Goal: Task Accomplishment & Management: Complete application form

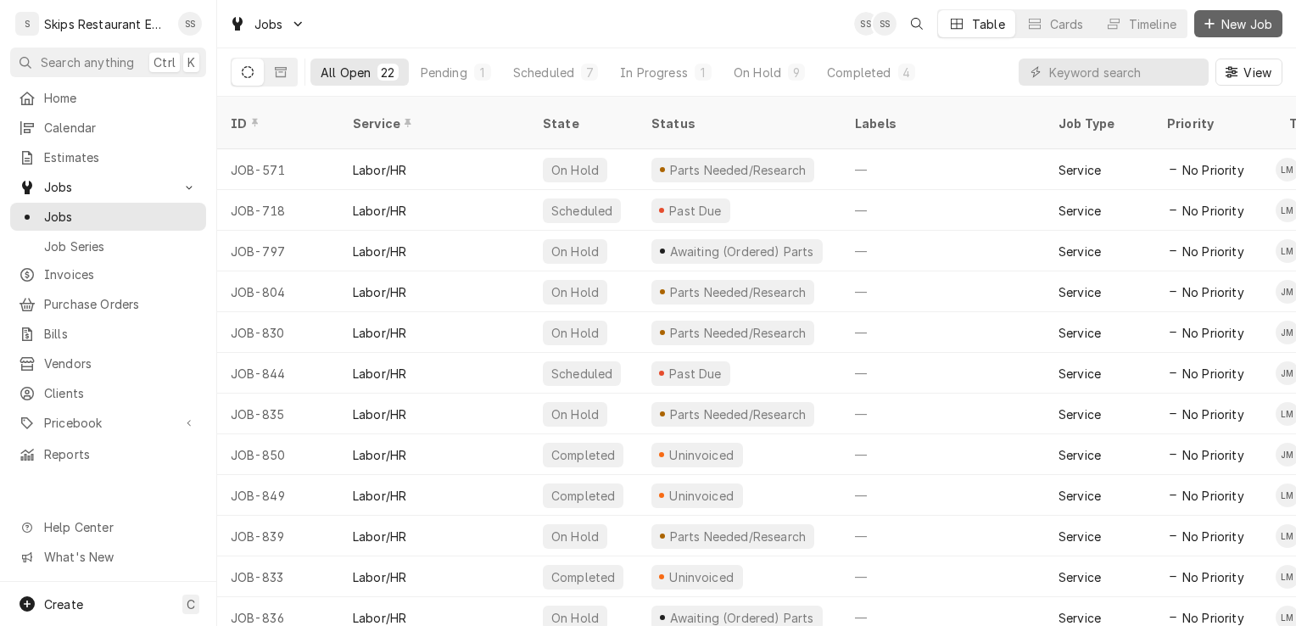
click at [1242, 24] on span "New Job" at bounding box center [1247, 24] width 58 height 18
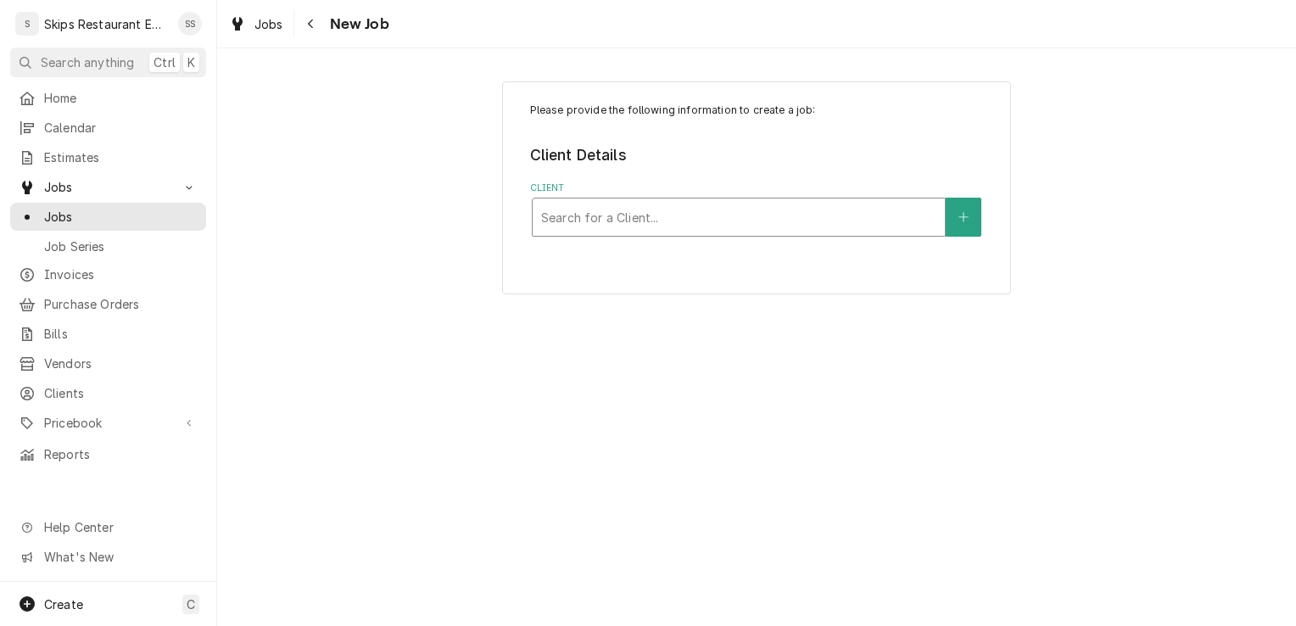
click at [697, 212] on div "Client" at bounding box center [738, 217] width 395 height 31
type input "IT Ranch"
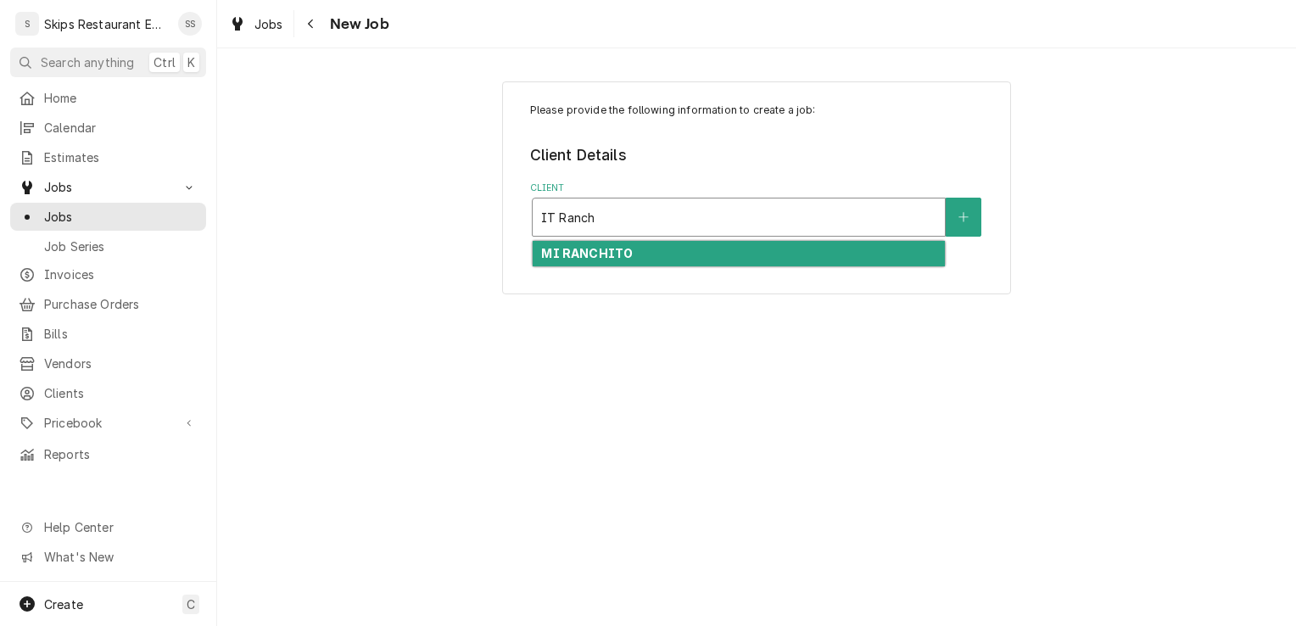
drag, startPoint x: 596, startPoint y: 208, endPoint x: 534, endPoint y: 232, distance: 66.6
click at [534, 232] on div "IT Ranch" at bounding box center [739, 217] width 412 height 37
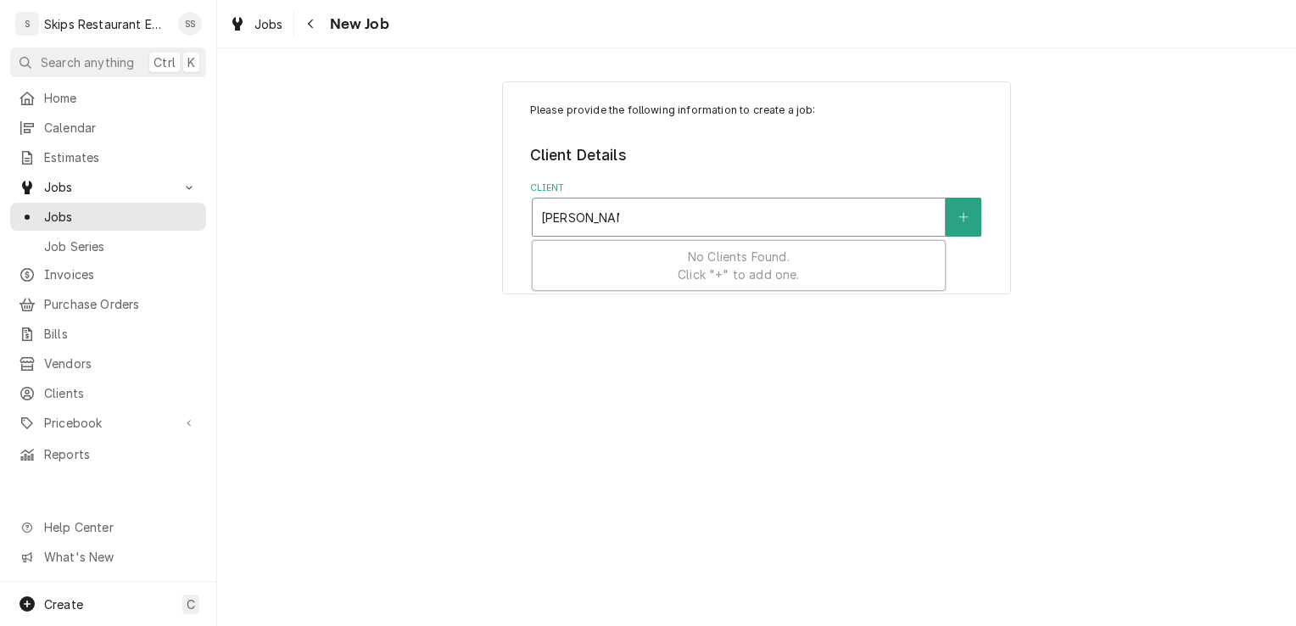
click at [574, 216] on input "John Dugger" at bounding box center [580, 217] width 78 height 27
type input "Dugger"
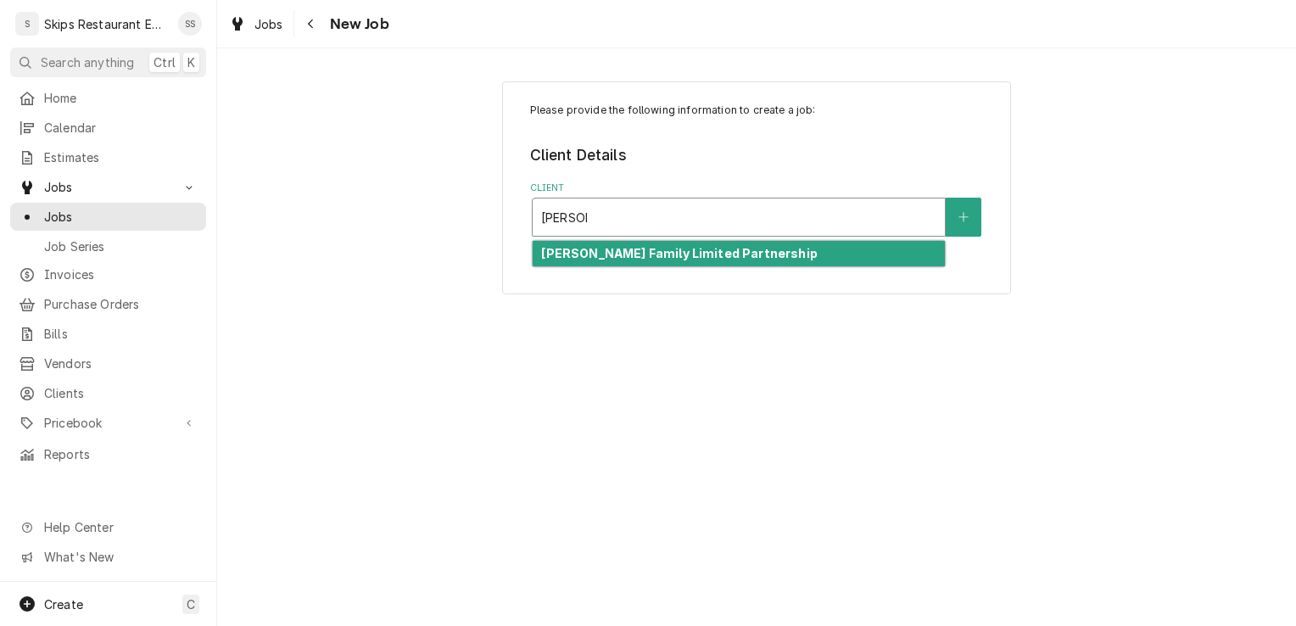
drag, startPoint x: 569, startPoint y: 255, endPoint x: 545, endPoint y: 253, distance: 24.7
click at [562, 255] on strong "Dugger Family Limited Partnership" at bounding box center [679, 253] width 276 height 14
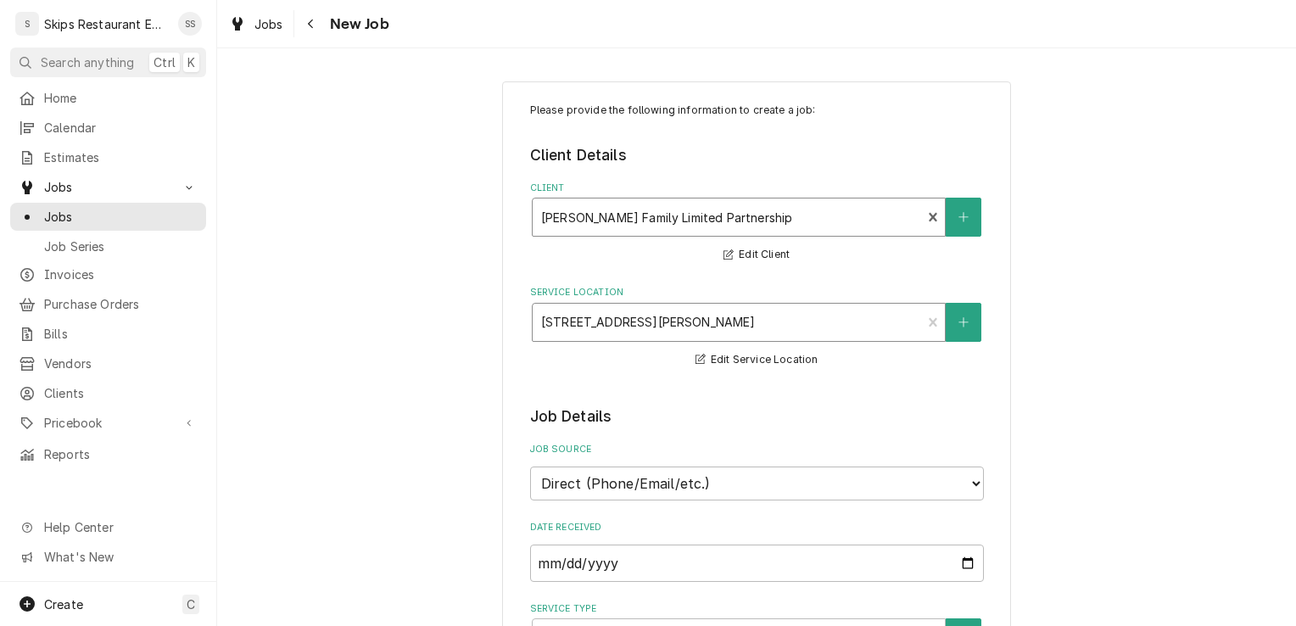
type textarea "x"
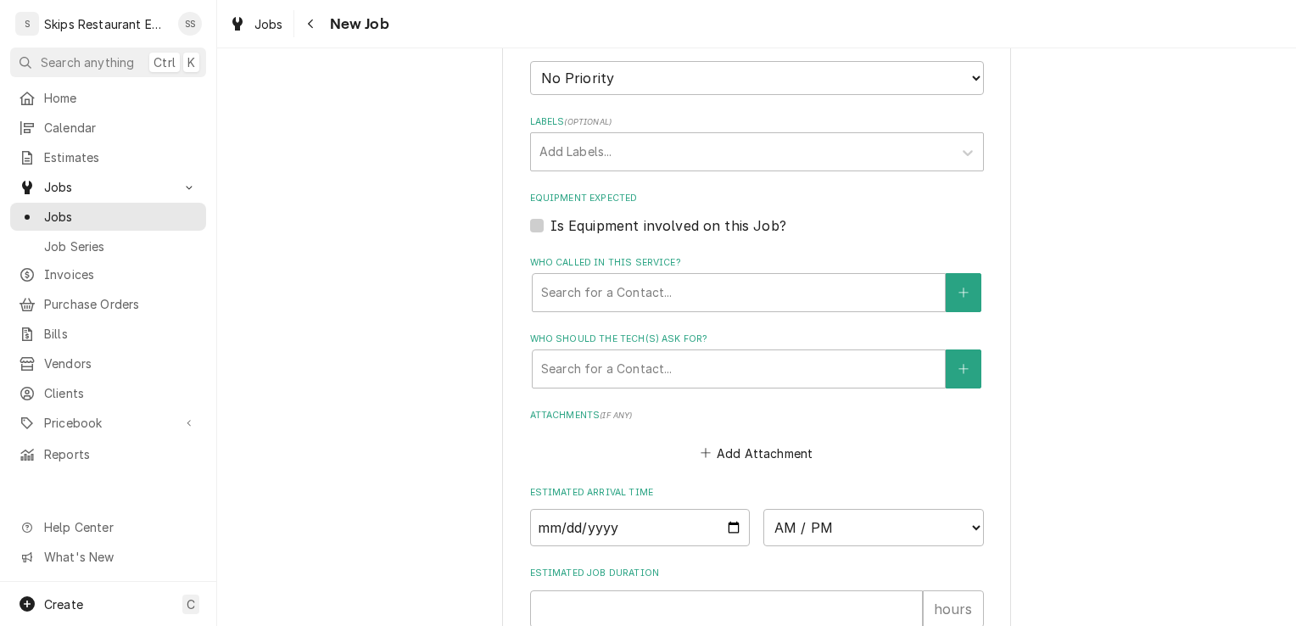
scroll to position [934, 0]
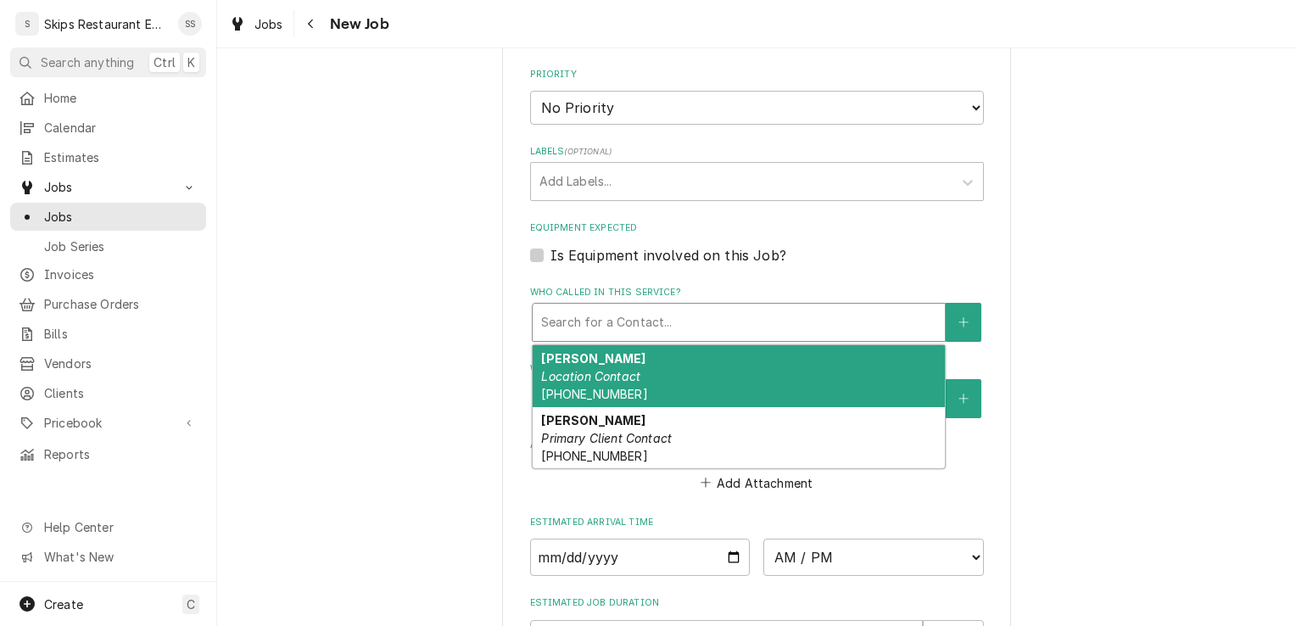
click at [604, 314] on div "Who called in this service?" at bounding box center [738, 322] width 395 height 31
click at [98, 217] on span "Jobs" at bounding box center [121, 217] width 154 height 18
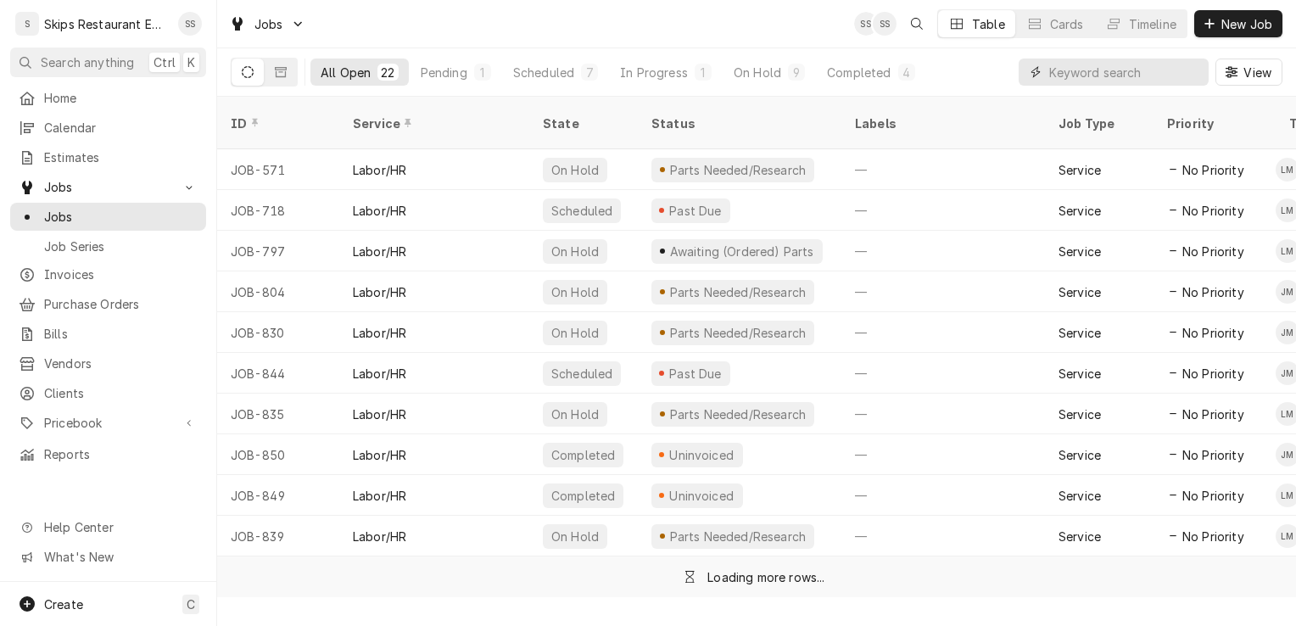
drag, startPoint x: 1098, startPoint y: 70, endPoint x: 1087, endPoint y: 68, distance: 11.3
click at [1096, 70] on input "Dynamic Content Wrapper" at bounding box center [1124, 72] width 151 height 27
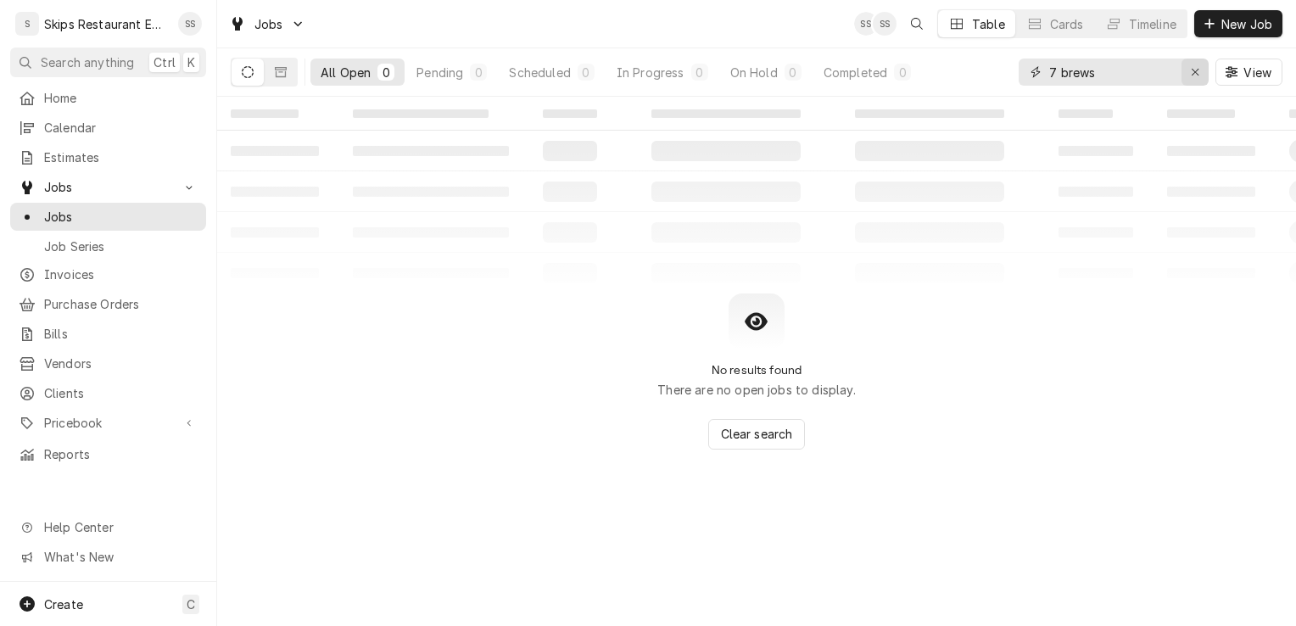
type input "7 brews"
click at [1191, 76] on icon "Erase input" at bounding box center [1195, 72] width 9 height 12
type input "Seven"
click at [1202, 75] on div "Erase input" at bounding box center [1195, 72] width 17 height 17
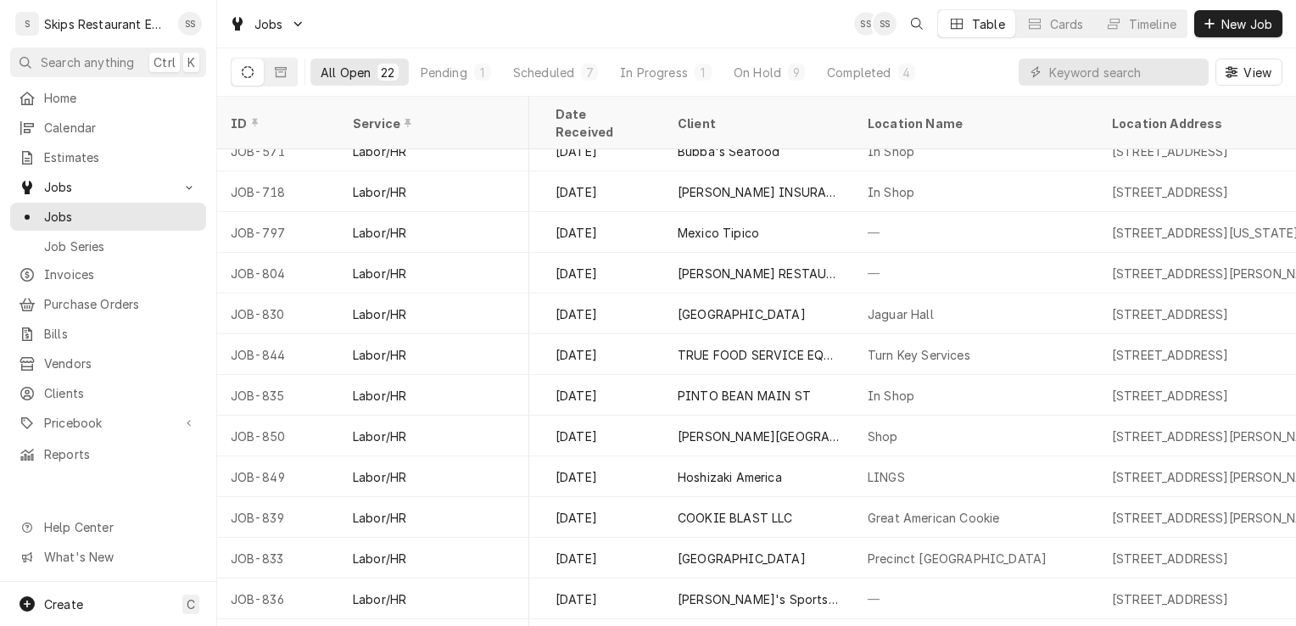
scroll to position [0, 802]
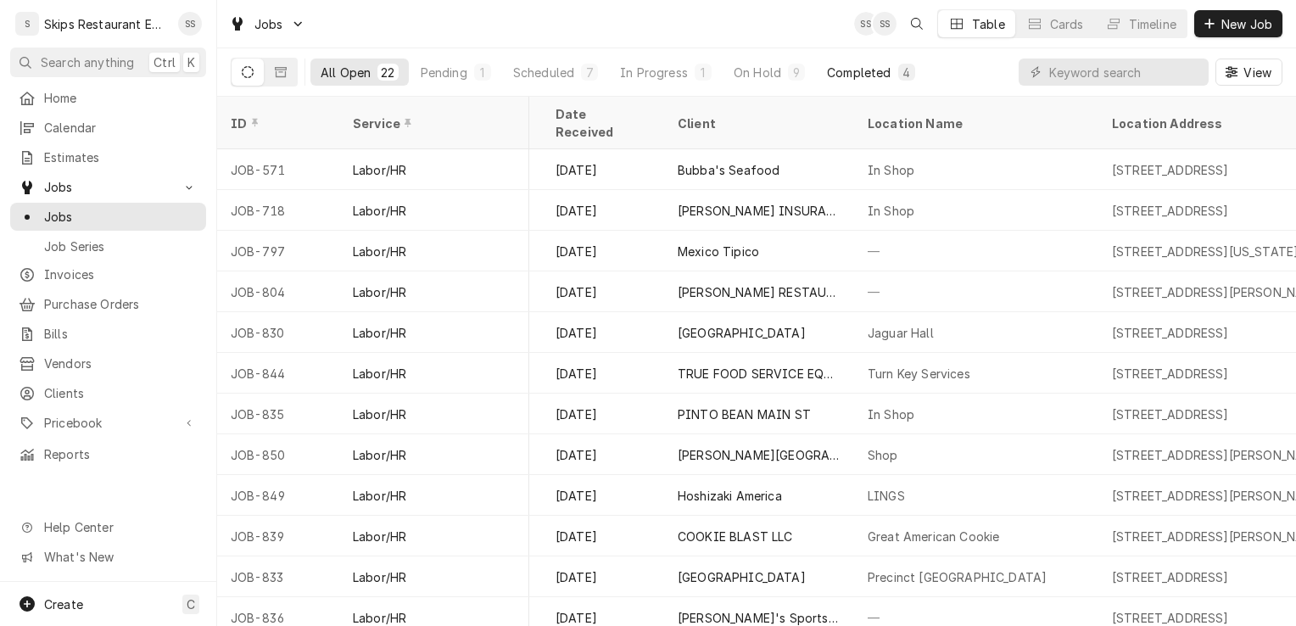
click at [894, 72] on button "Completed 4" at bounding box center [871, 72] width 108 height 27
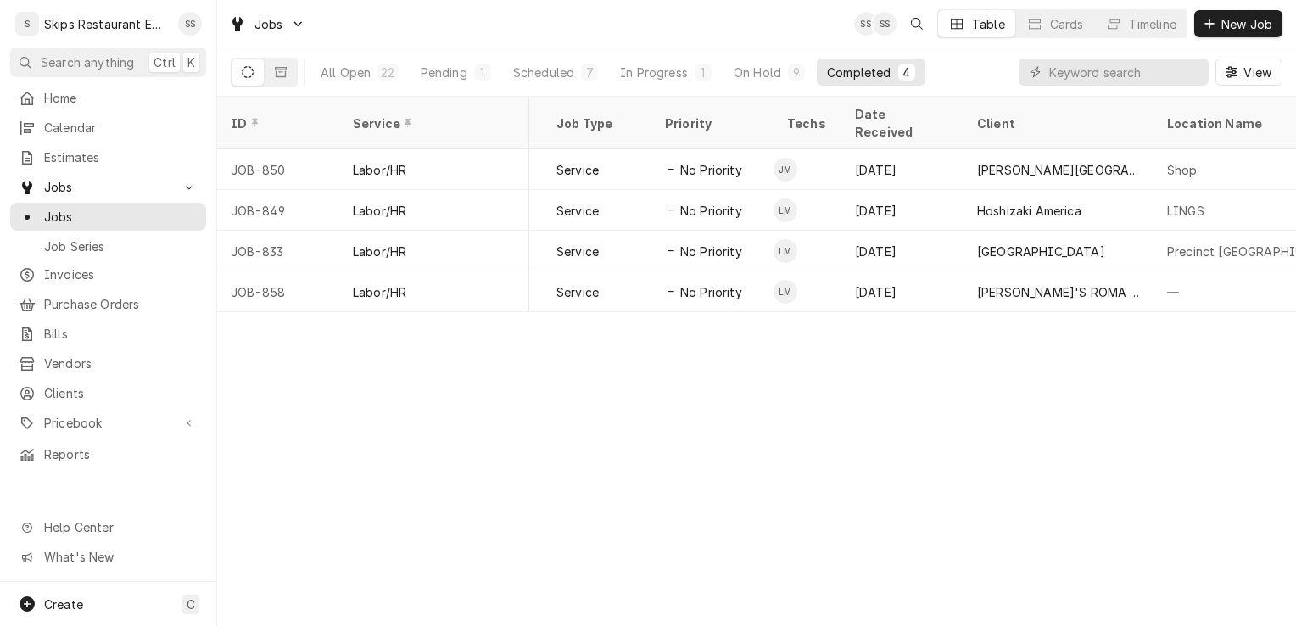
scroll to position [0, 367]
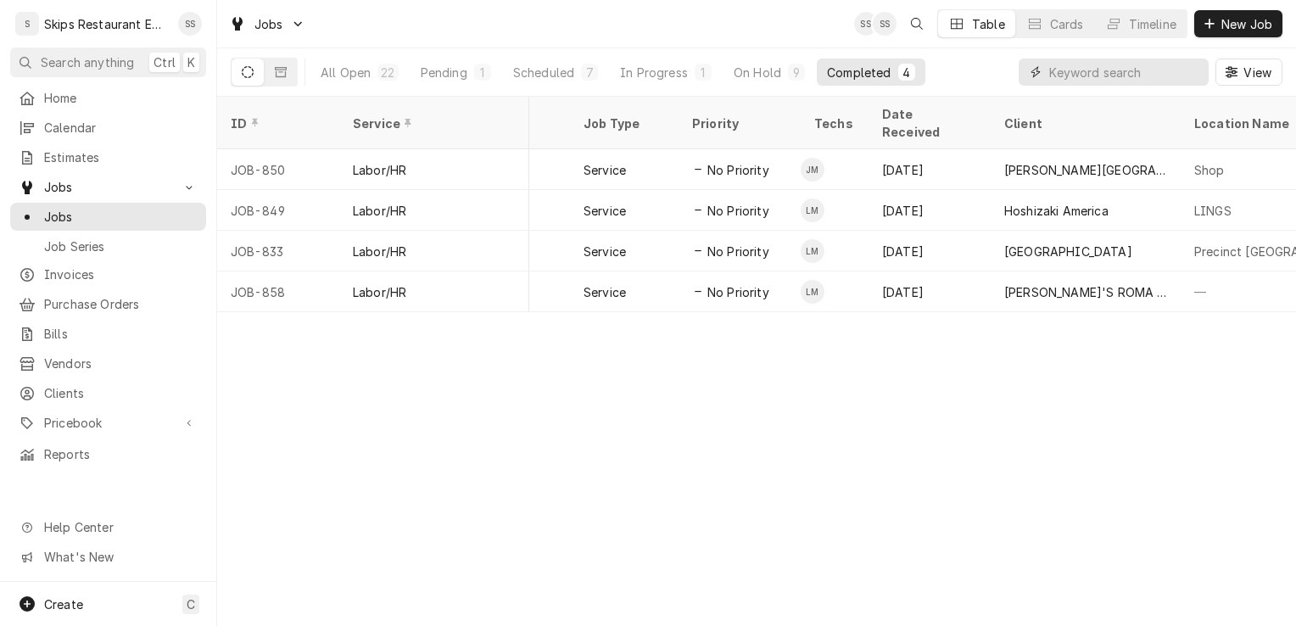
click at [1065, 76] on input "Dynamic Content Wrapper" at bounding box center [1124, 72] width 151 height 27
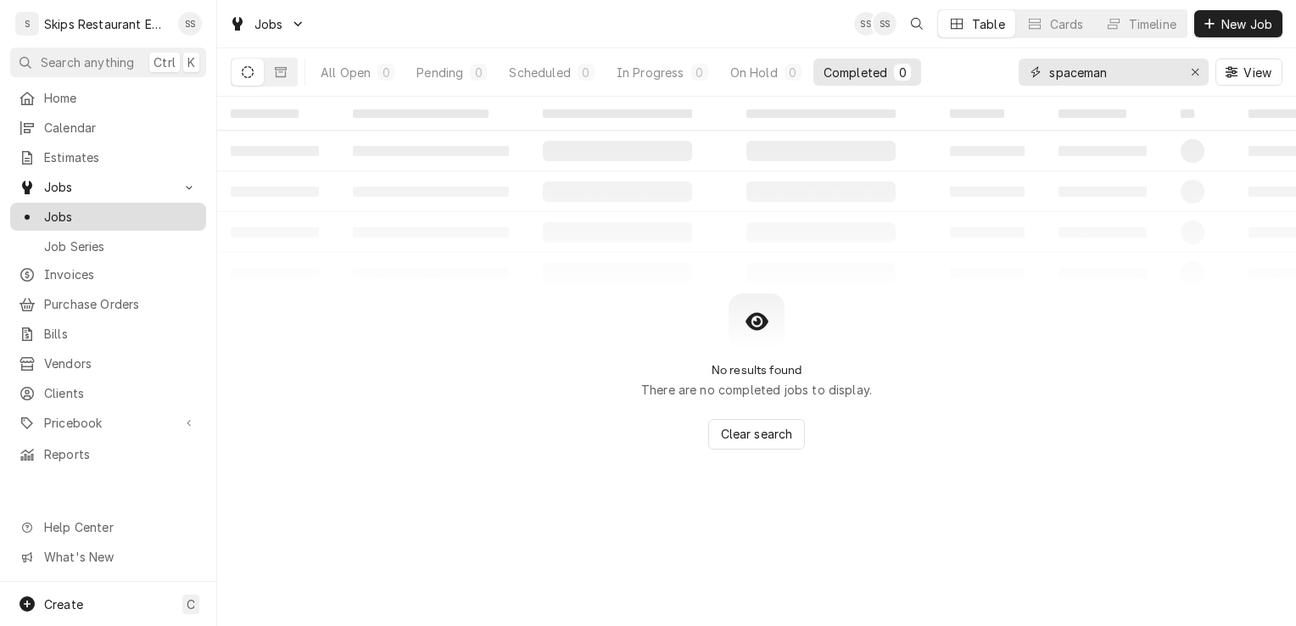
type input "spaceman"
click at [47, 210] on span "Jobs" at bounding box center [121, 217] width 154 height 18
click at [280, 72] on icon "Dynamic Content Wrapper" at bounding box center [281, 72] width 12 height 10
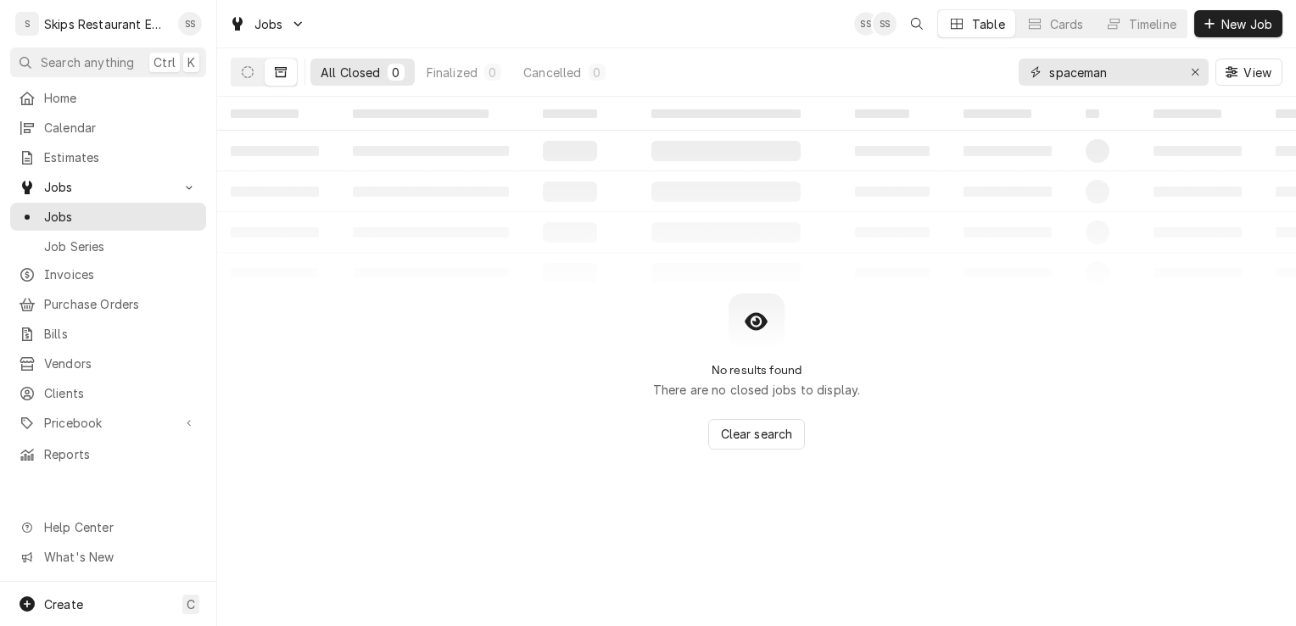
drag, startPoint x: 1113, startPoint y: 73, endPoint x: 1042, endPoint y: 83, distance: 72.0
click at [1042, 83] on div "spaceman" at bounding box center [1114, 72] width 190 height 27
click at [1195, 70] on icon "Erase input" at bounding box center [1195, 72] width 9 height 12
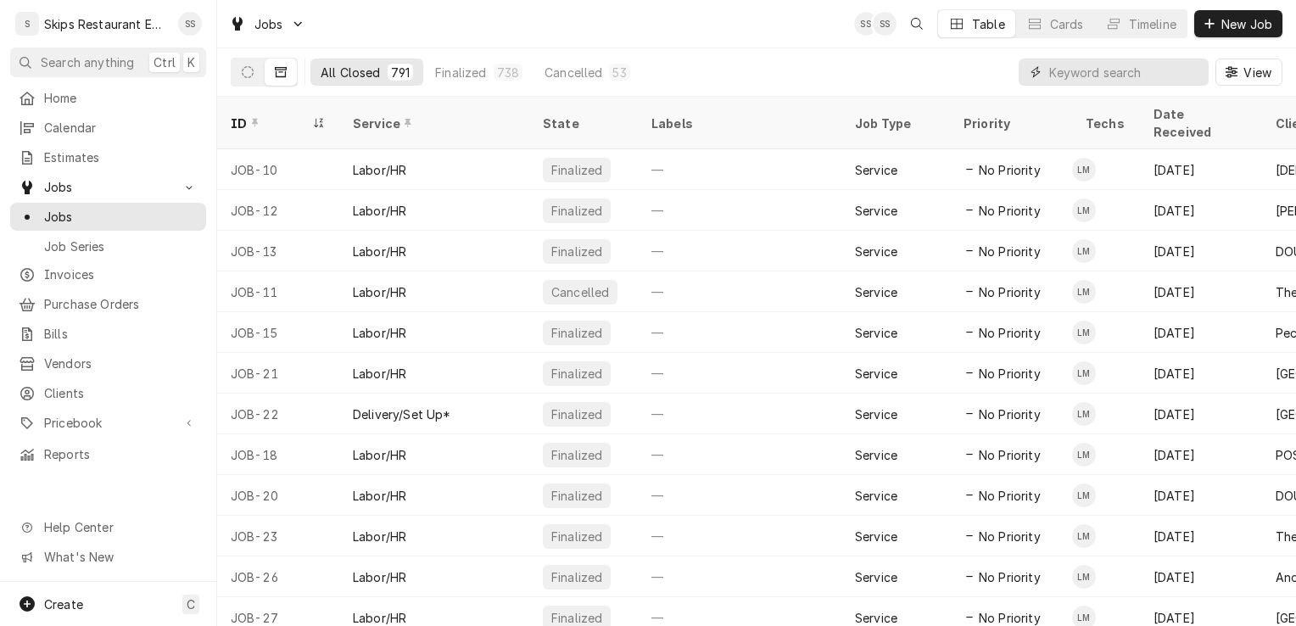
click at [1067, 71] on input "Dynamic Content Wrapper" at bounding box center [1124, 72] width 151 height 27
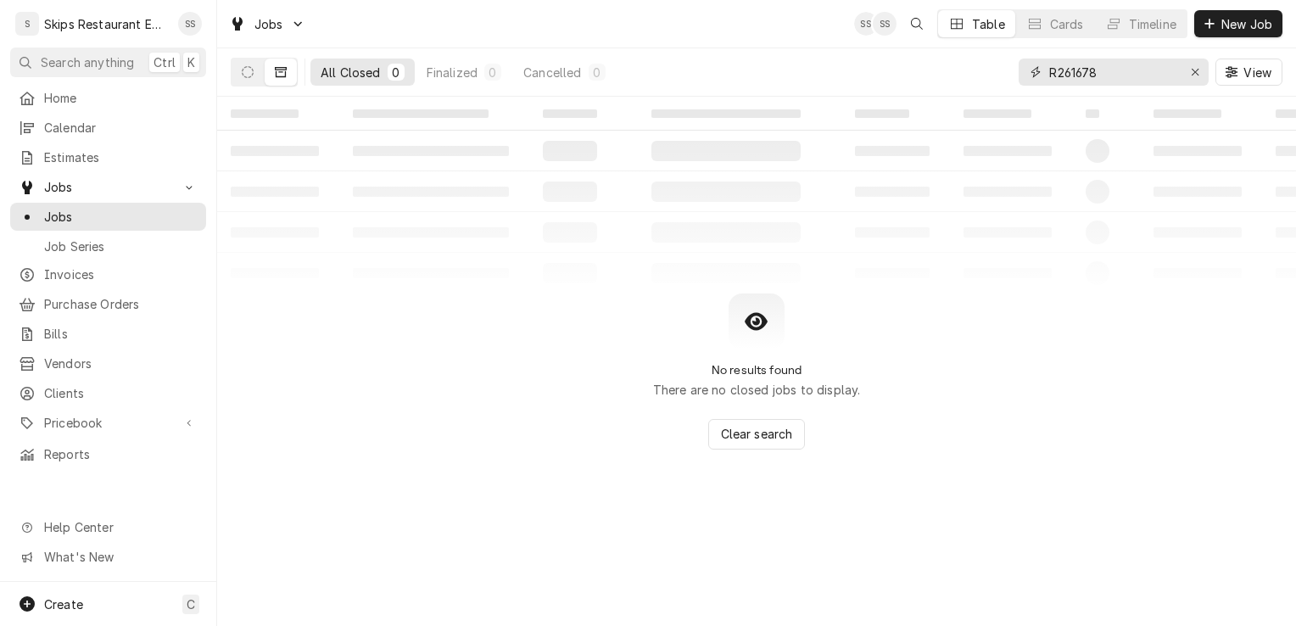
type input "R261678"
click at [283, 76] on icon "Dynamic Content Wrapper" at bounding box center [281, 72] width 12 height 12
click at [242, 72] on icon "Dynamic Content Wrapper" at bounding box center [248, 72] width 12 height 12
click at [1199, 70] on icon "Erase input" at bounding box center [1195, 72] width 9 height 12
click at [1076, 71] on input "6410N" at bounding box center [1112, 72] width 127 height 27
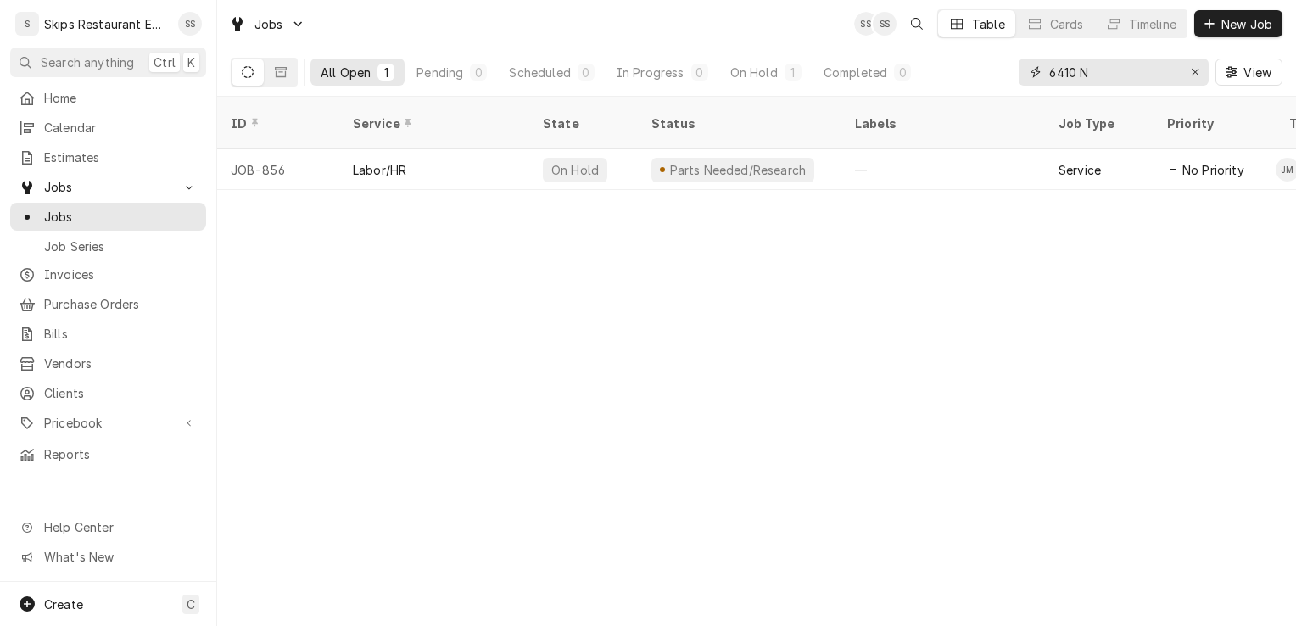
click at [1093, 71] on input "6410 N" at bounding box center [1112, 72] width 127 height 27
type input "6410 N"
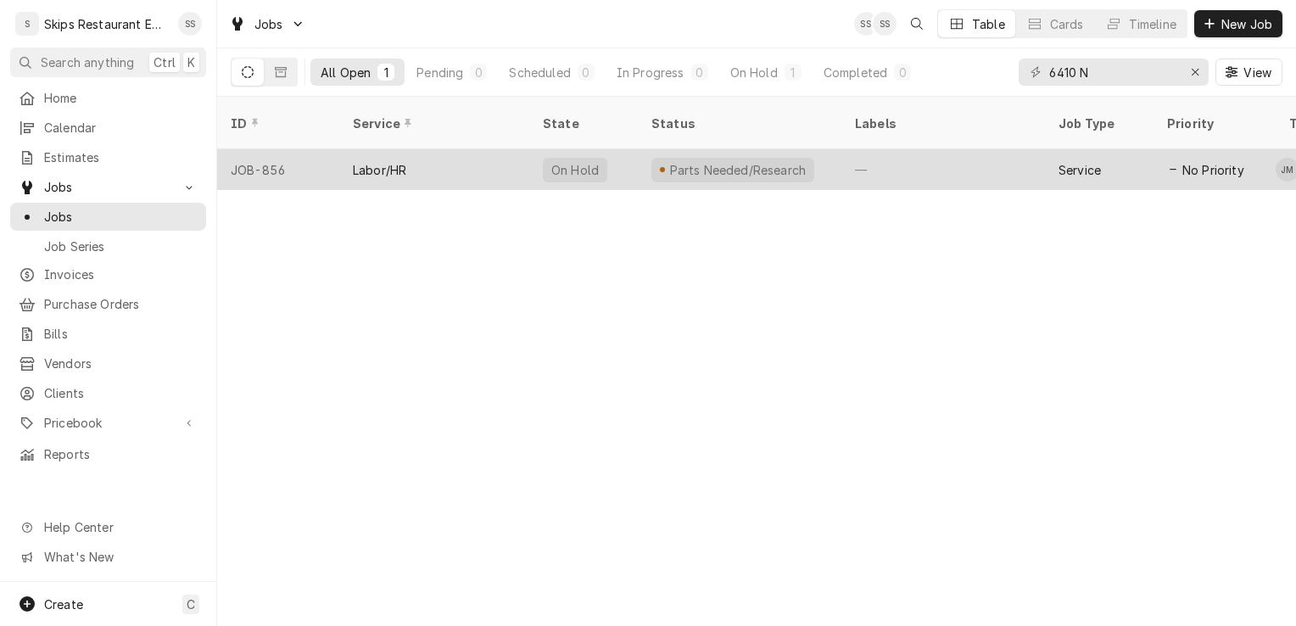
click at [390, 161] on div "Labor/HR" at bounding box center [379, 170] width 53 height 18
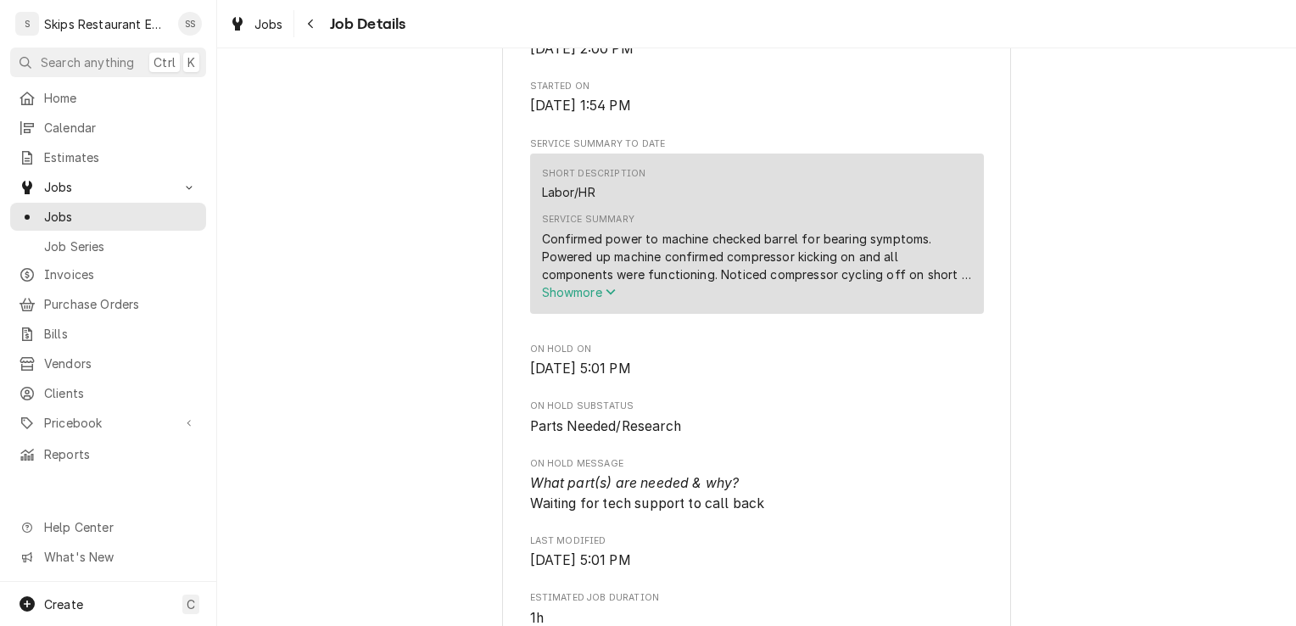
scroll to position [564, 0]
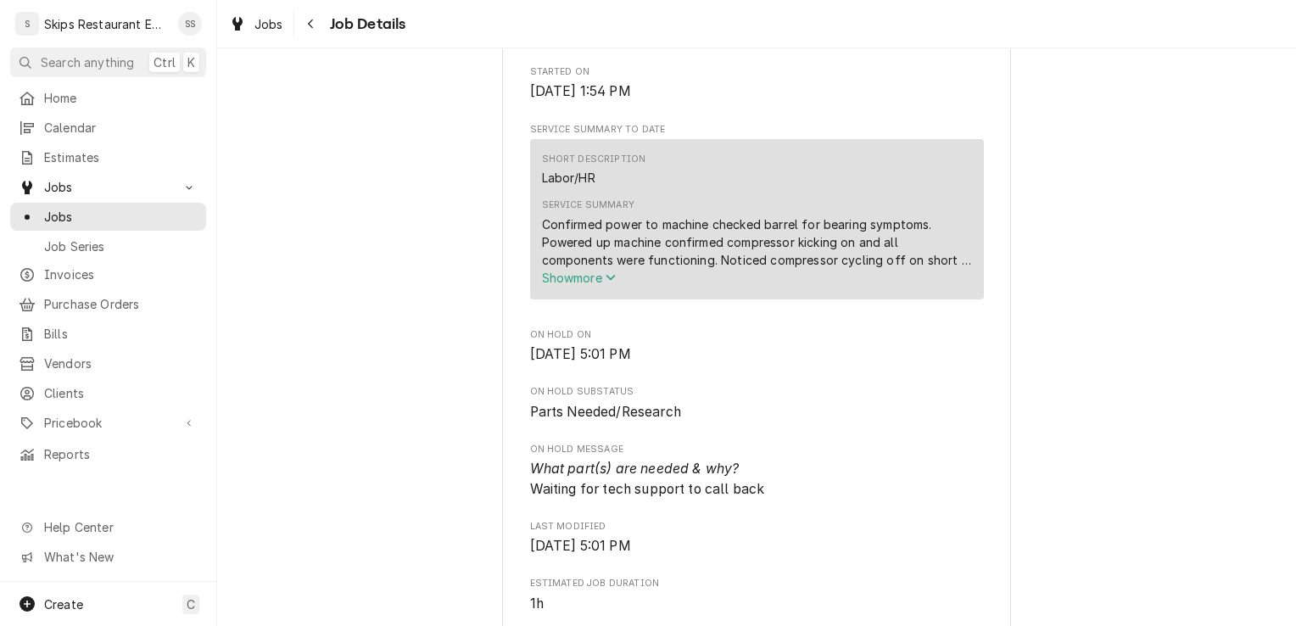
click at [560, 285] on span "Show more" at bounding box center [579, 278] width 75 height 14
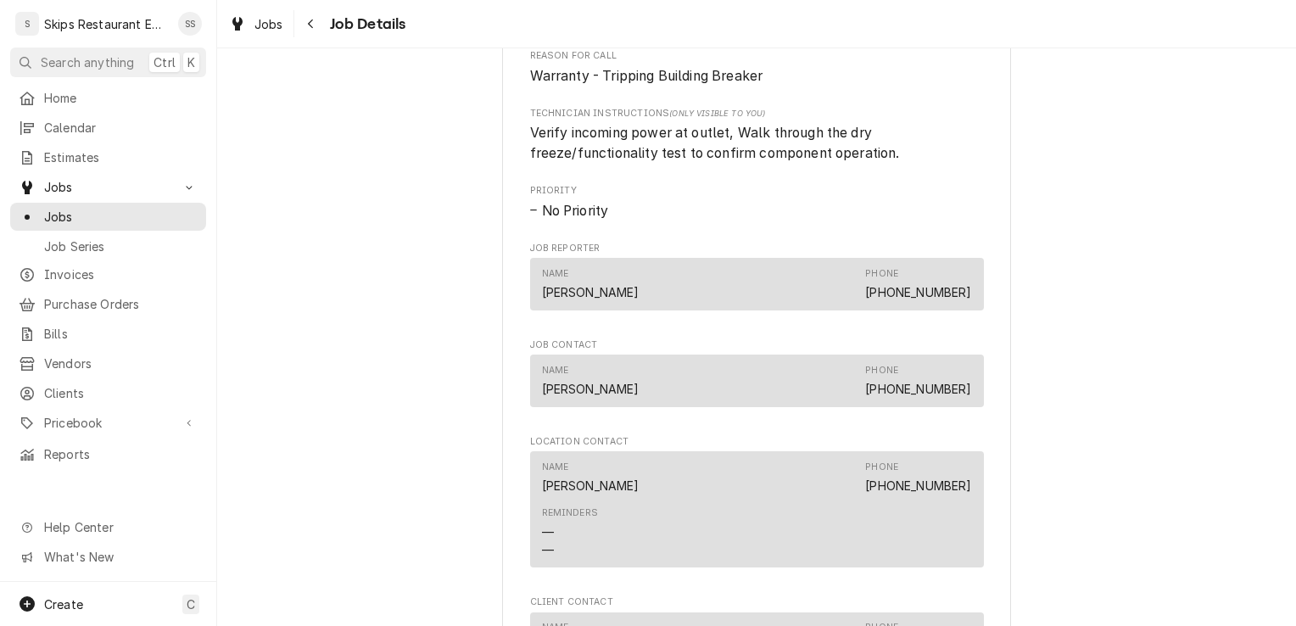
scroll to position [1238, 0]
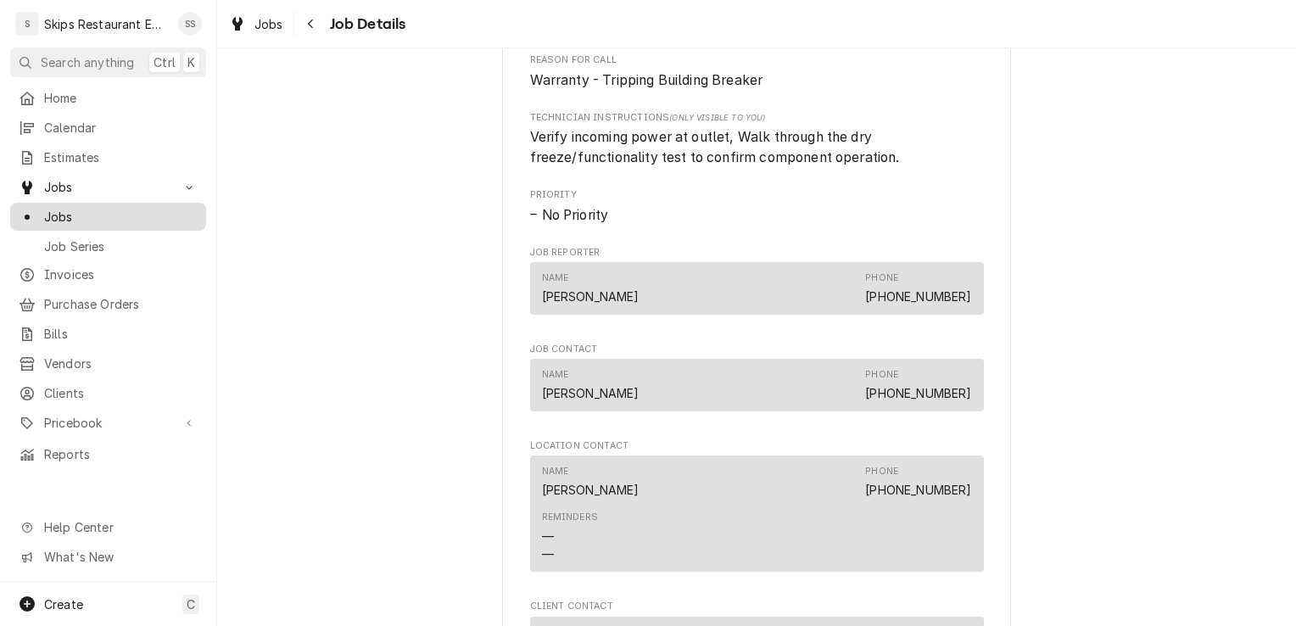
click at [69, 208] on span "Jobs" at bounding box center [121, 217] width 154 height 18
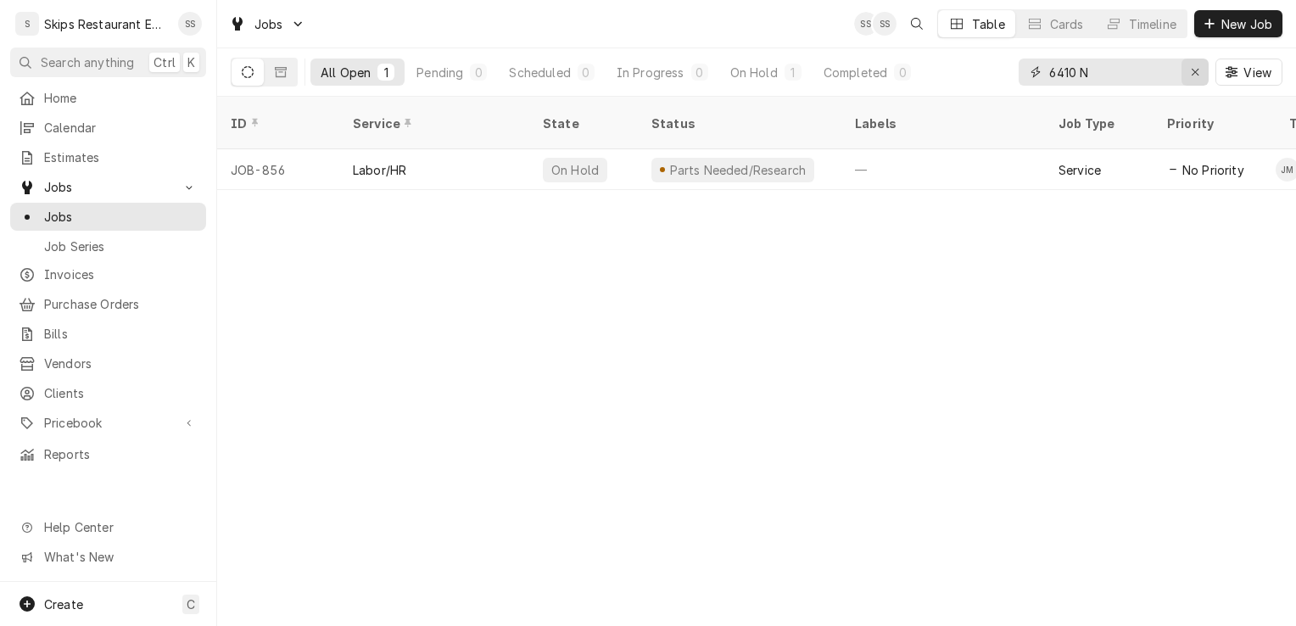
click at [1198, 76] on icon "Erase input" at bounding box center [1195, 72] width 9 height 12
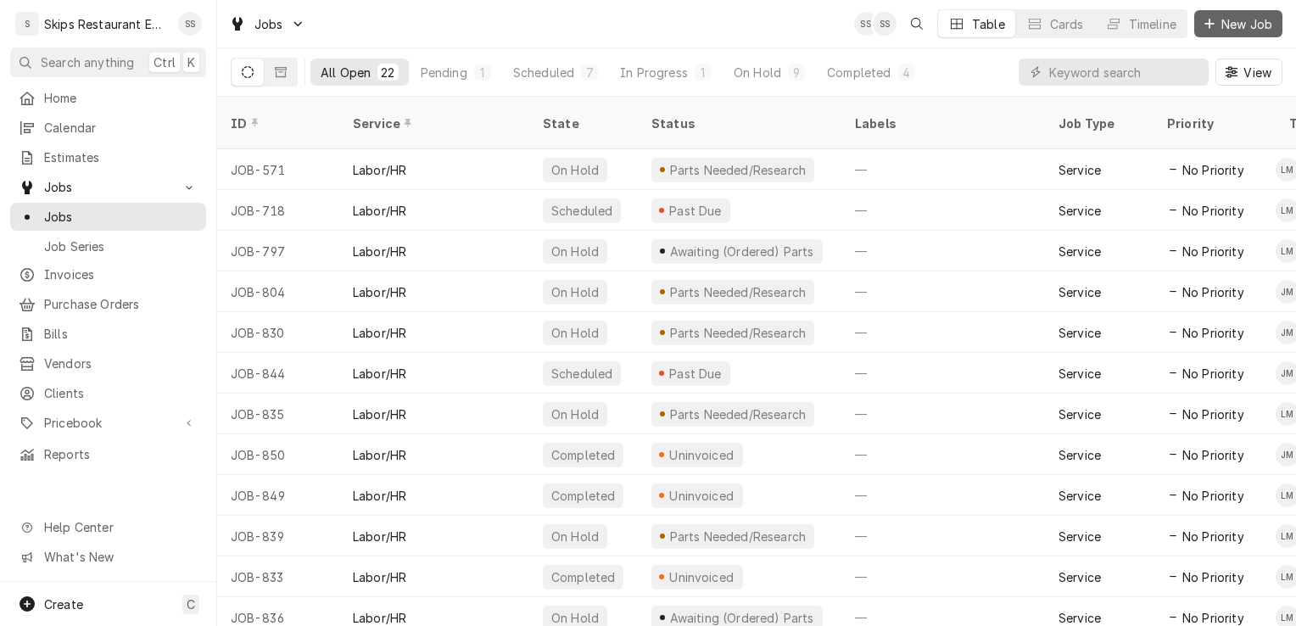
click at [1253, 23] on span "New Job" at bounding box center [1247, 24] width 58 height 18
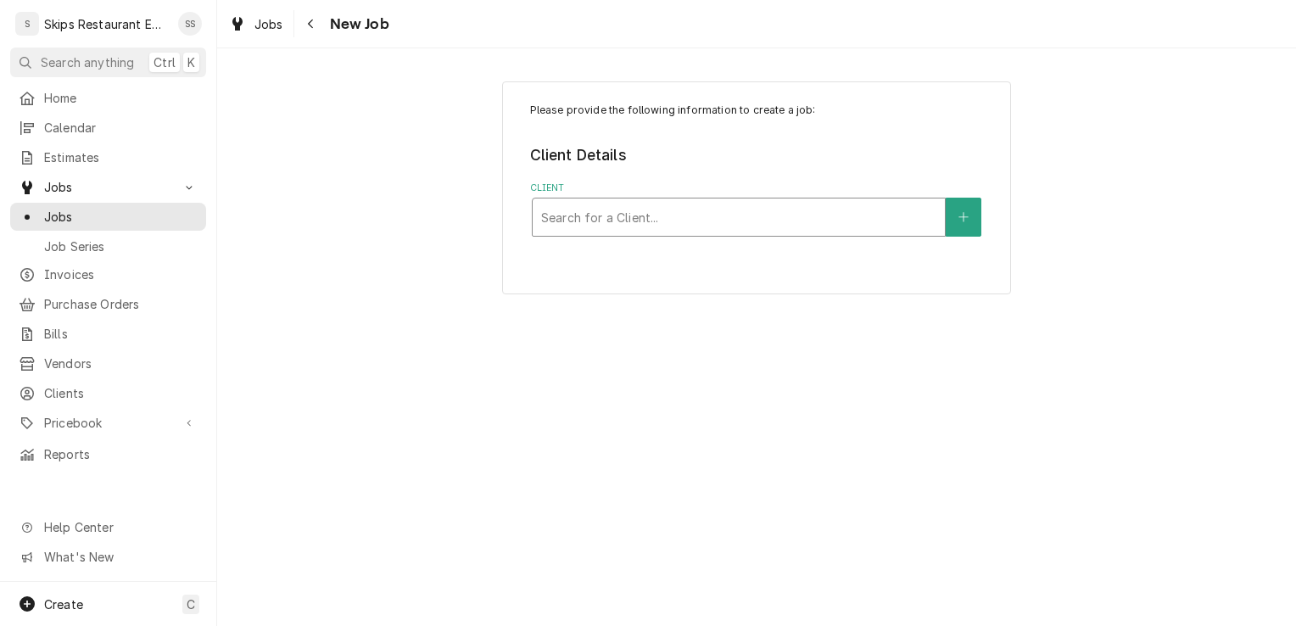
click at [585, 218] on div "Client" at bounding box center [738, 217] width 395 height 31
type input "[PERSON_NAME]"
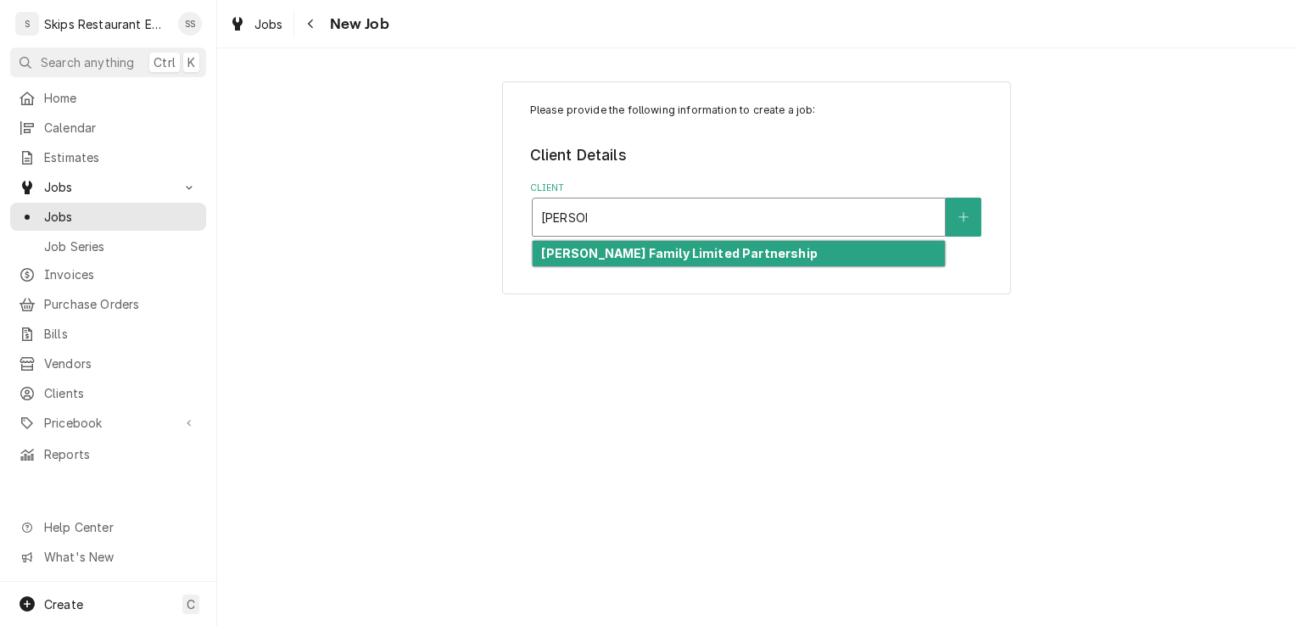
click at [616, 254] on strong "Dugger Family Limited Partnership" at bounding box center [679, 253] width 276 height 14
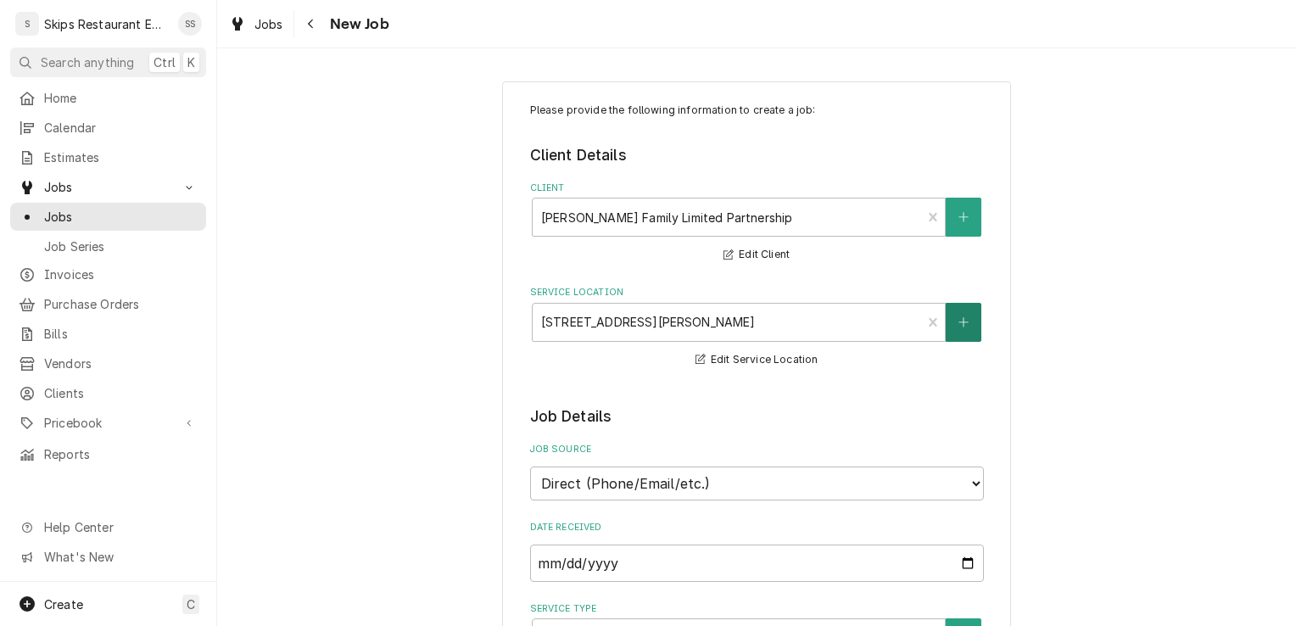
click at [959, 321] on icon "Create New Location" at bounding box center [964, 322] width 10 height 12
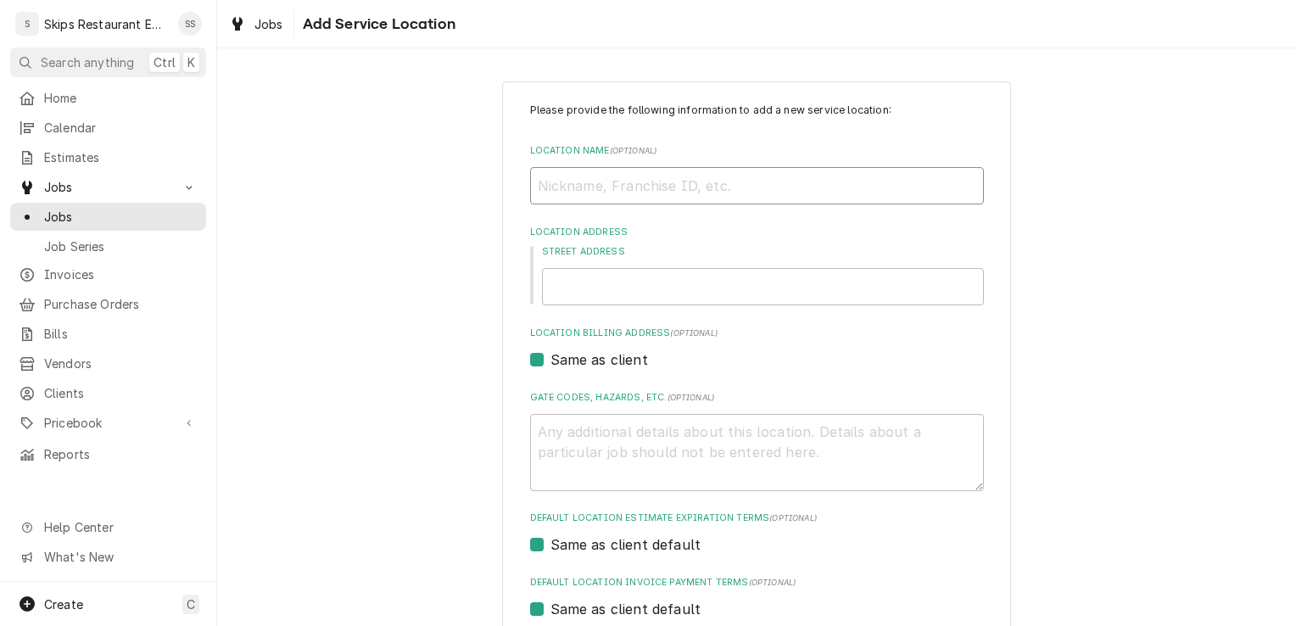
click at [587, 193] on input "Location Name ( optional )" at bounding box center [757, 185] width 454 height 37
type textarea "x"
type input "I"
type textarea "x"
type input "IT"
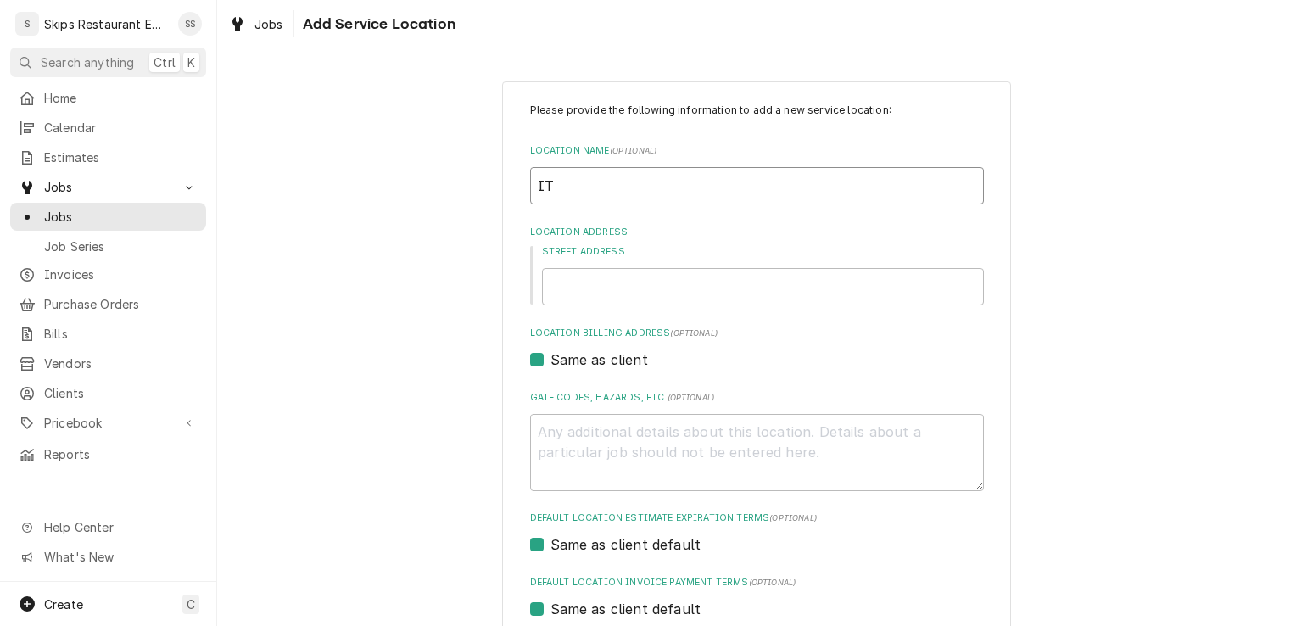
type textarea "x"
type input "IT"
type textarea "x"
type input "IT R"
type textarea "x"
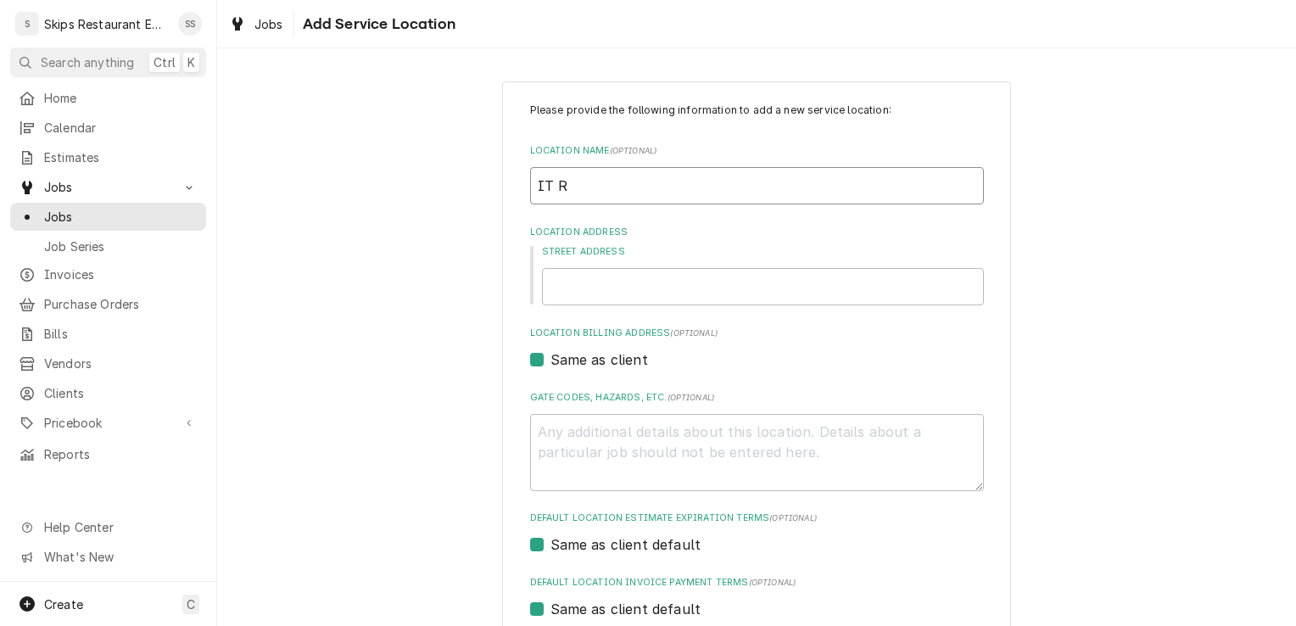
type input "IT Ra"
type textarea "x"
type input "IT Ran"
type textarea "x"
type input "IT Ranc"
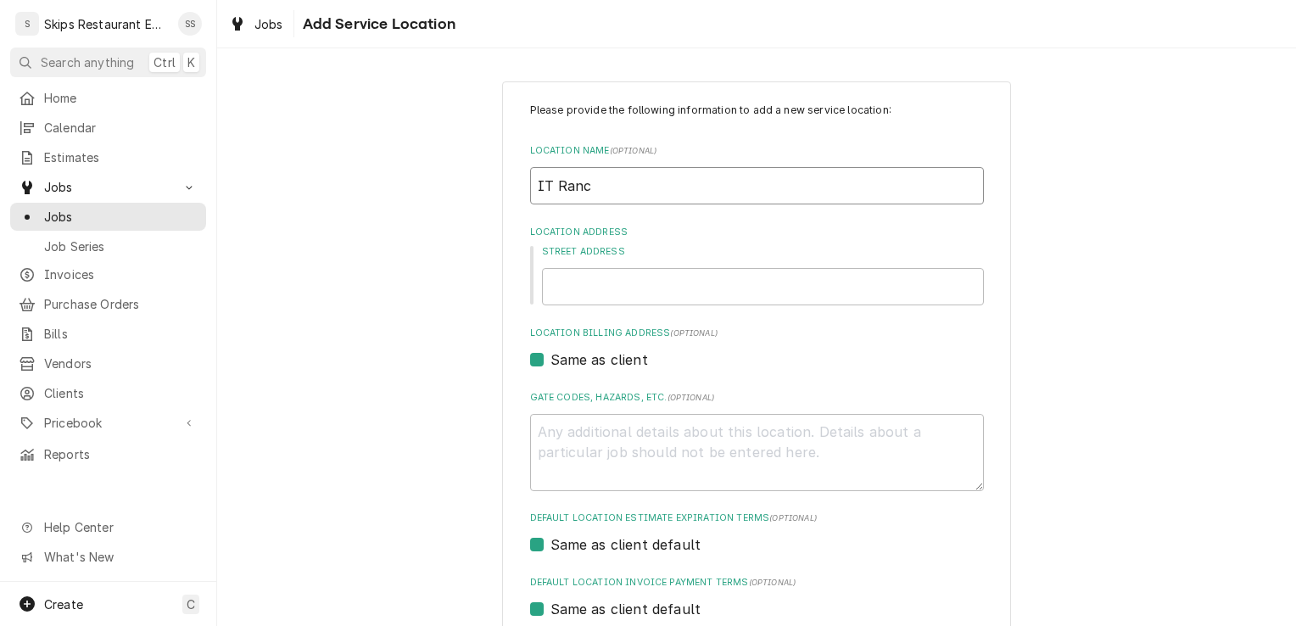
type textarea "x"
type input "IT Ranch"
type textarea "x"
type input "IT Ranch"
type textarea "x"
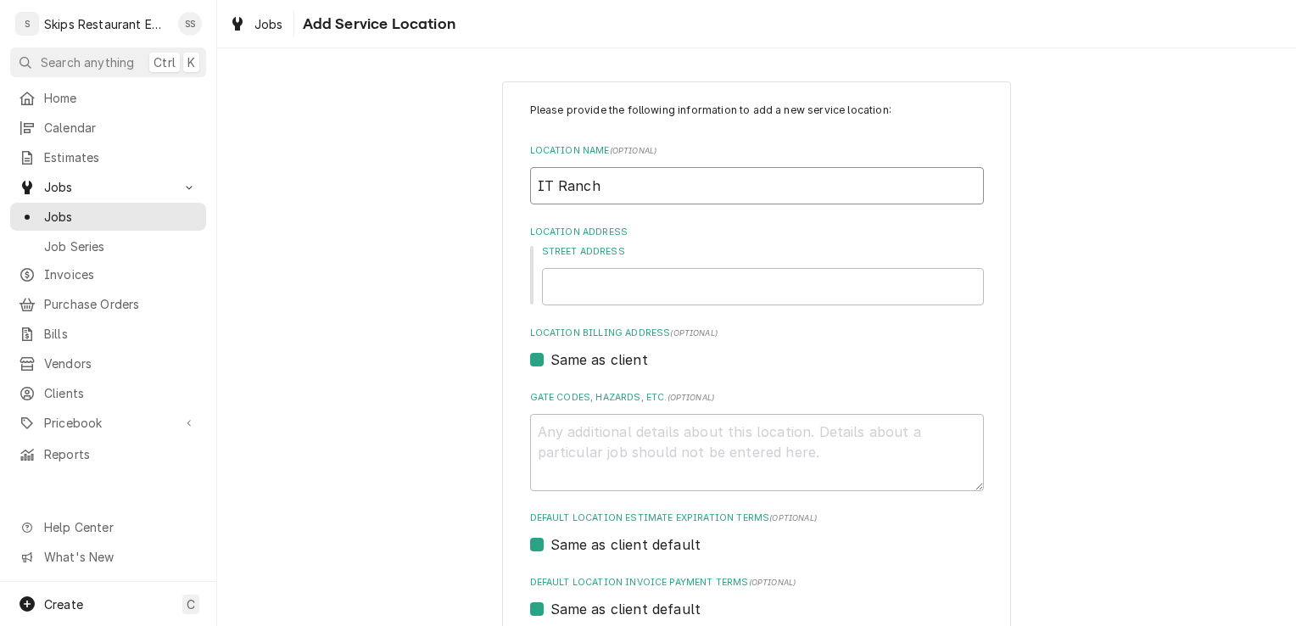
type input "IT Ranch L"
type textarea "x"
type input "IT Ranch LT"
type textarea "x"
type input "IT Ranch LTD"
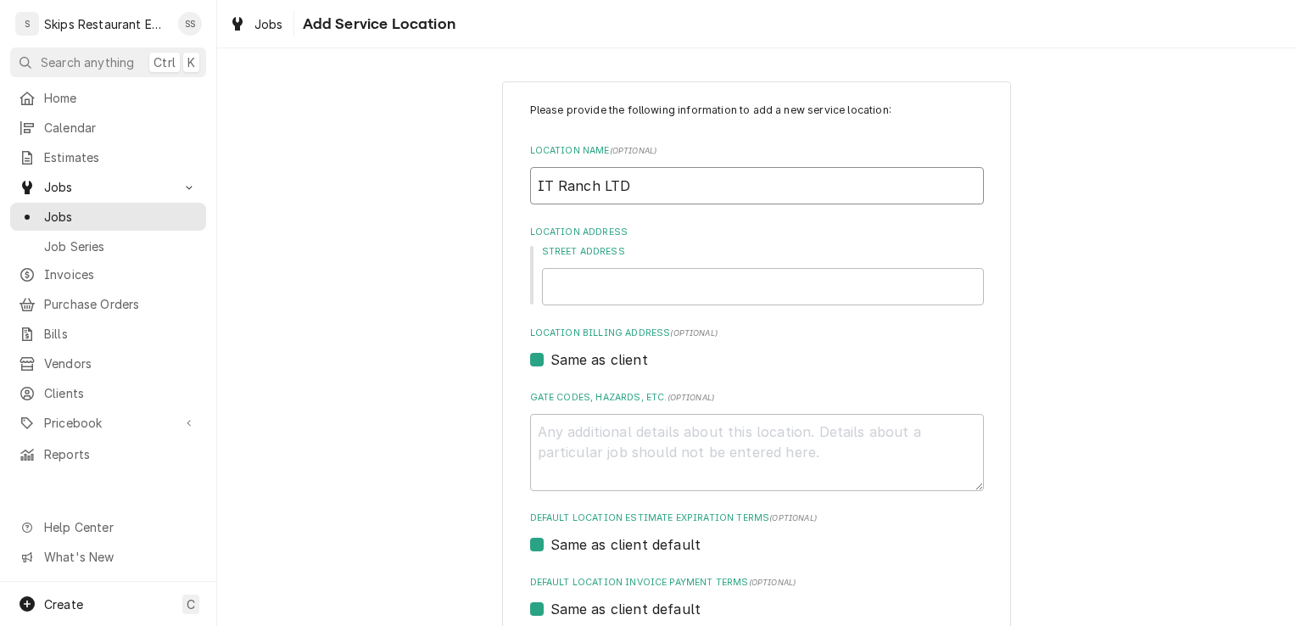
type textarea "x"
type input "IT Ranch LTD"
type textarea "x"
type input "IT Ranch LTD P"
type textarea "x"
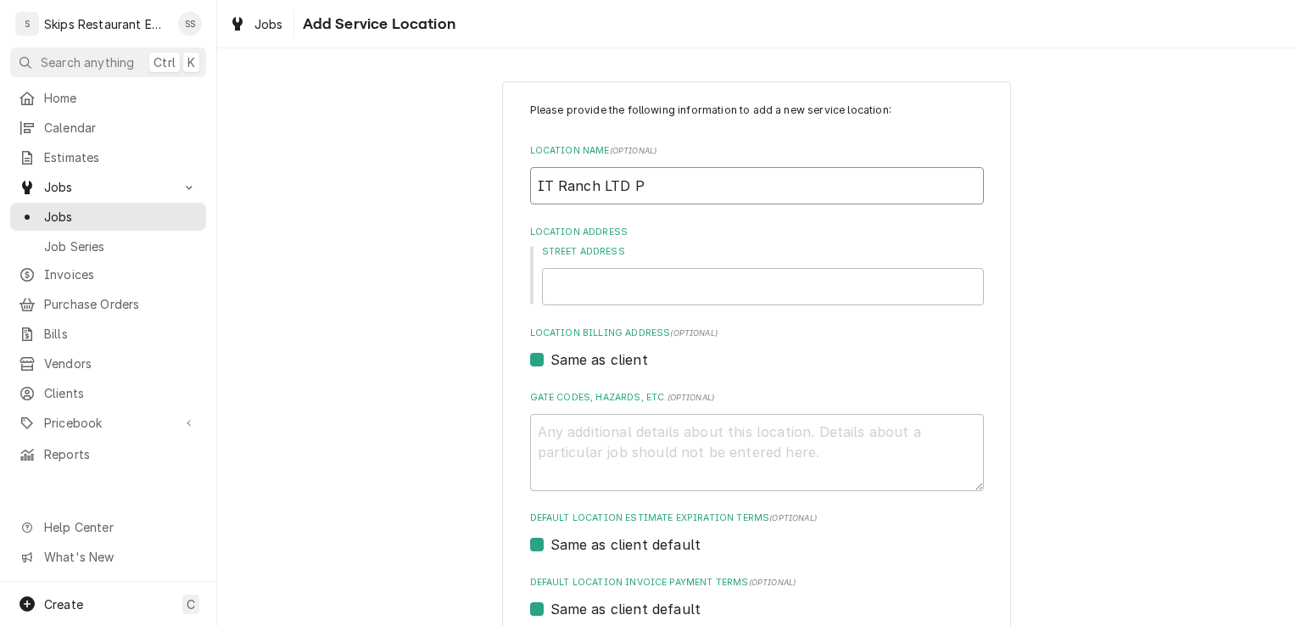
type input "IT Ranch LTD Pa"
type textarea "x"
type input "IT Ranch LTD Par"
type textarea "x"
type input "IT Ranch LTD Part"
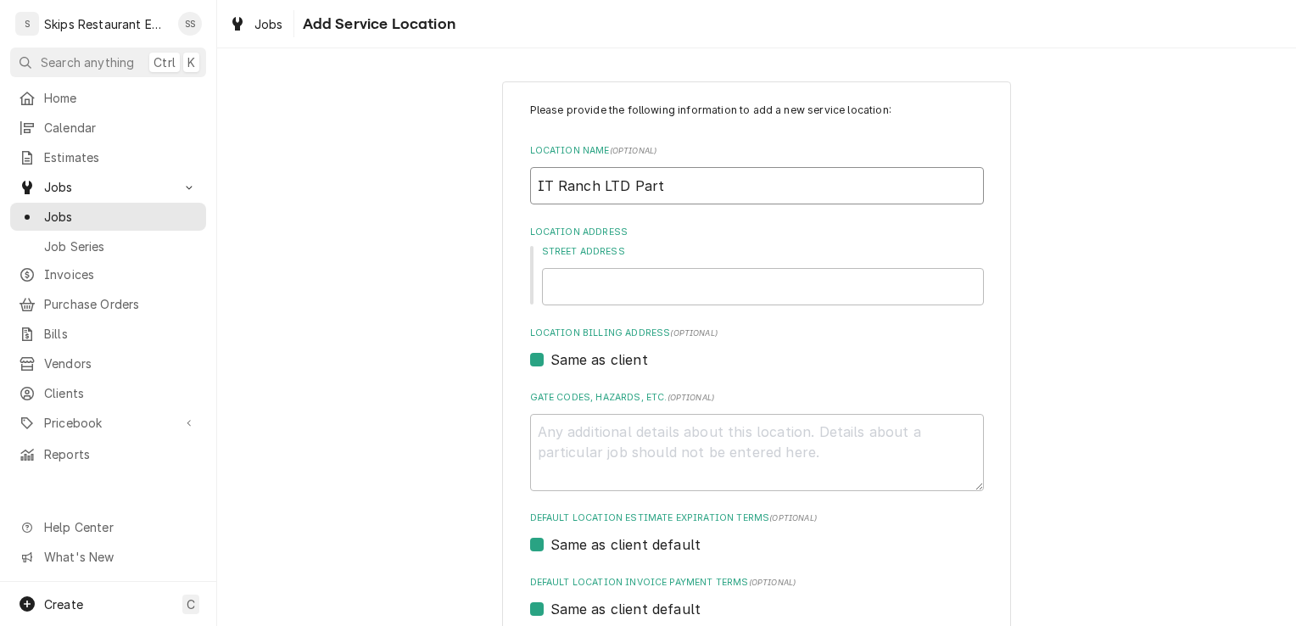
type textarea "x"
type input "IT Ranch LTD Partn"
type textarea "x"
type input "IT Ranch LTD Partne"
type textarea "x"
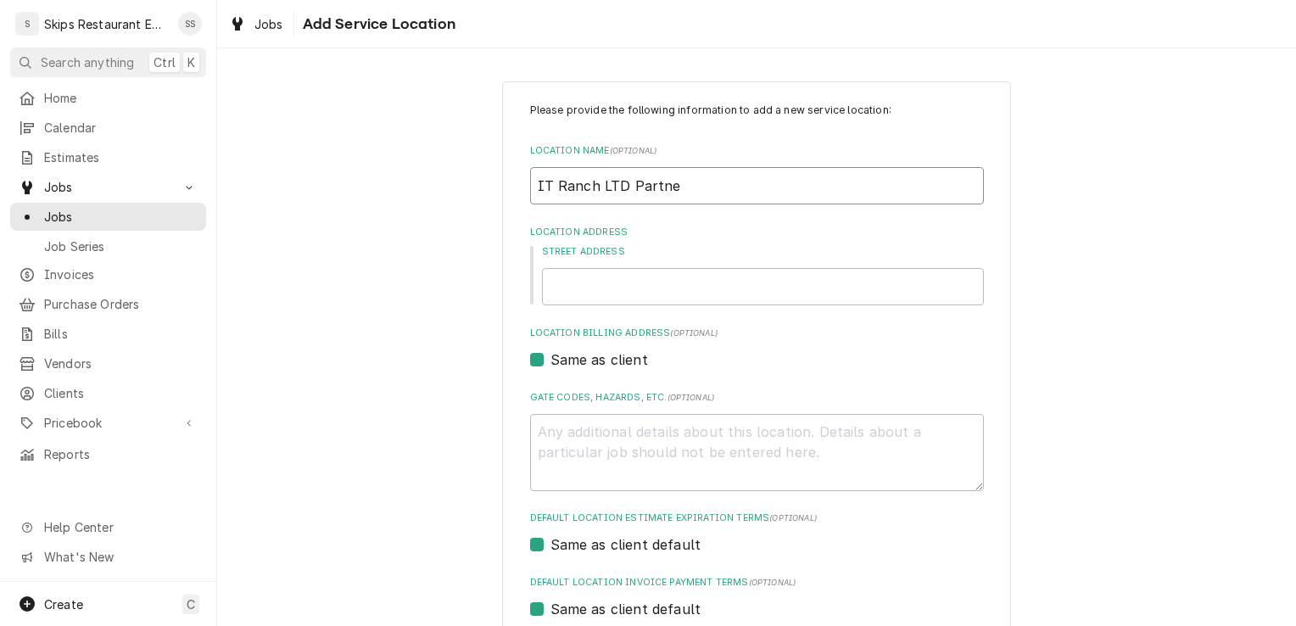
type input "IT Ranch LTD Partner"
type textarea "x"
type input "IT Ranch LTD Partners"
type textarea "x"
type input "IT Ranch LTD Partnersh"
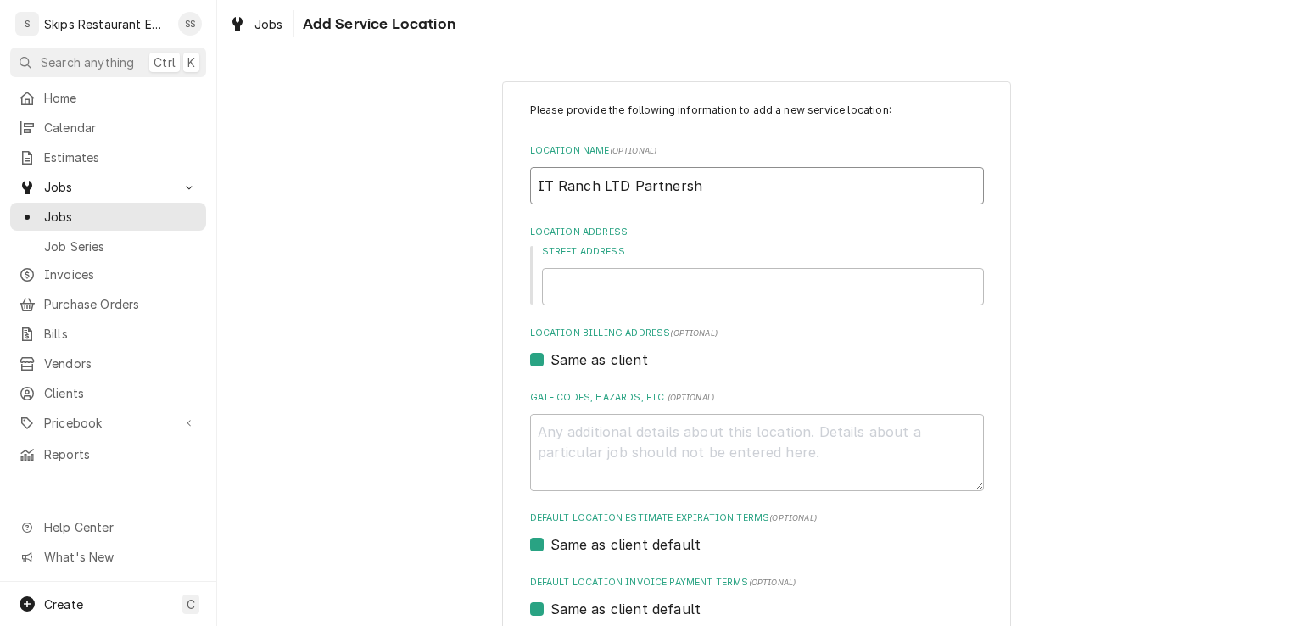
type textarea "x"
type input "IT Ranch LTD Partnershi"
type textarea "x"
type input "IT Ranch LTD Partnership"
type textarea "x"
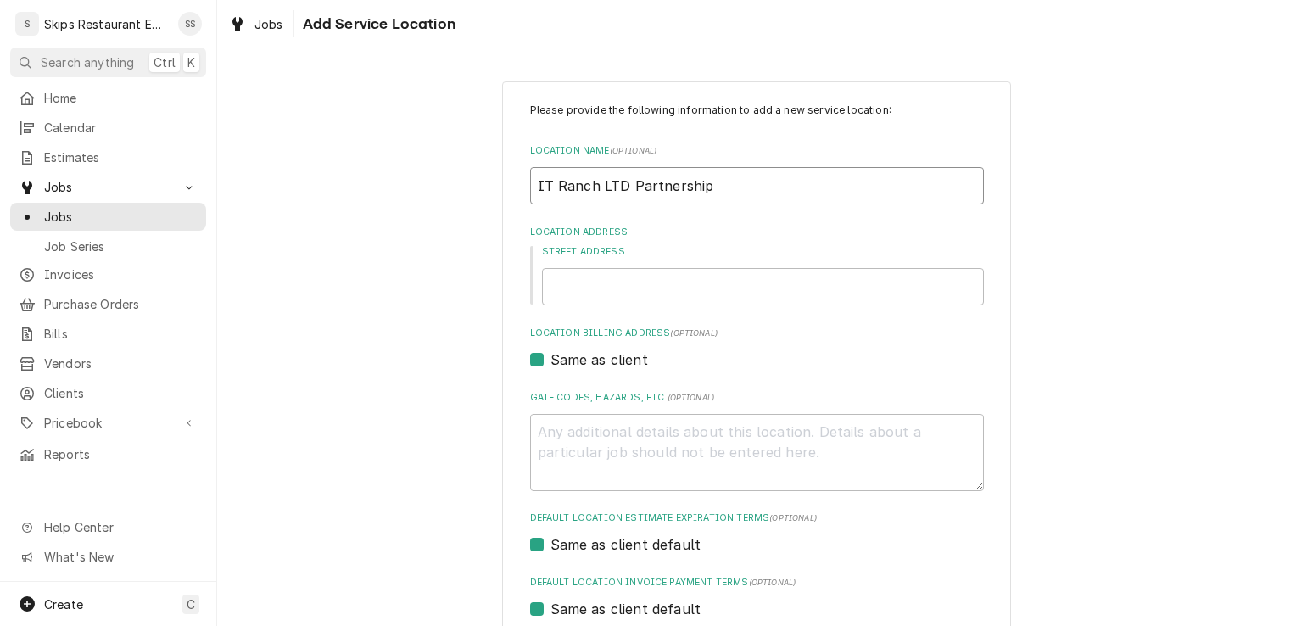
type input "IT Ranch LTD Partnership"
click at [574, 288] on input "Street Address" at bounding box center [763, 286] width 442 height 37
type textarea "x"
type input "4"
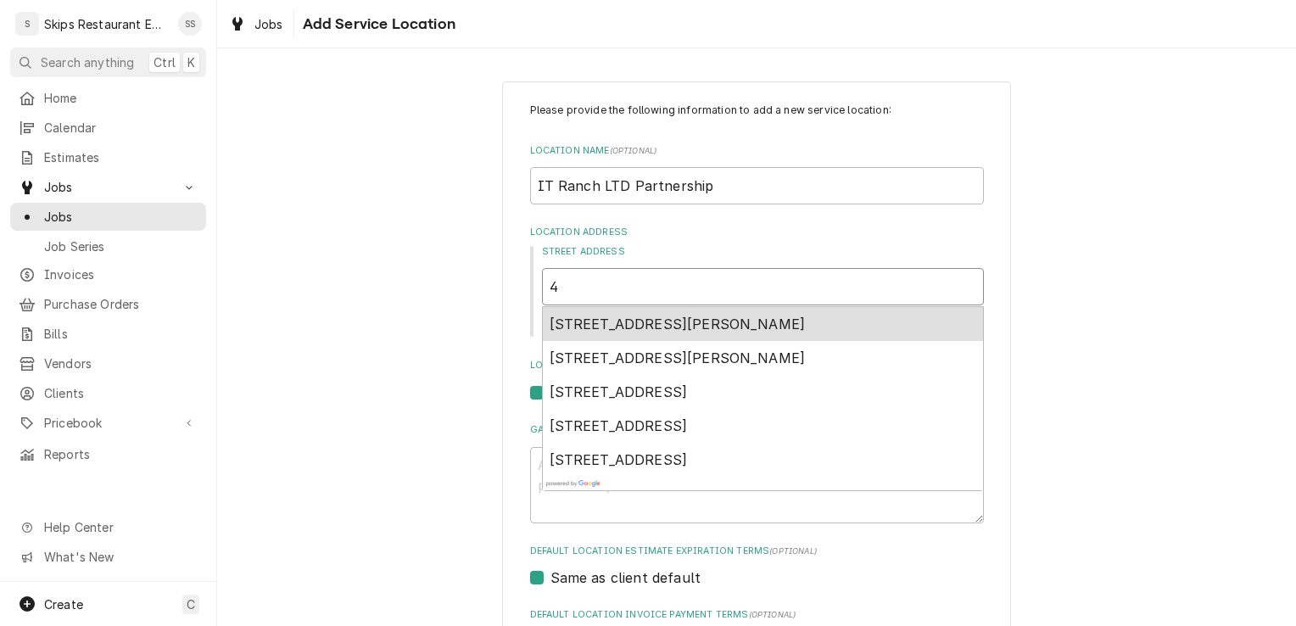
type textarea "x"
type input "45"
type textarea "x"
type input "455"
type textarea "x"
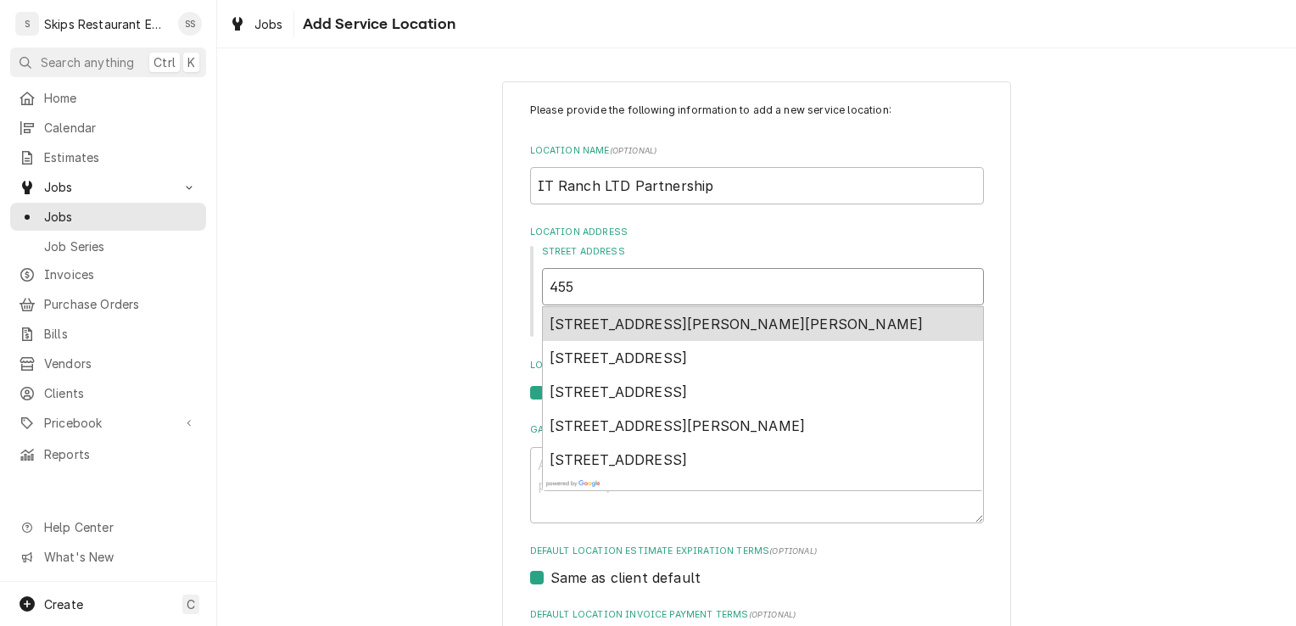
type input "4556"
type textarea "x"
type input "4556"
type textarea "x"
type input "4556 H"
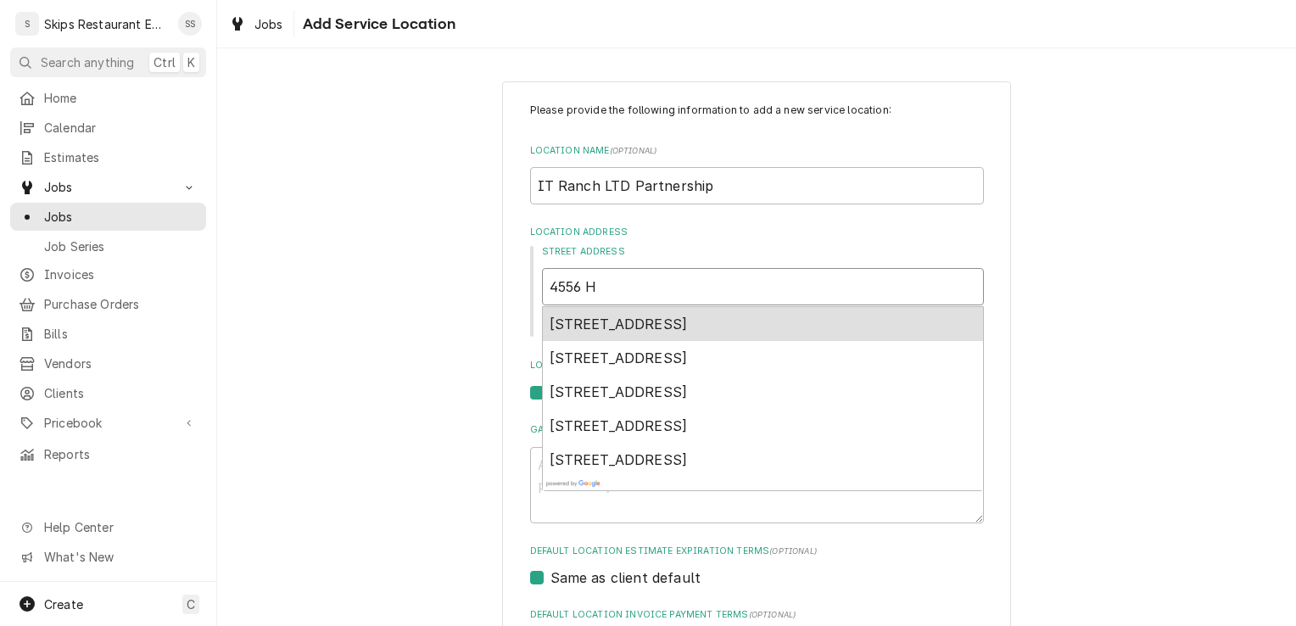
type textarea "x"
type input "4556 Hw"
type textarea "x"
type input "4556 Hwy"
type textarea "x"
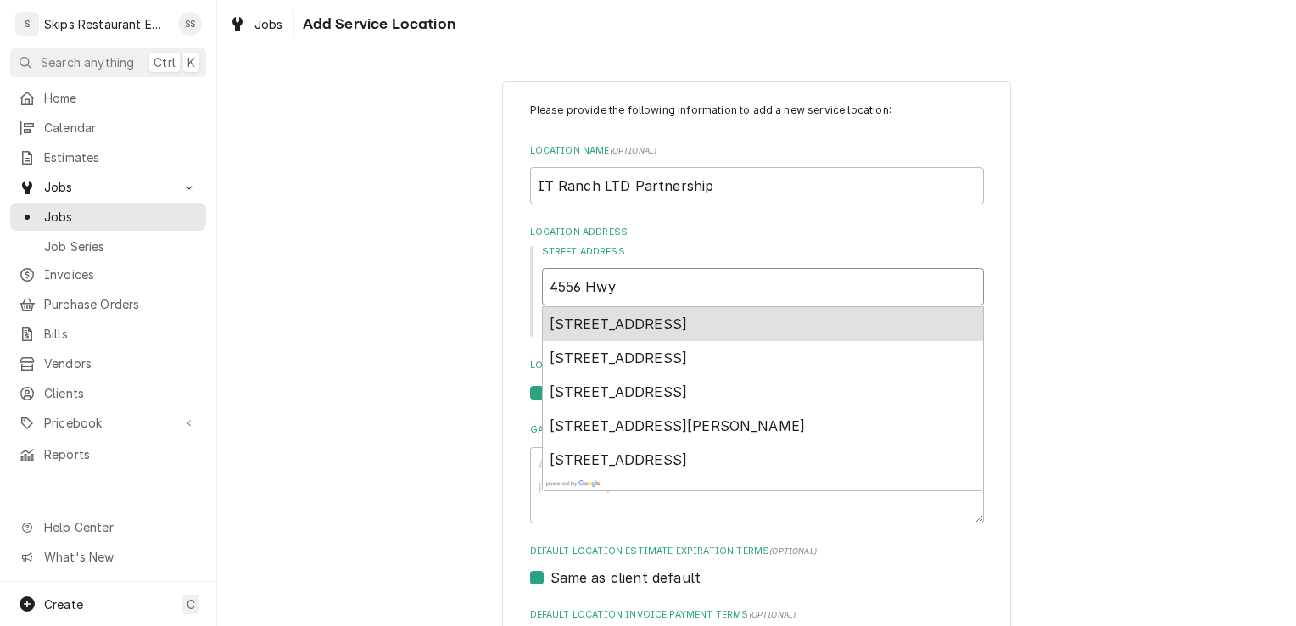
type input "4556 Hwy5"
type textarea "x"
type input "4556 Hwy59"
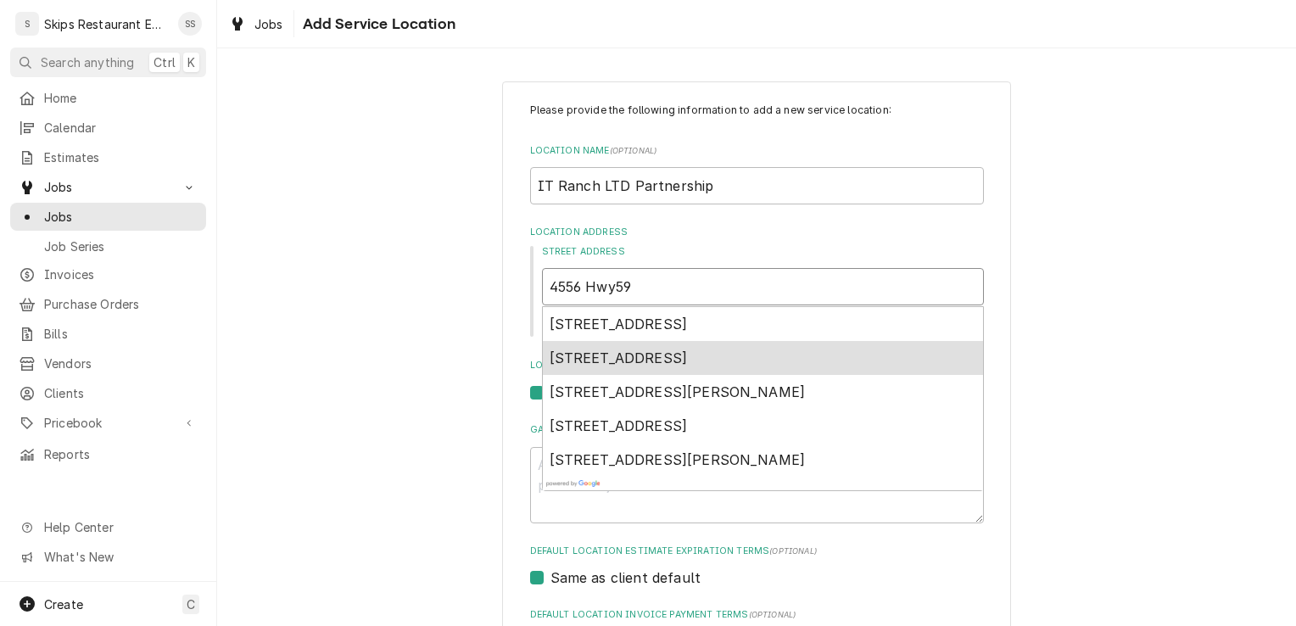
click at [627, 361] on span "4556 Hwy 59, Beeville, TX, USA" at bounding box center [619, 358] width 138 height 17
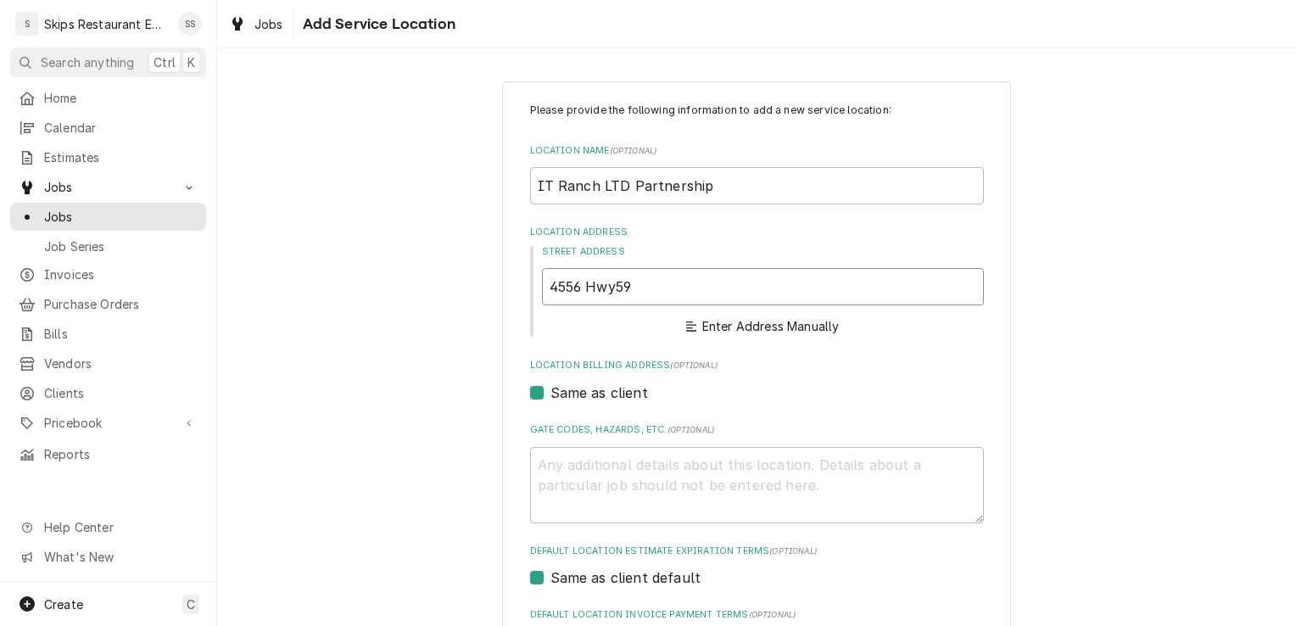
type textarea "x"
type input "4556 US-59"
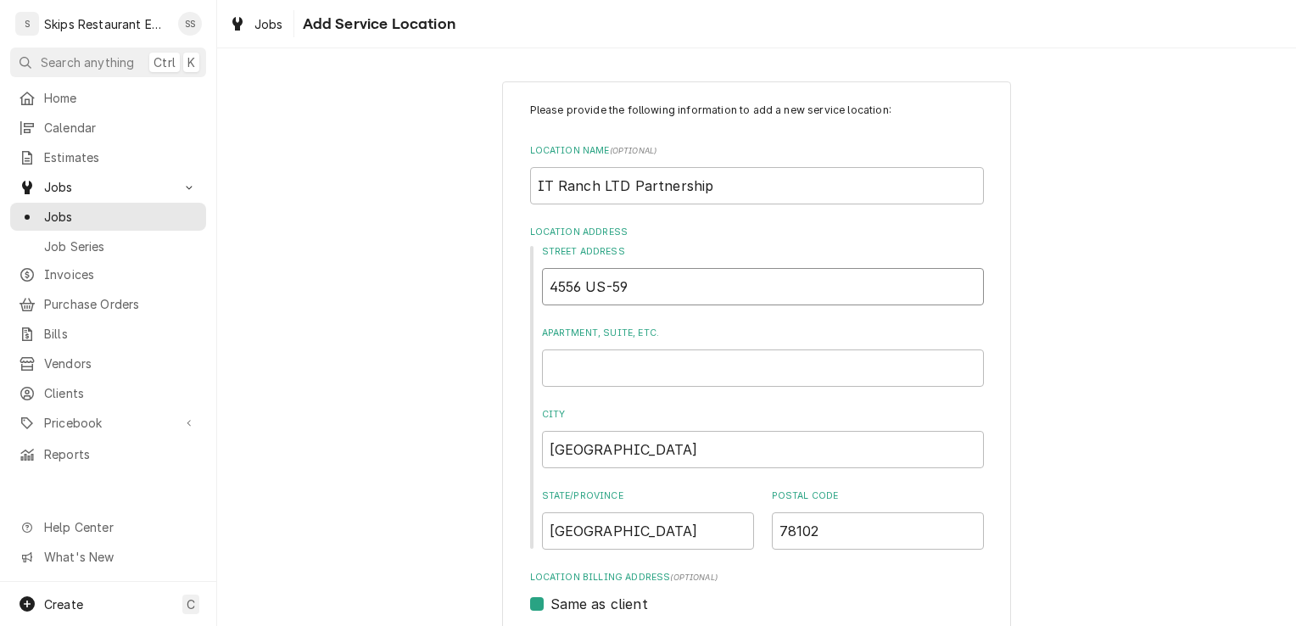
type textarea "x"
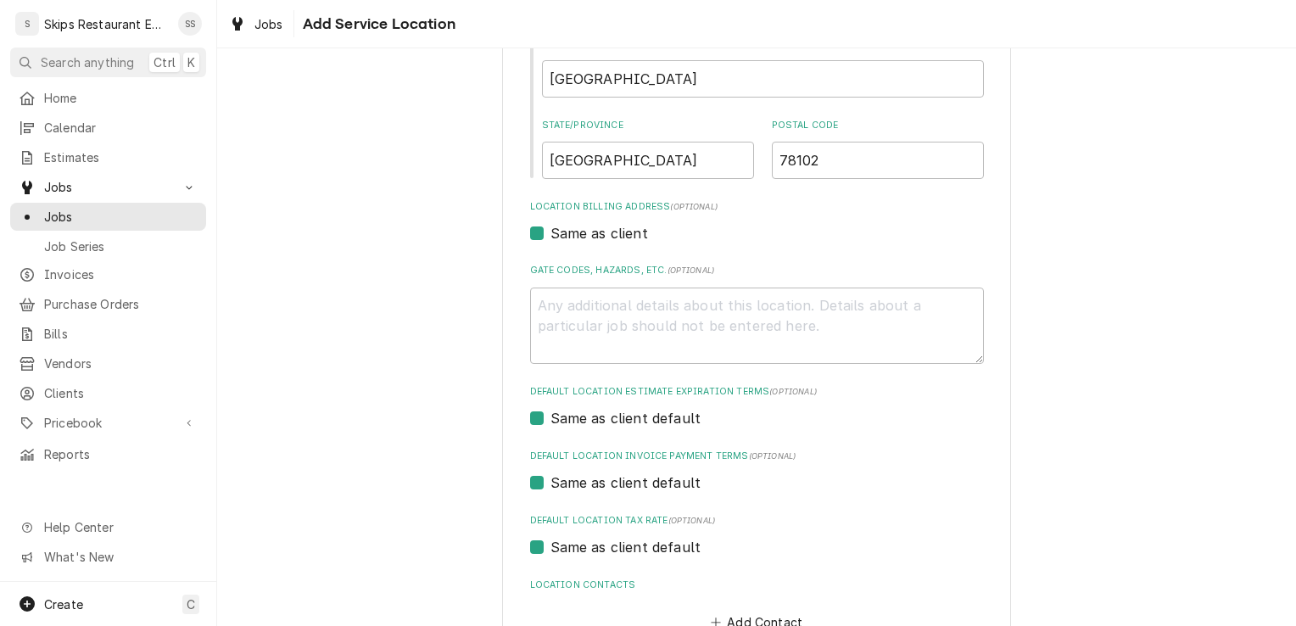
scroll to position [482, 0]
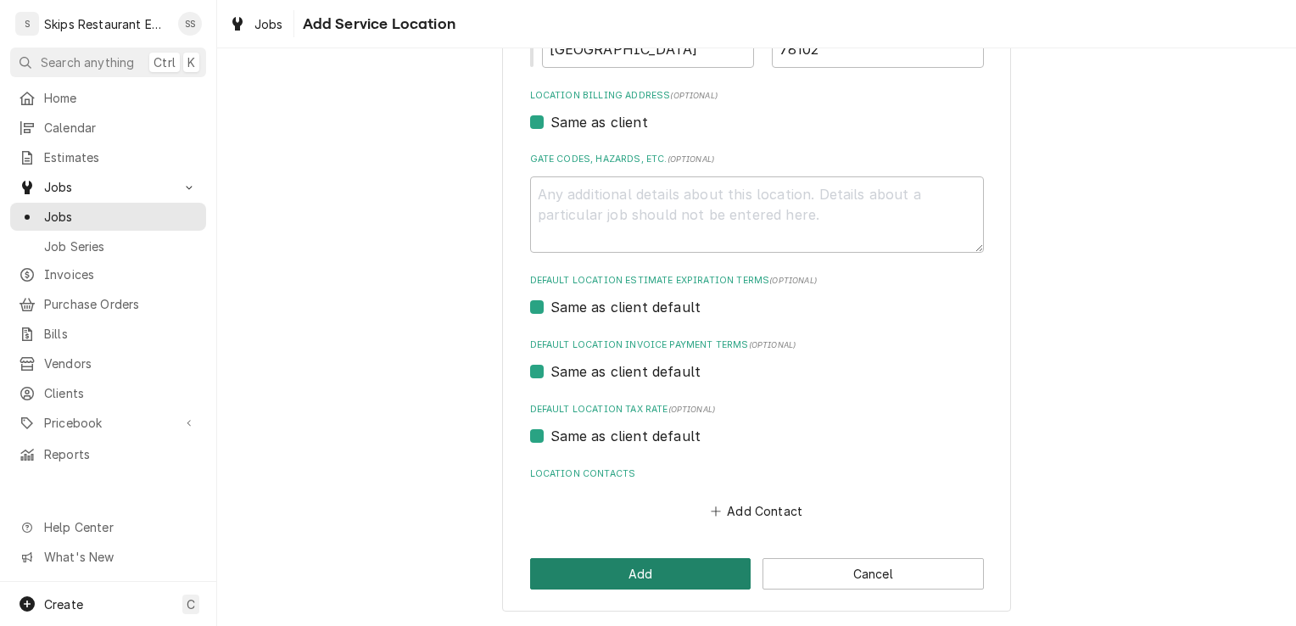
type input "4556 US-59"
click at [643, 574] on button "Add" at bounding box center [640, 573] width 221 height 31
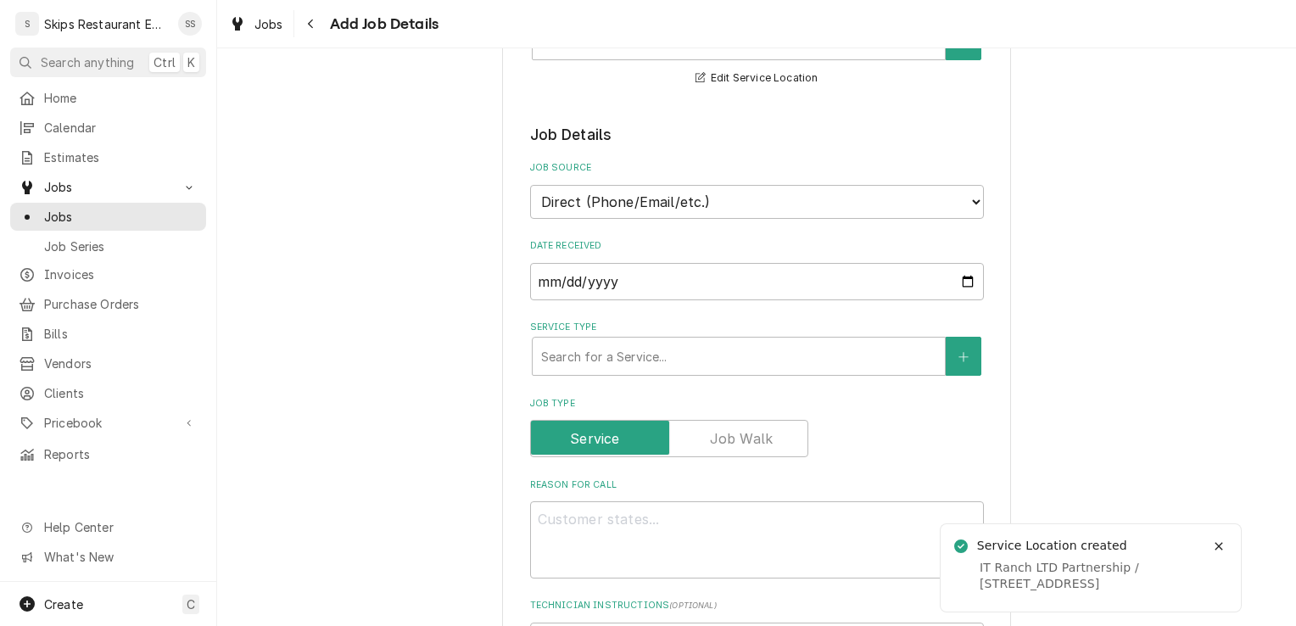
scroll to position [357, 0]
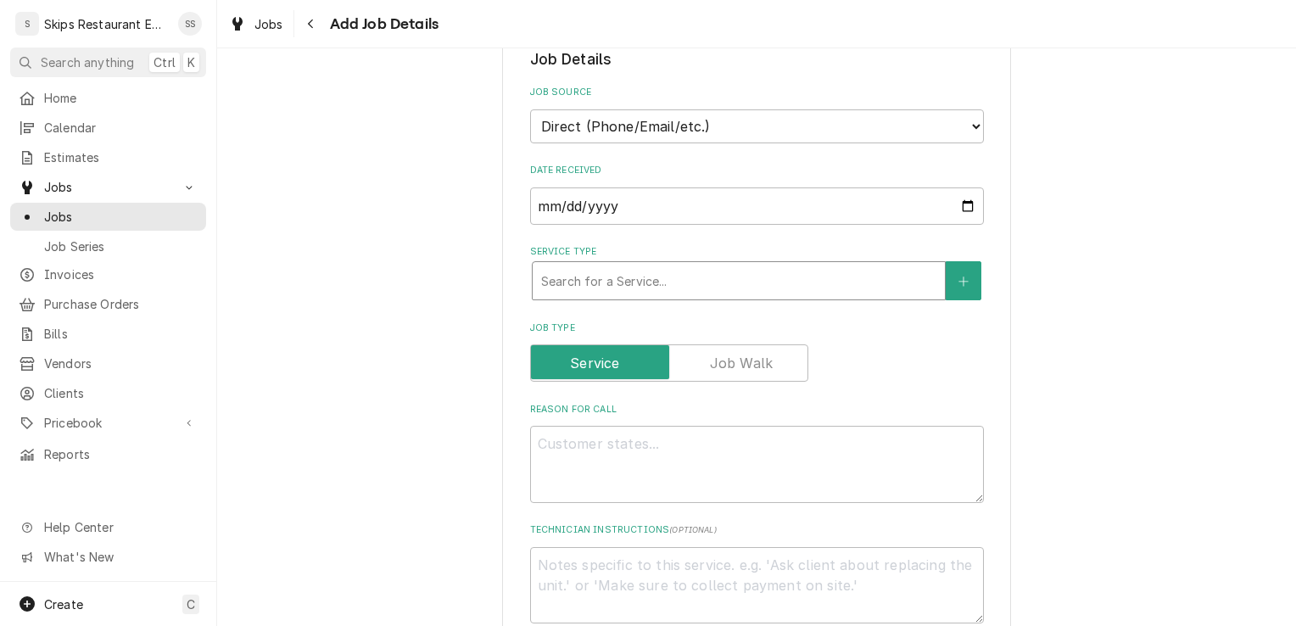
click at [647, 281] on div "Service Type" at bounding box center [738, 281] width 395 height 31
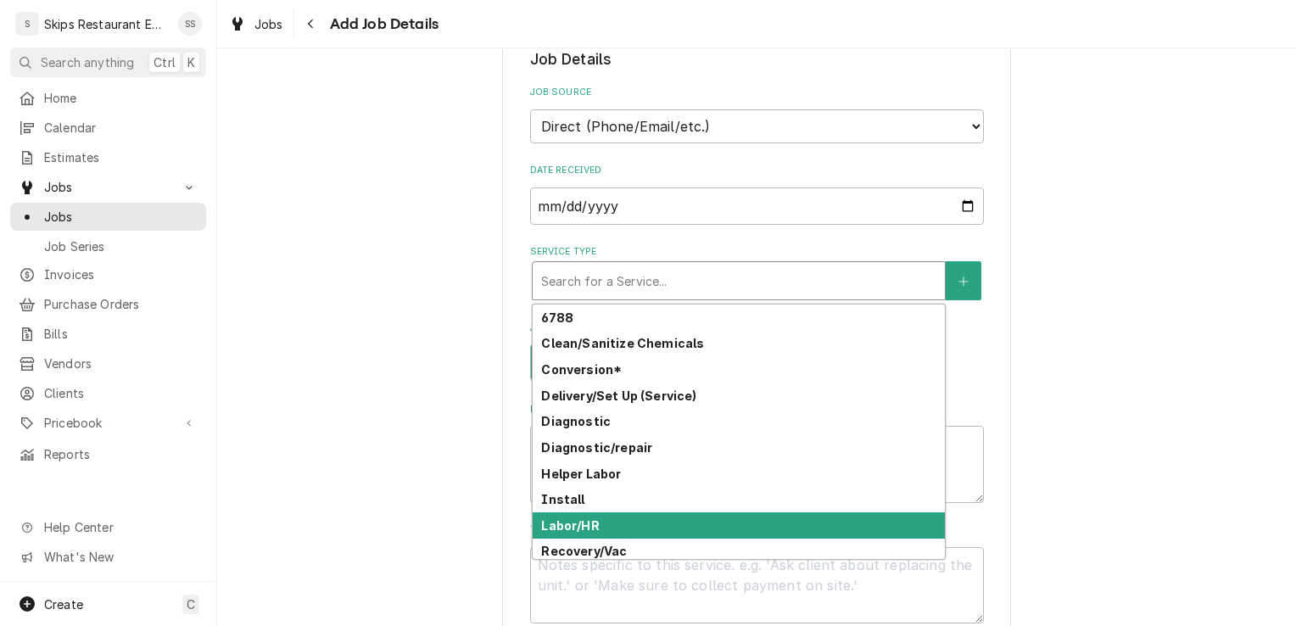
drag, startPoint x: 592, startPoint y: 532, endPoint x: 620, endPoint y: 518, distance: 31.5
click at [592, 531] on div "Labor/HR" at bounding box center [739, 525] width 412 height 26
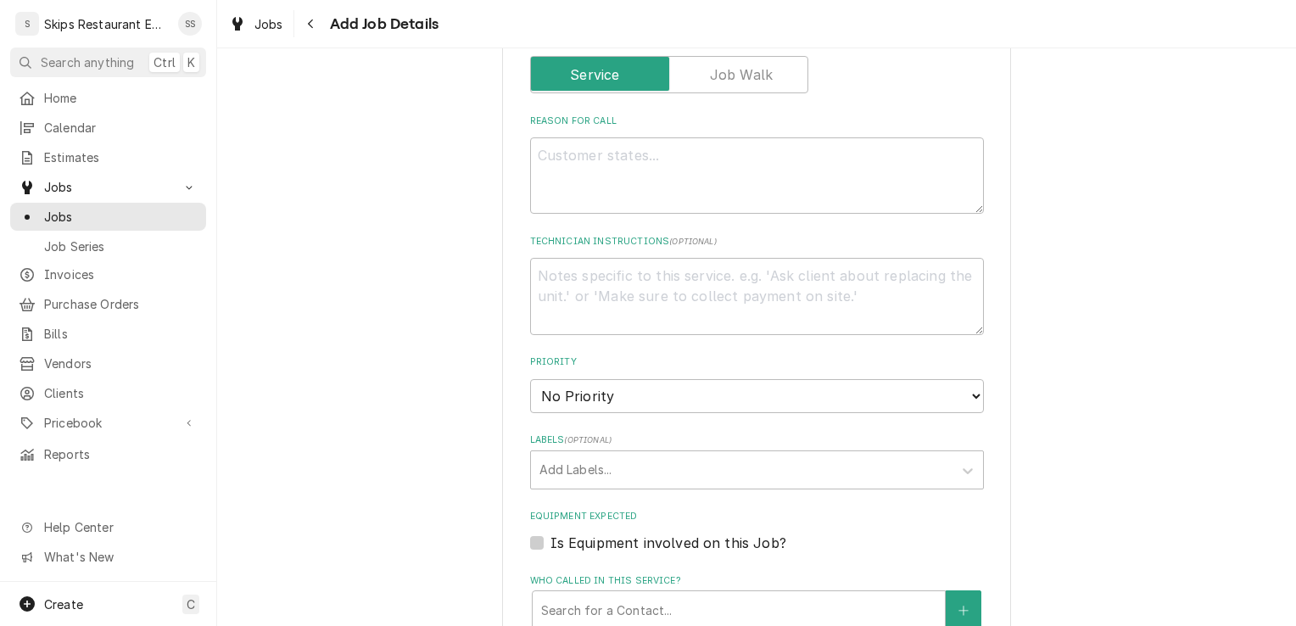
scroll to position [677, 0]
click at [539, 156] on textarea "Reason For Call" at bounding box center [757, 173] width 454 height 76
click at [533, 162] on textarea "Reason For Call" at bounding box center [757, 173] width 454 height 76
type textarea "x"
type textarea "I"
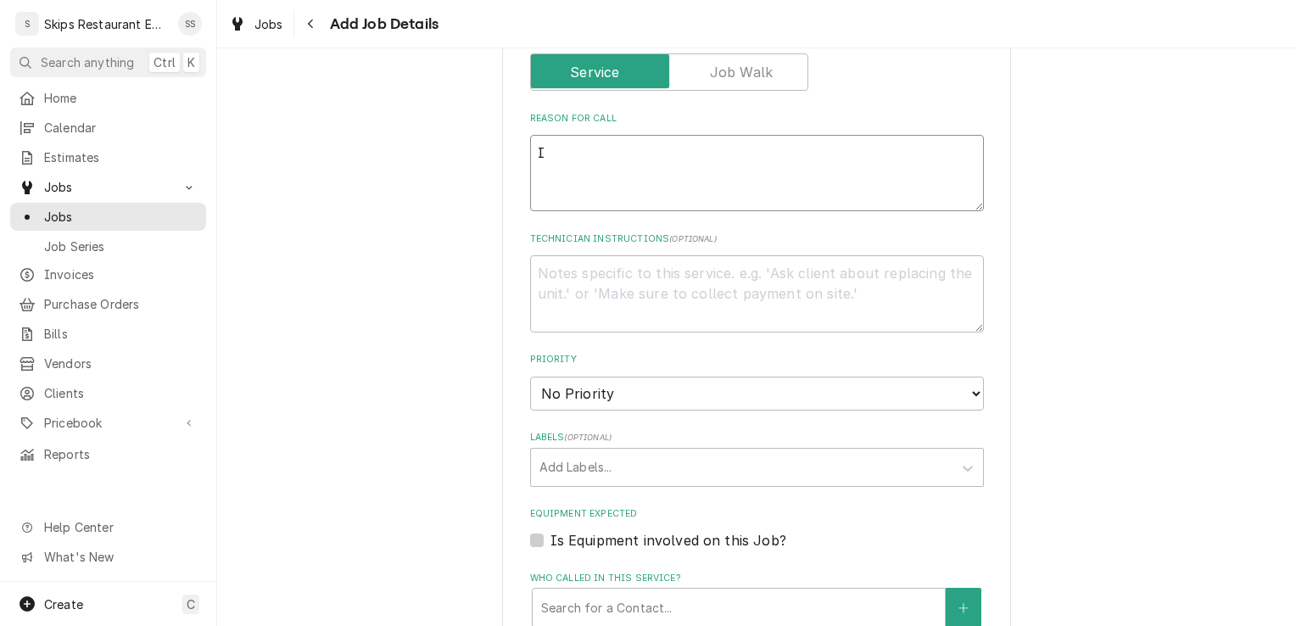
type textarea "x"
type textarea "Ic"
type textarea "x"
type textarea "Ice"
type textarea "x"
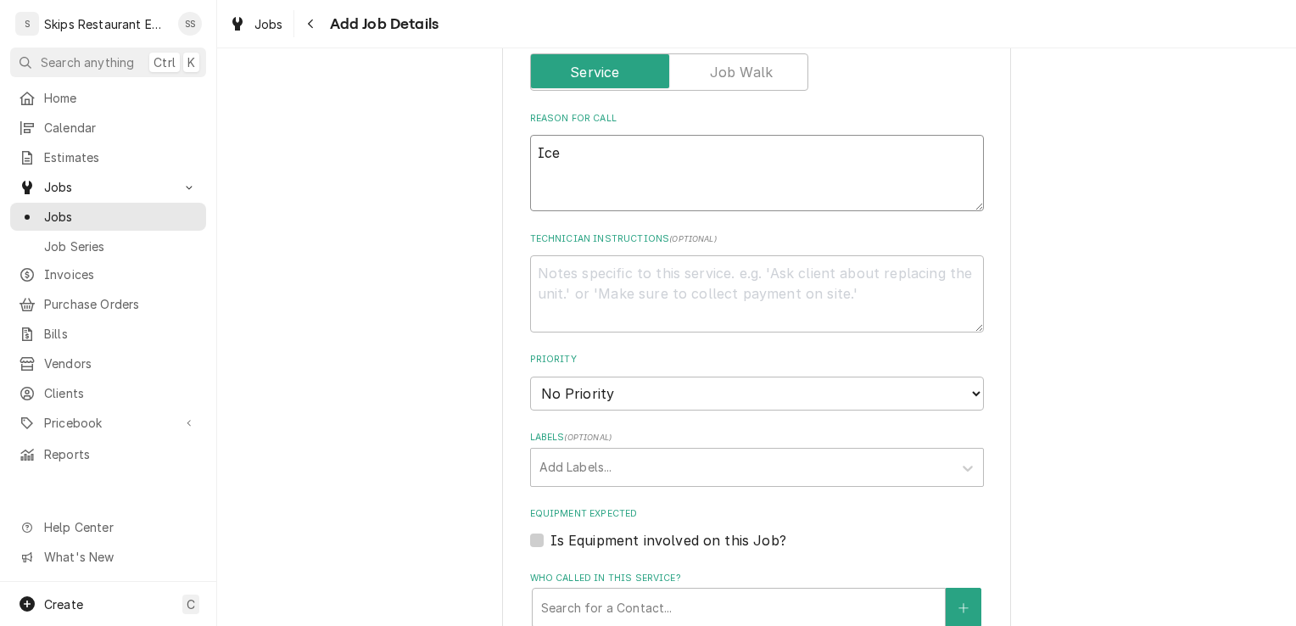
type textarea "Ice"
type textarea "x"
type textarea "Ice m"
type textarea "x"
type textarea "Ice ma"
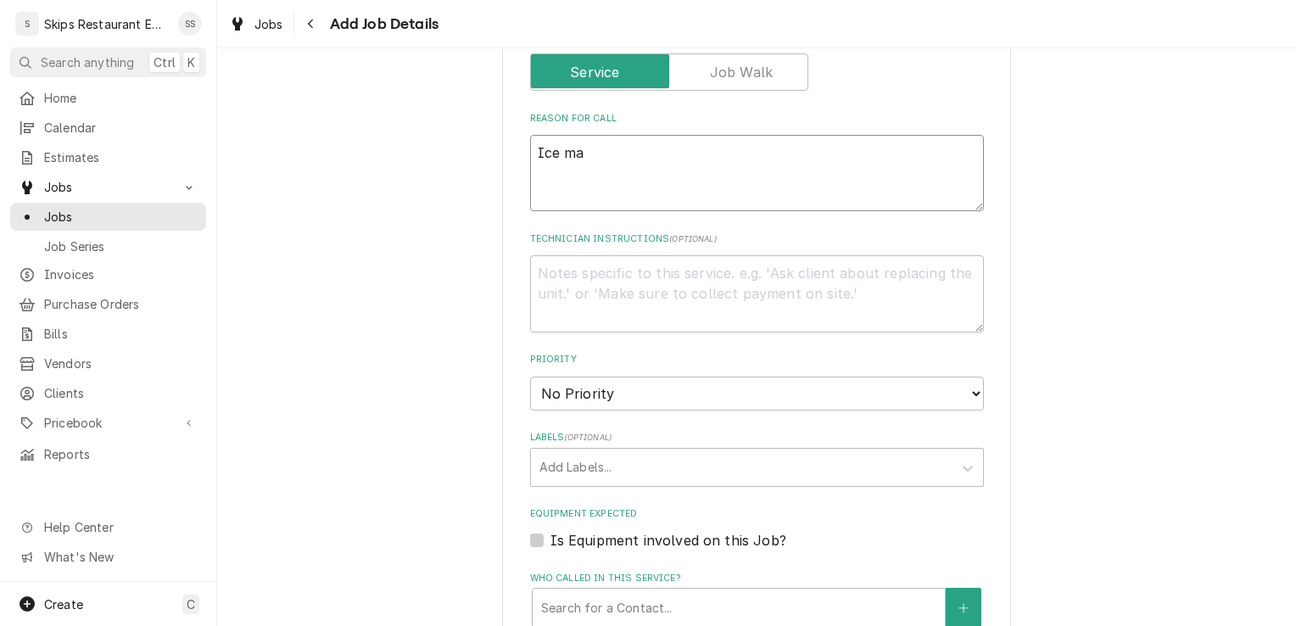
type textarea "x"
type textarea "Ice man"
type textarea "x"
type textarea "Ice ma"
type textarea "x"
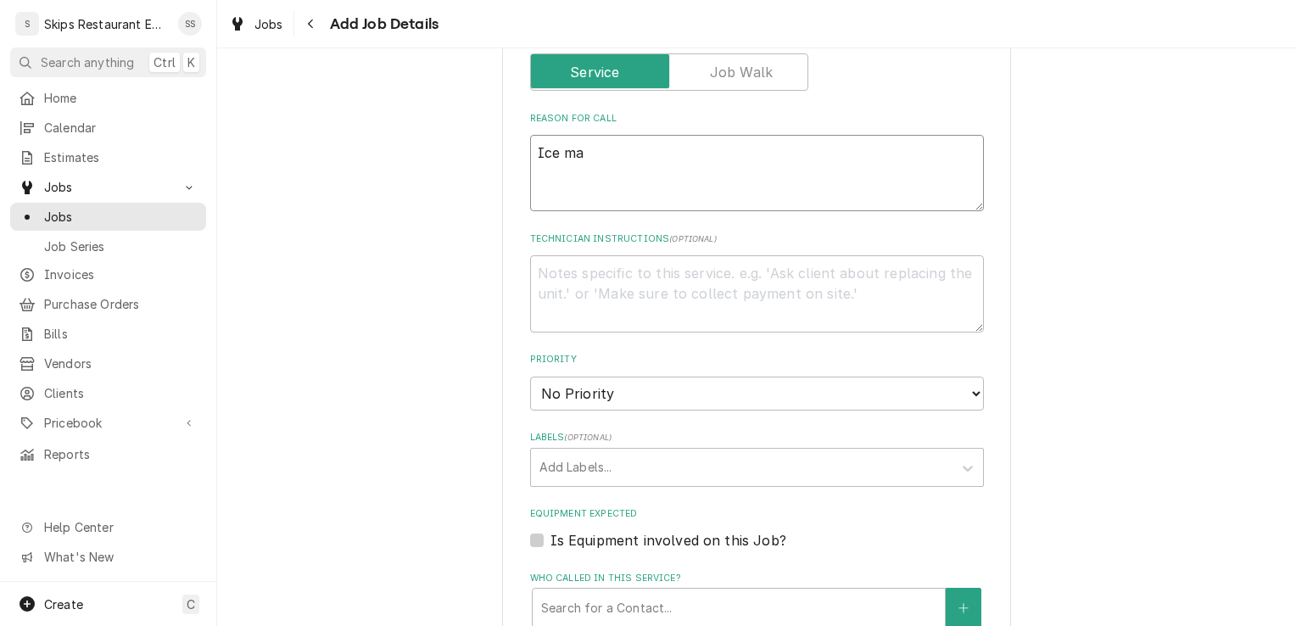
type textarea "Ice mac"
type textarea "x"
type textarea "Ice mach"
type textarea "x"
type textarea "Ice machi"
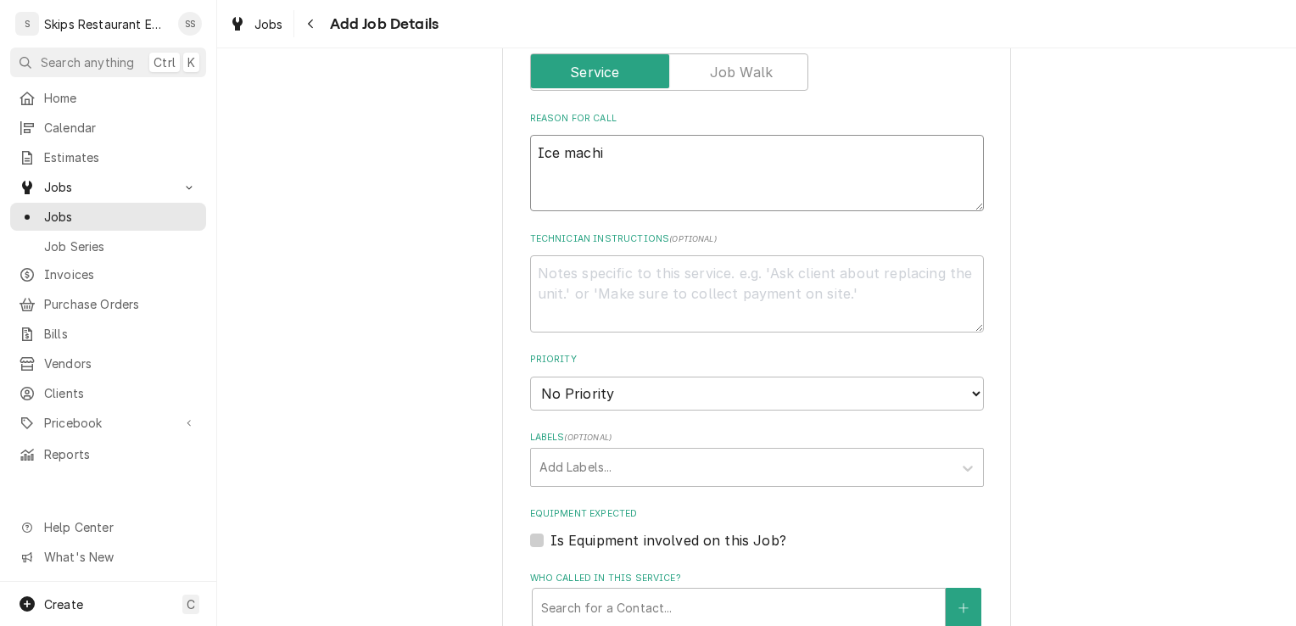
type textarea "x"
type textarea "Ice machin"
type textarea "x"
type textarea "Ice machine"
type textarea "x"
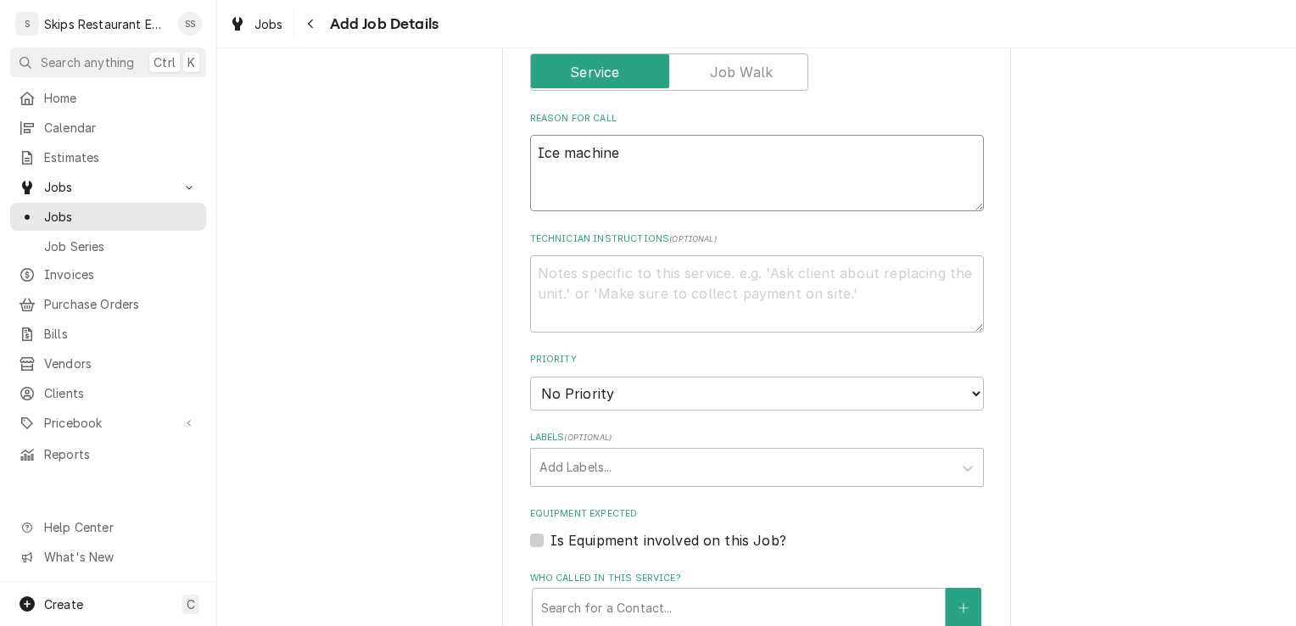
type textarea "Ice machine"
type textarea "x"
type textarea "Ice machine n"
type textarea "x"
type textarea "Ice machine ne"
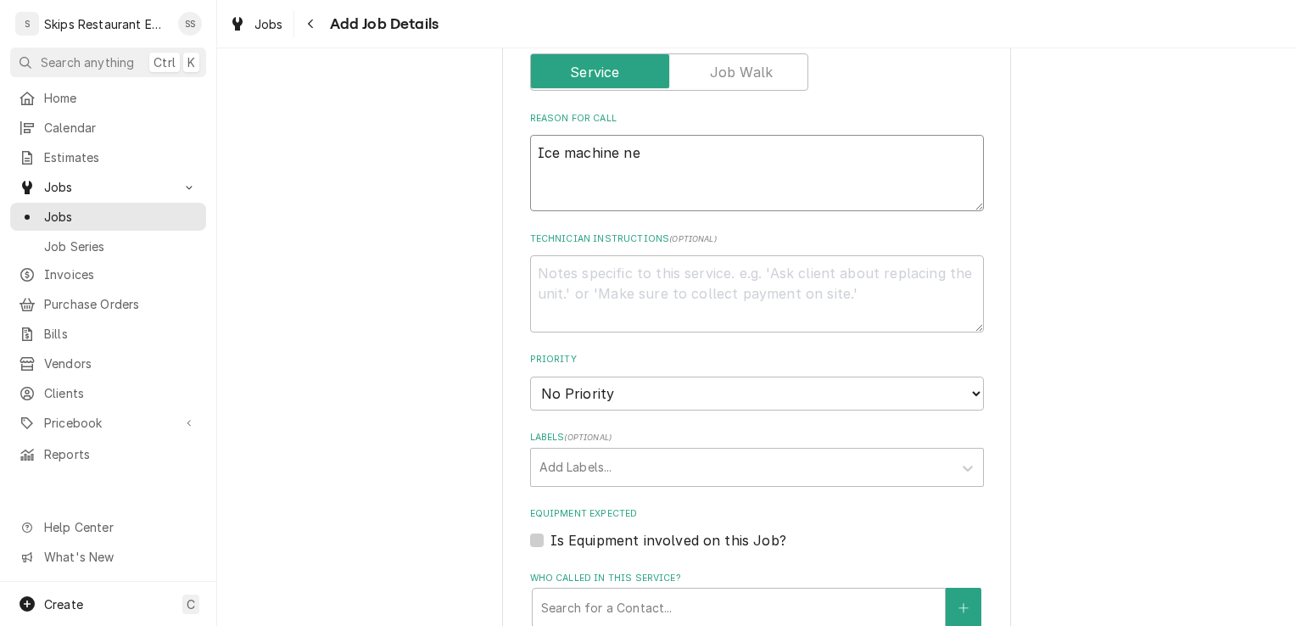
type textarea "x"
type textarea "Ice machine nee"
type textarea "x"
type textarea "Ice machine nees"
type textarea "x"
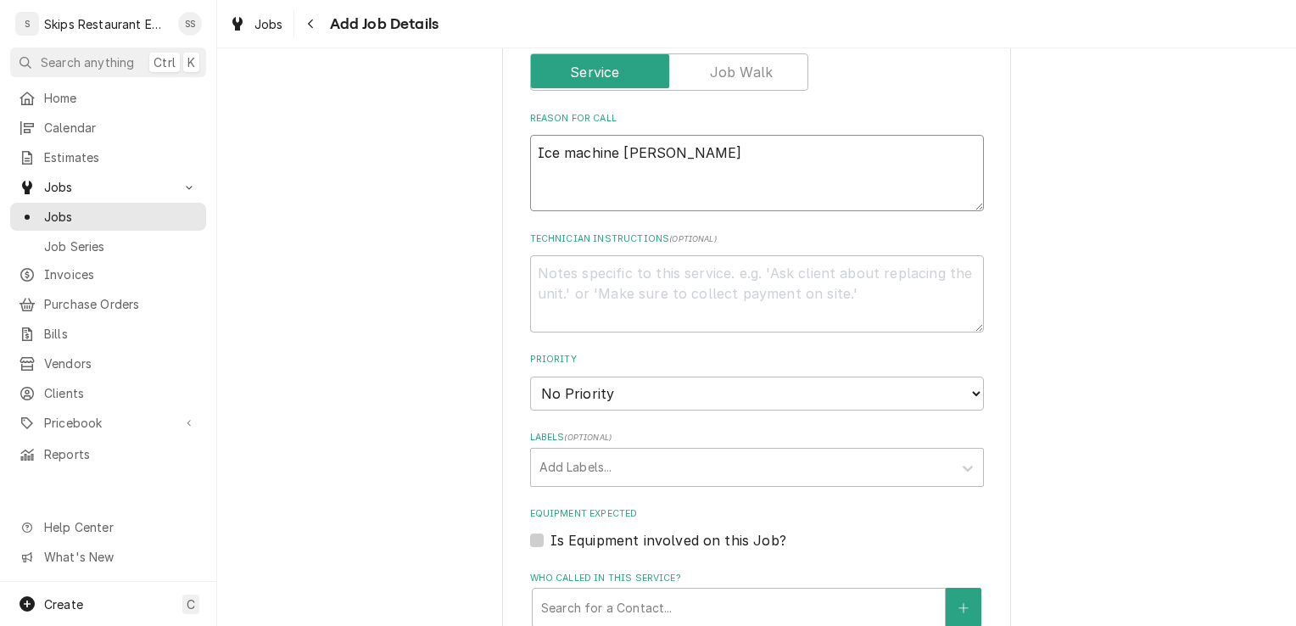
type textarea "Ice machine nees"
type textarea "x"
type textarea "Ice machine nees t"
type textarea "x"
type textarea "Ice machine nees to"
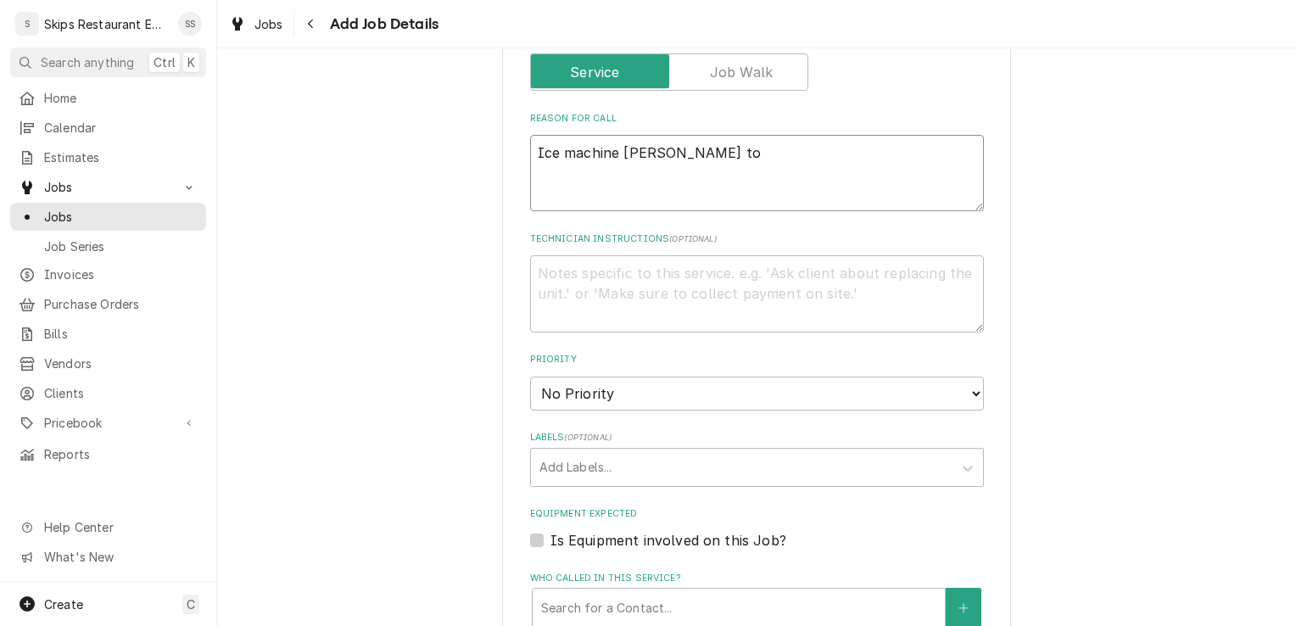
type textarea "x"
type textarea "Ice machine nees to"
type textarea "x"
type textarea "Ice machine nees to b"
type textarea "x"
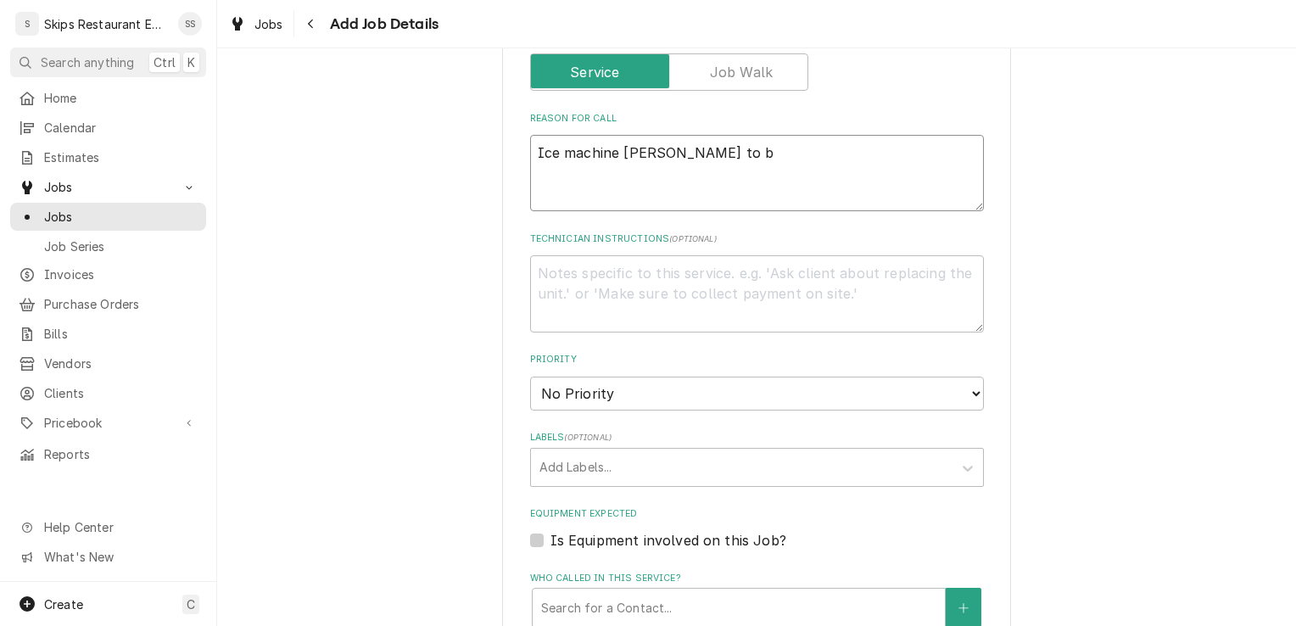
type textarea "Ice machine nees to be"
type textarea "x"
type textarea "Ice machine nees to be"
type textarea "x"
type textarea "Ice machine nees to be c"
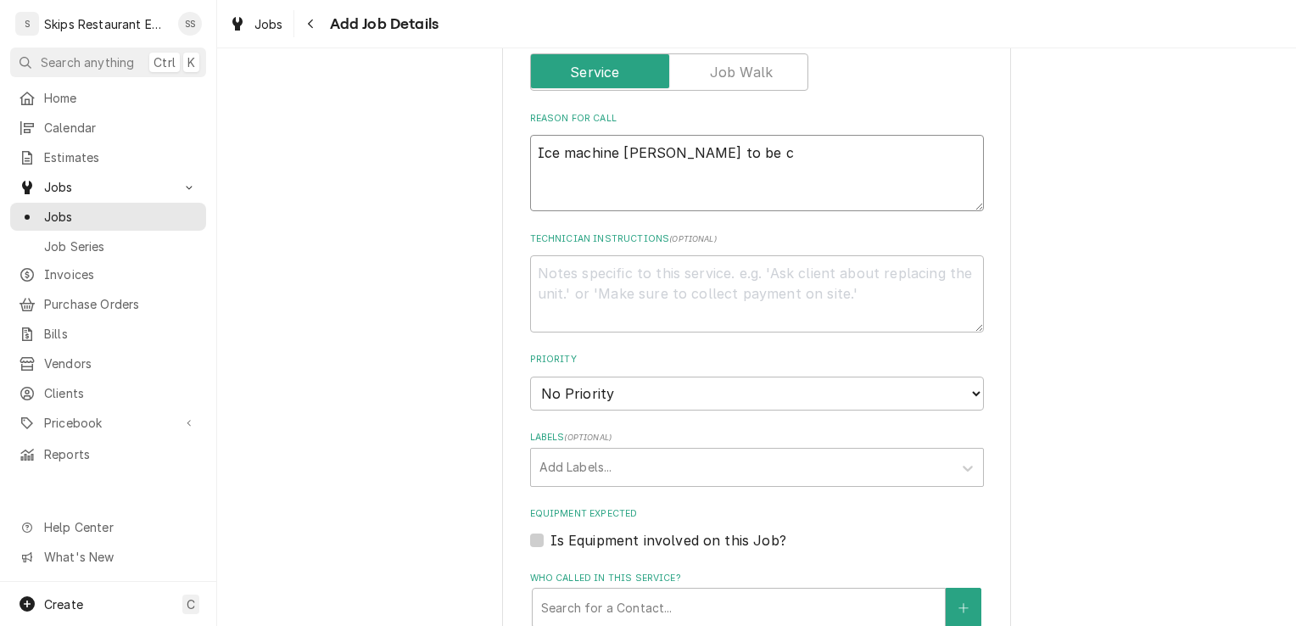
type textarea "x"
type textarea "Ice machine nees to be cl"
type textarea "x"
type textarea "Ice machine nees to be cle"
type textarea "x"
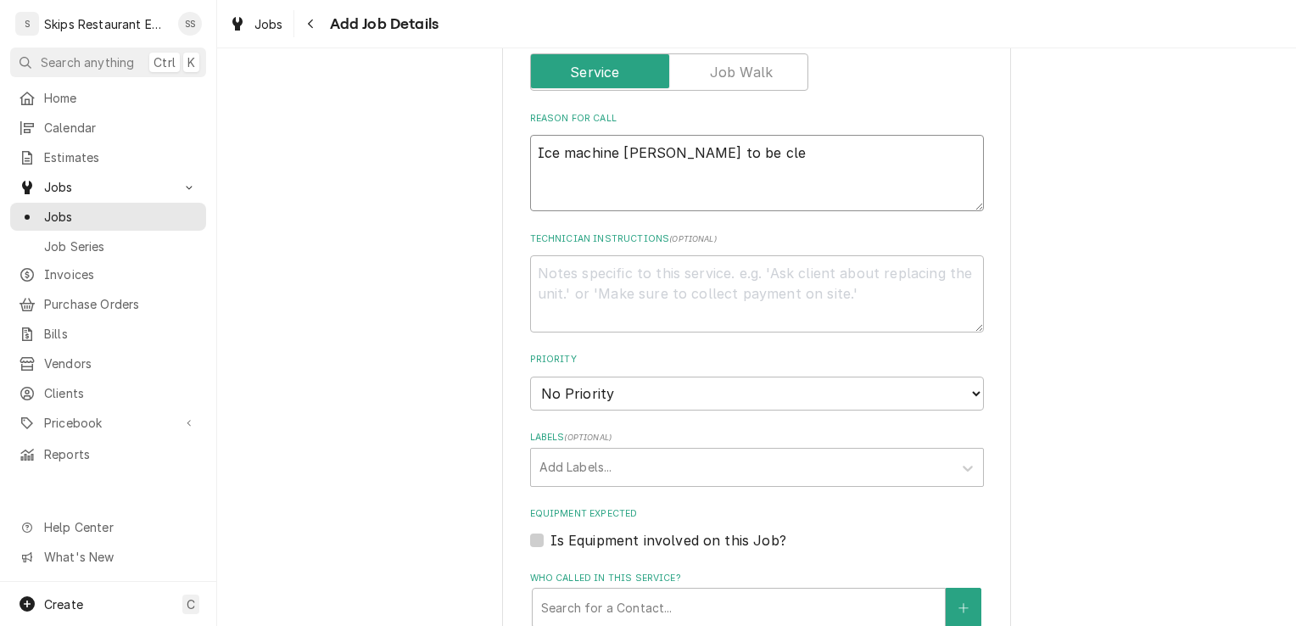
type textarea "Ice machine nees to be clea"
type textarea "x"
type textarea "Ice machine nees to be clean"
type textarea "x"
type textarea "Ice machine nees to be cleane"
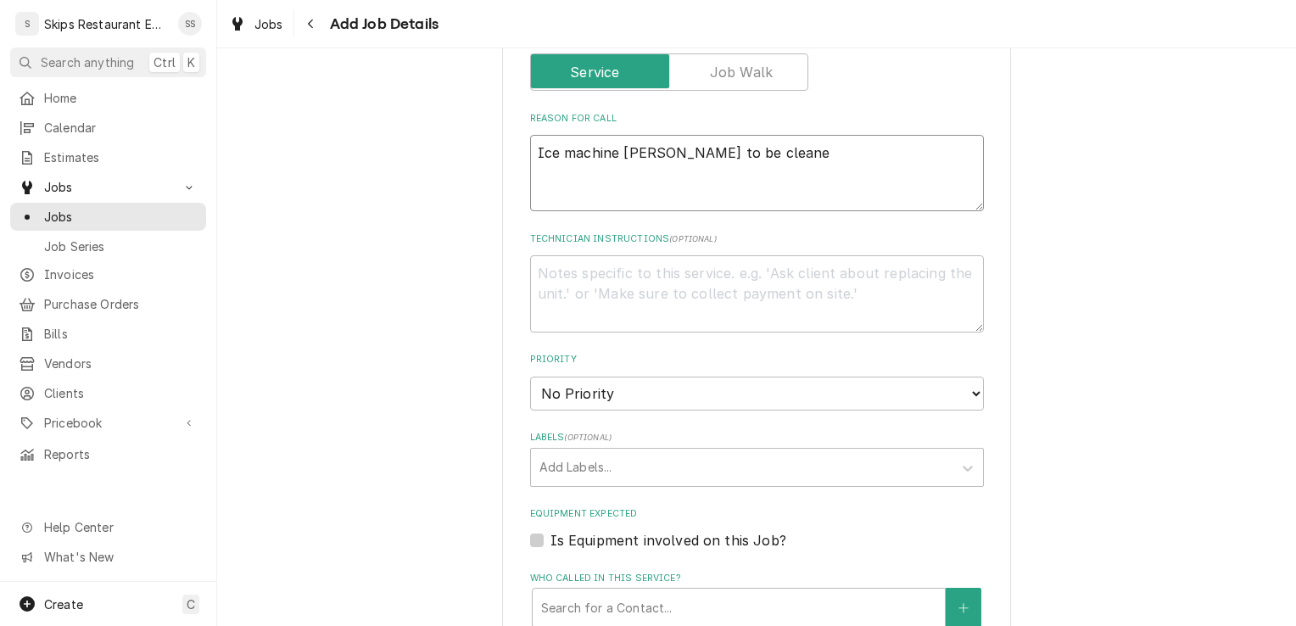
type textarea "x"
type textarea "Ice machine nees to be cleaned"
type textarea "x"
type textarea "Ice machine needs to be cleaned"
click at [752, 148] on textarea "Ice machine needs to be cleaned" at bounding box center [757, 173] width 454 height 76
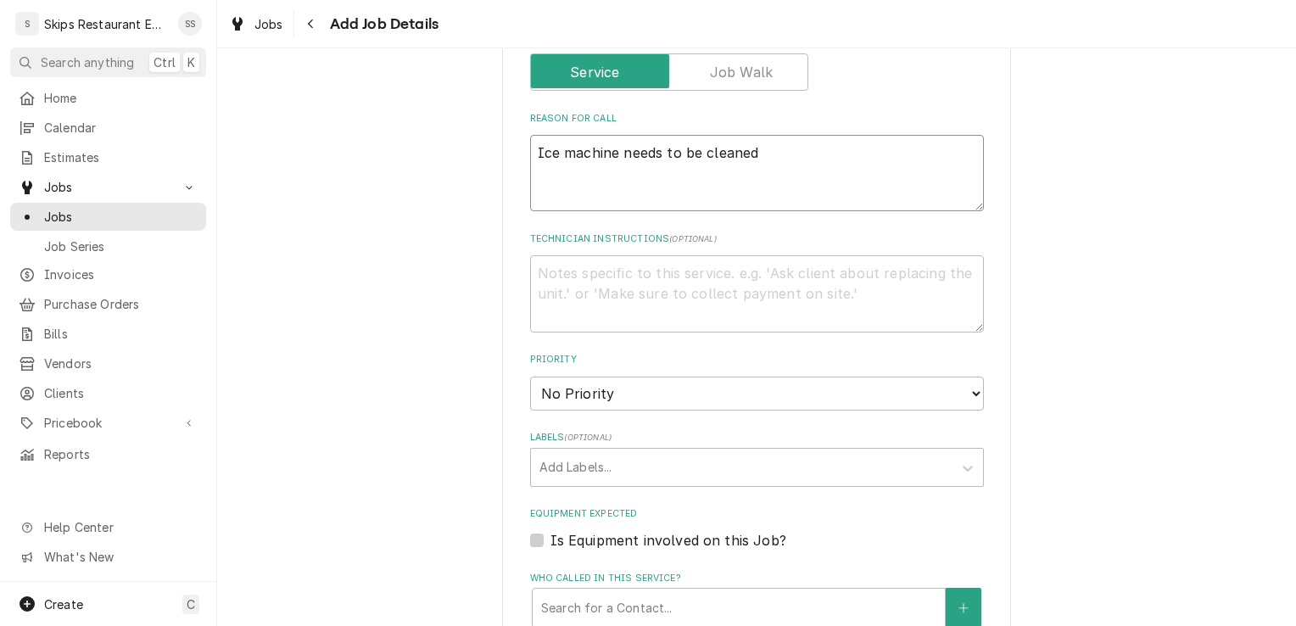
type textarea "x"
type textarea "Ice machine needs to be cleaned."
type textarea "x"
type textarea "Ice machine needs to be cleaned."
type textarea "x"
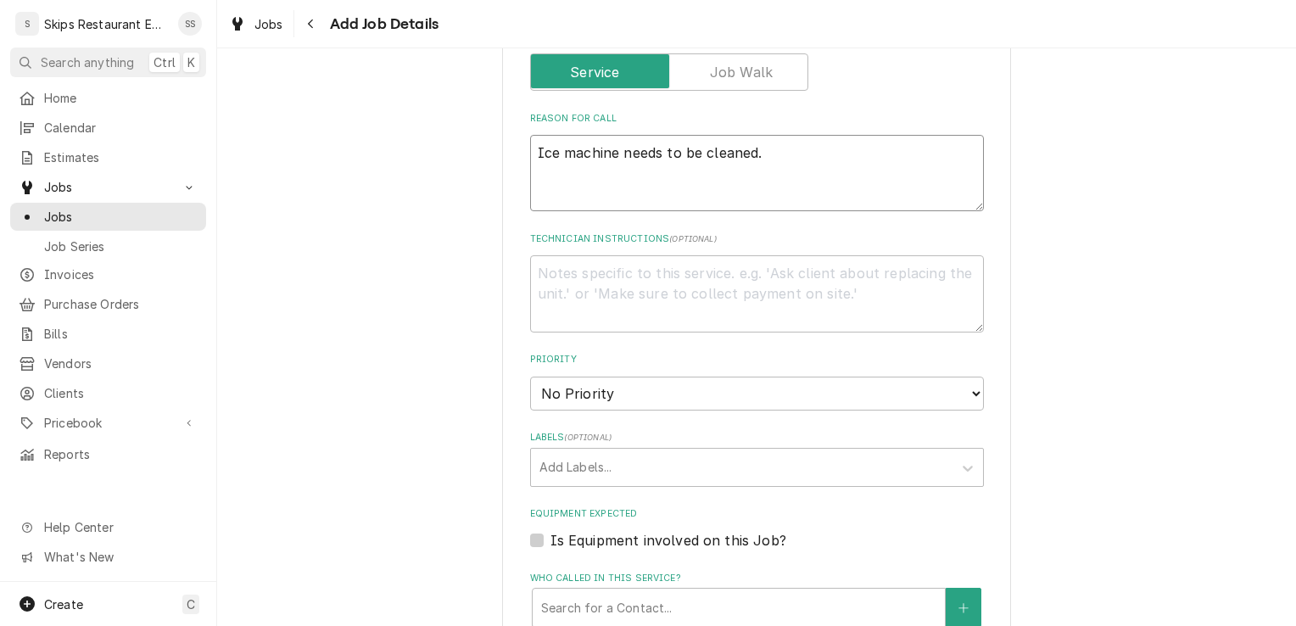
type textarea "Ice machine needs to be cleaned. W"
type textarea "x"
type textarea "Ice machine needs to be cleaned. Wa"
type textarea "x"
type textarea "Ice machine needs to be cleaned. Wat"
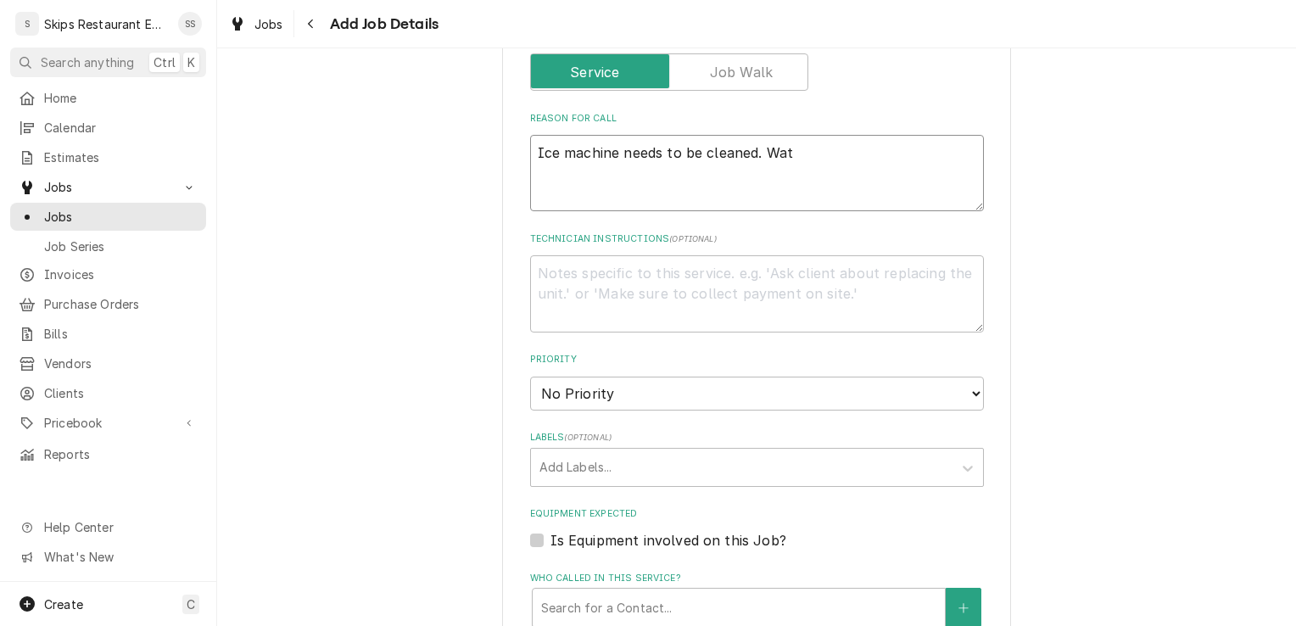
type textarea "x"
type textarea "Ice machine needs to be cleaned. Wate"
type textarea "x"
type textarea "Ice machine needs to be cleaned. Water"
type textarea "x"
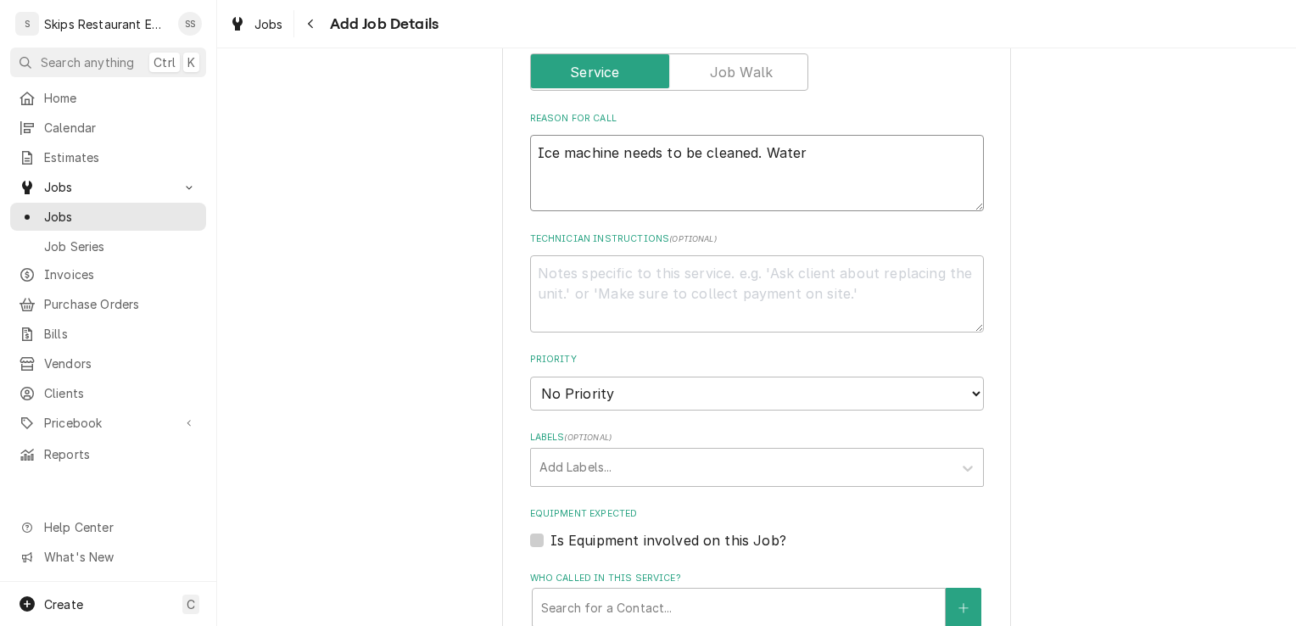
type textarea "Ice machine needs to be cleaned. Water"
type textarea "x"
type textarea "Ice machine needs to be cleaned. Water f"
type textarea "x"
type textarea "Ice machine needs to be cleaned. Water fi"
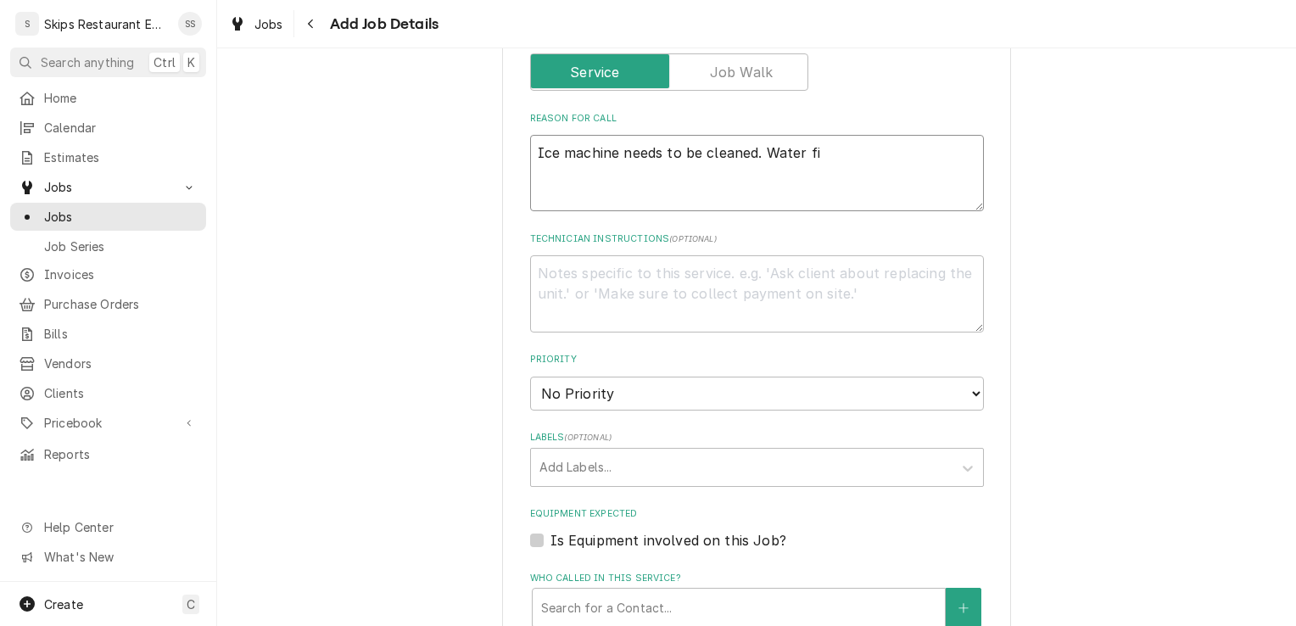
type textarea "x"
type textarea "Ice machine needs to be cleaned. Water fil"
type textarea "x"
type textarea "Ice machine needs to be cleaned. Water filt"
type textarea "x"
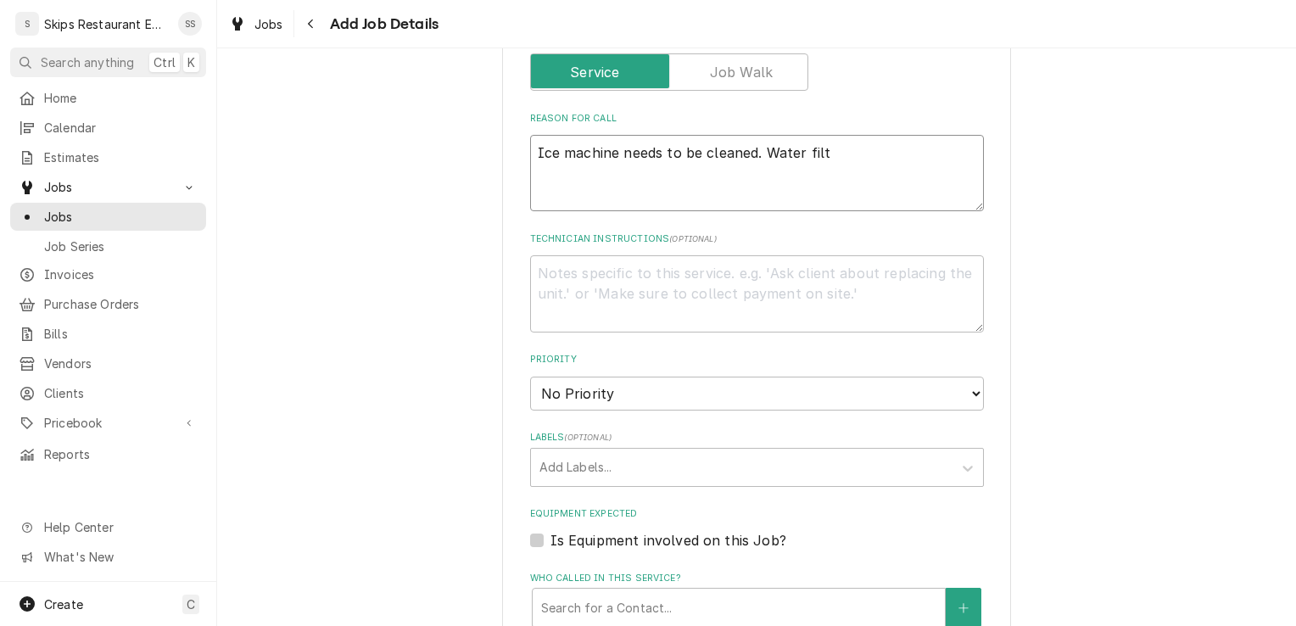
type textarea "Ice machine needs to be cleaned. Water filte"
type textarea "x"
type textarea "Ice machine needs to be cleaned. Water filter"
type textarea "x"
type textarea "Ice machine needs to be cleaned. Water filter"
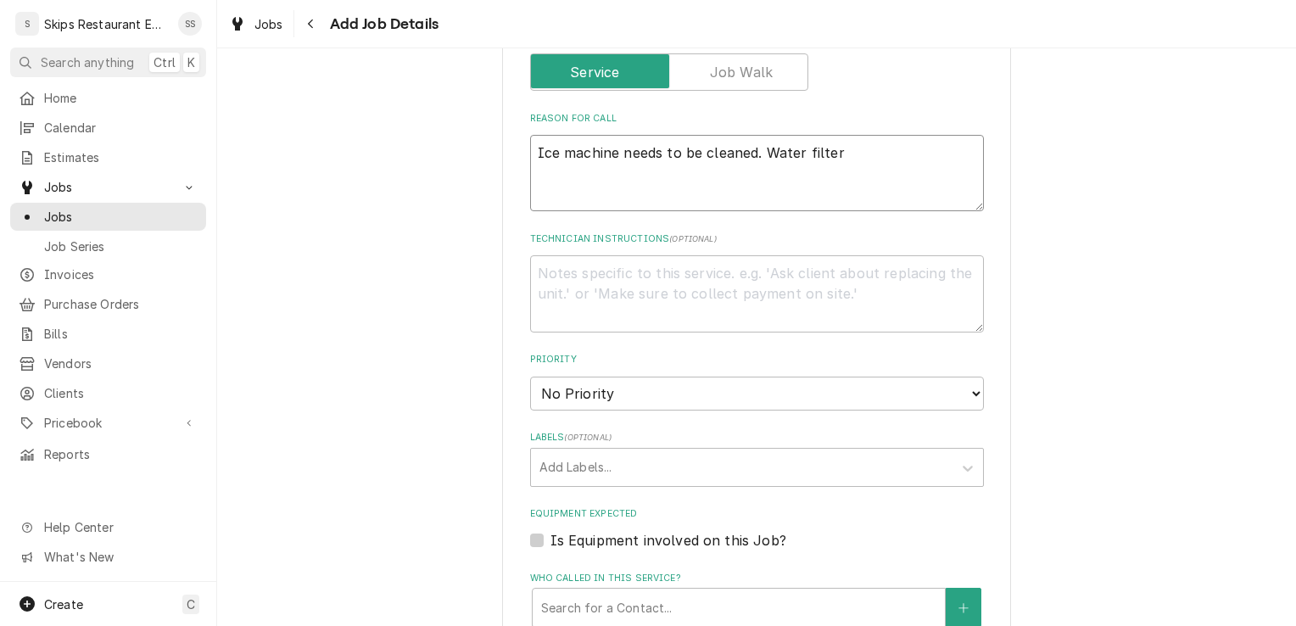
type textarea "x"
type textarea "Ice machine needs to be cleaned. Water filter h"
type textarea "x"
type textarea "Ice machine needs to be cleaned. Water filter ha"
type textarea "x"
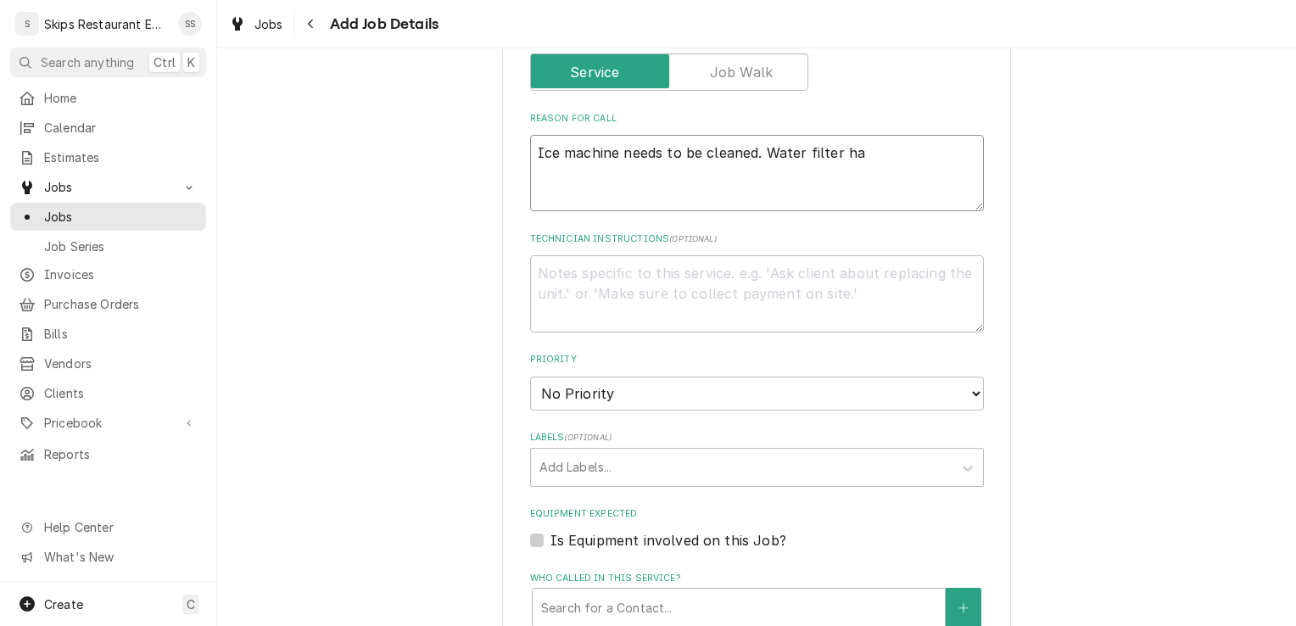
type textarea "Ice machine needs to be cleaned. Water filter has"
type textarea "x"
type textarea "Ice machine needs to be cleaned. Water filter has"
type textarea "x"
type textarea "Ice machine needs to be cleaned. Water filter has a"
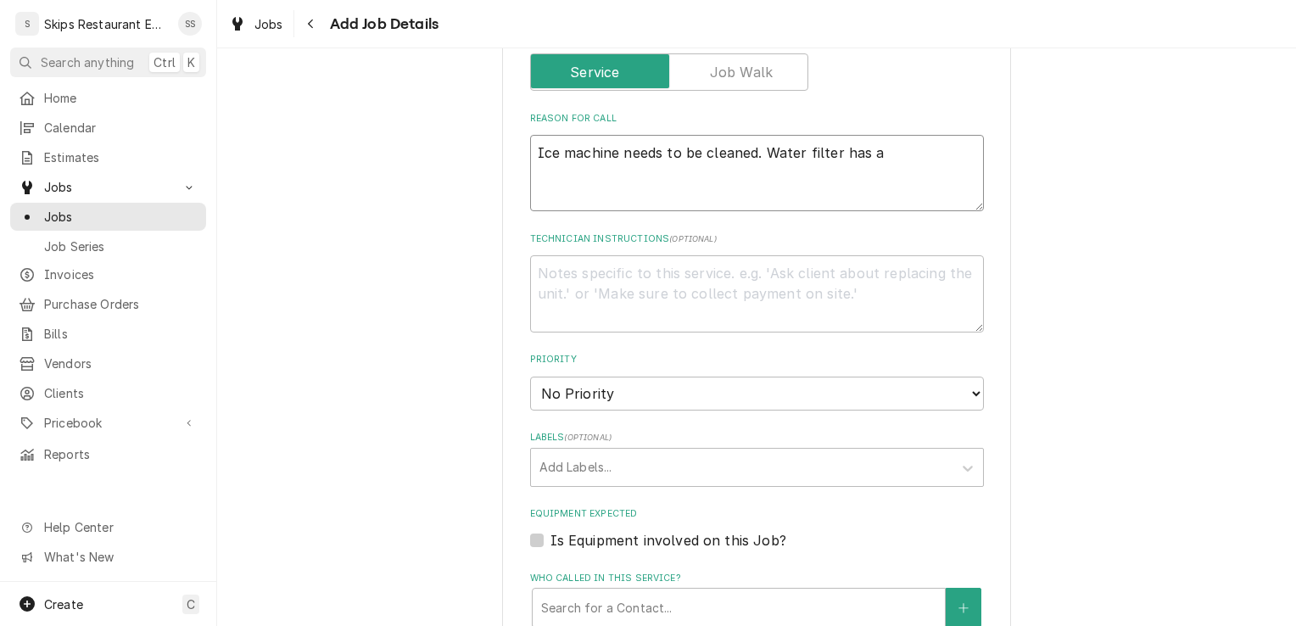
type textarea "x"
type textarea "Ice machine needs to be cleaned. Water filter has al"
type textarea "x"
type textarea "Ice machine needs to be cleaned. Water filter has alr"
type textarea "x"
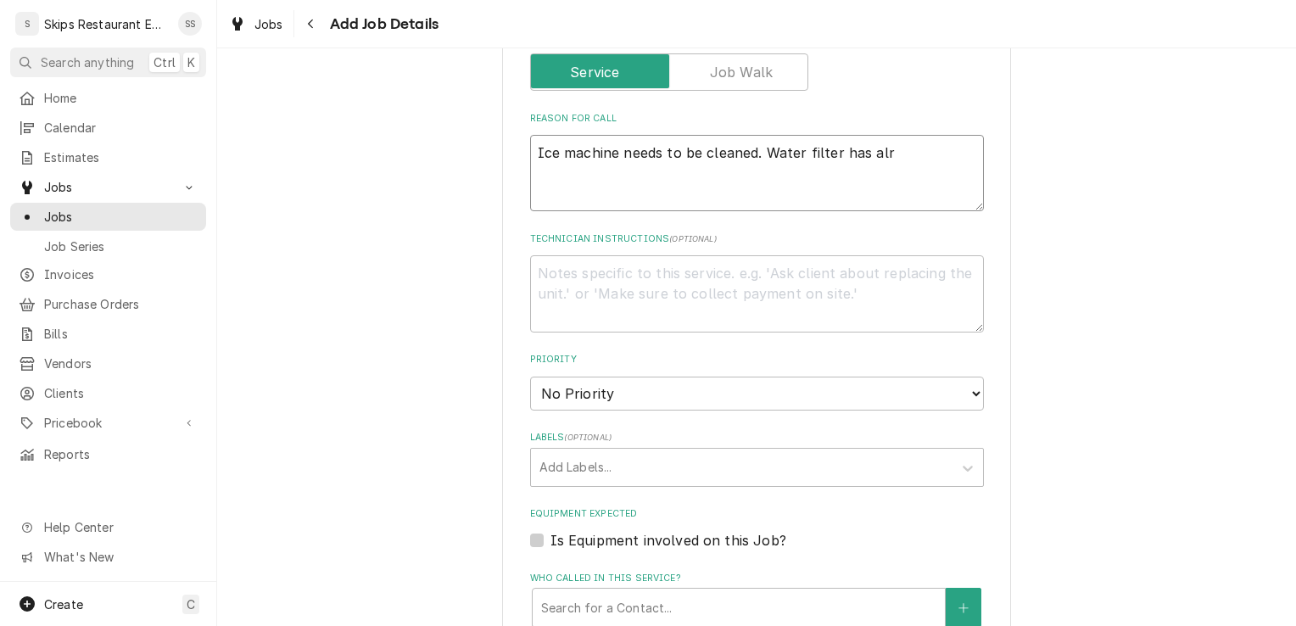
type textarea "Ice machine needs to be cleaned. Water filter has alre"
type textarea "x"
type textarea "Ice machine needs to be cleaned. Water filter has alrea"
type textarea "x"
type textarea "Ice machine needs to be cleaned. Water filter has alread"
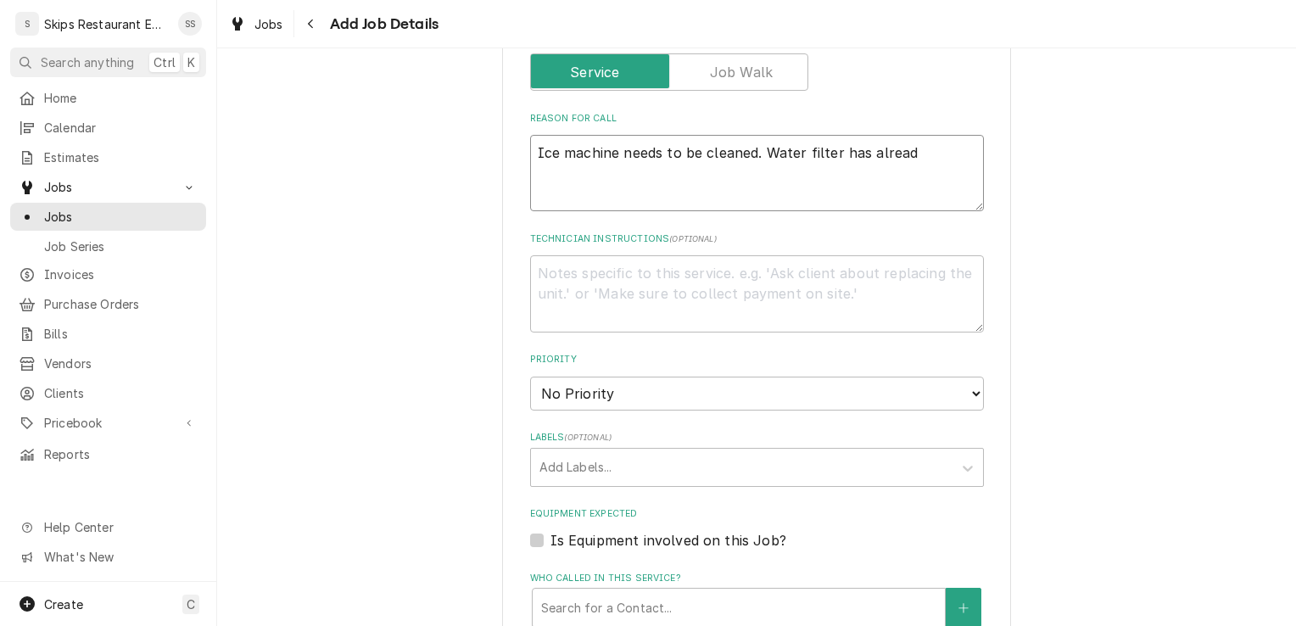
type textarea "x"
type textarea "Ice machine needs to be cleaned. Water filter has already"
type textarea "x"
type textarea "Ice machine needs to be cleaned. Water filter has already"
type textarea "x"
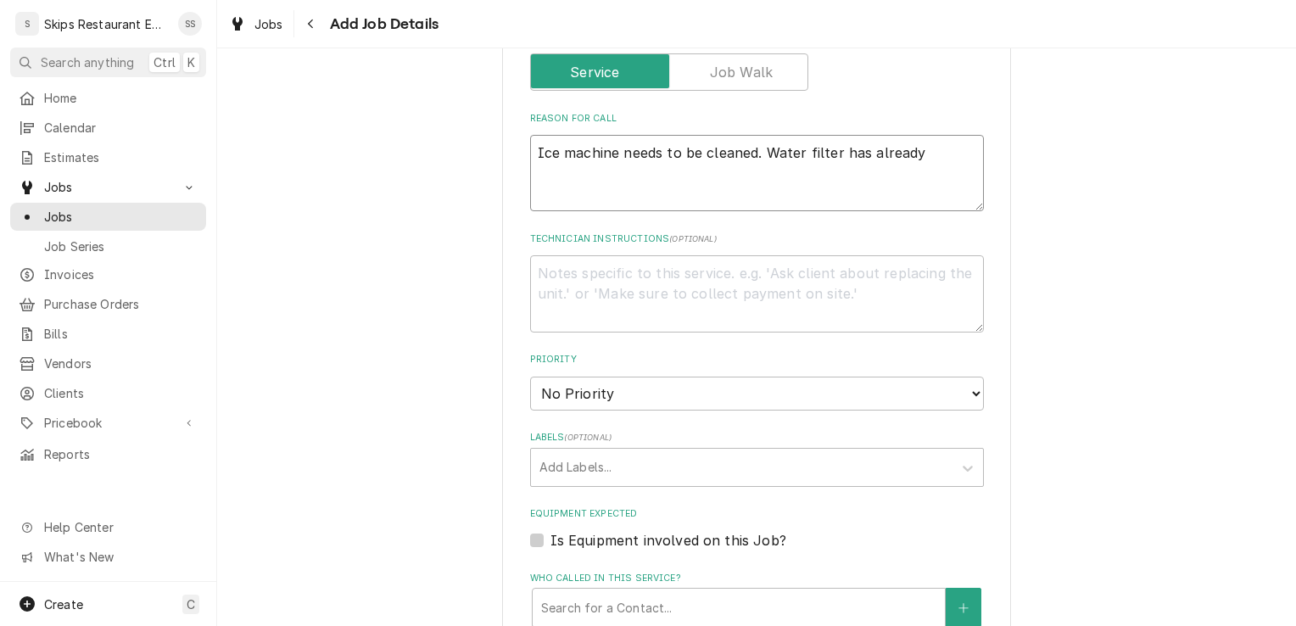
type textarea "Ice machine needs to be cleaned. Water filter has already b"
type textarea "x"
type textarea "Ice machine needs to be cleaned. Water filter has already be"
click at [548, 272] on textarea "Technician Instructions ( optional )" at bounding box center [757, 293] width 454 height 76
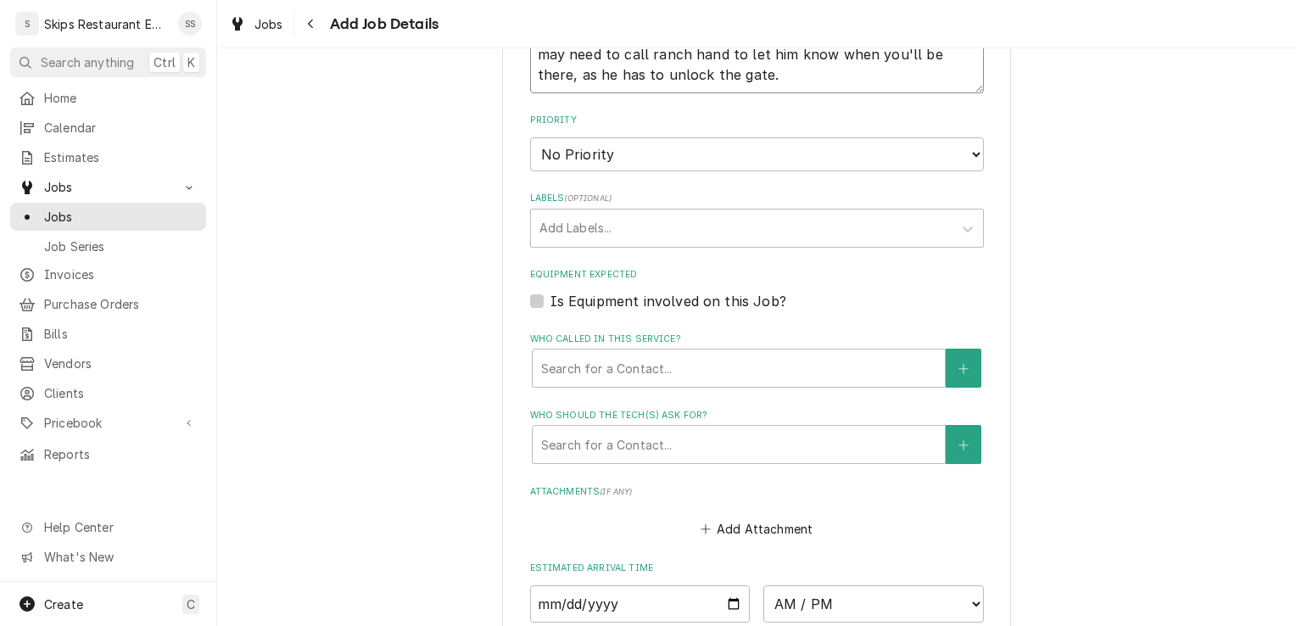
scroll to position [919, 0]
click at [551, 304] on label "Is Equipment involved on this Job?" at bounding box center [669, 298] width 236 height 20
click at [551, 304] on input "Equipment Expected" at bounding box center [778, 306] width 454 height 37
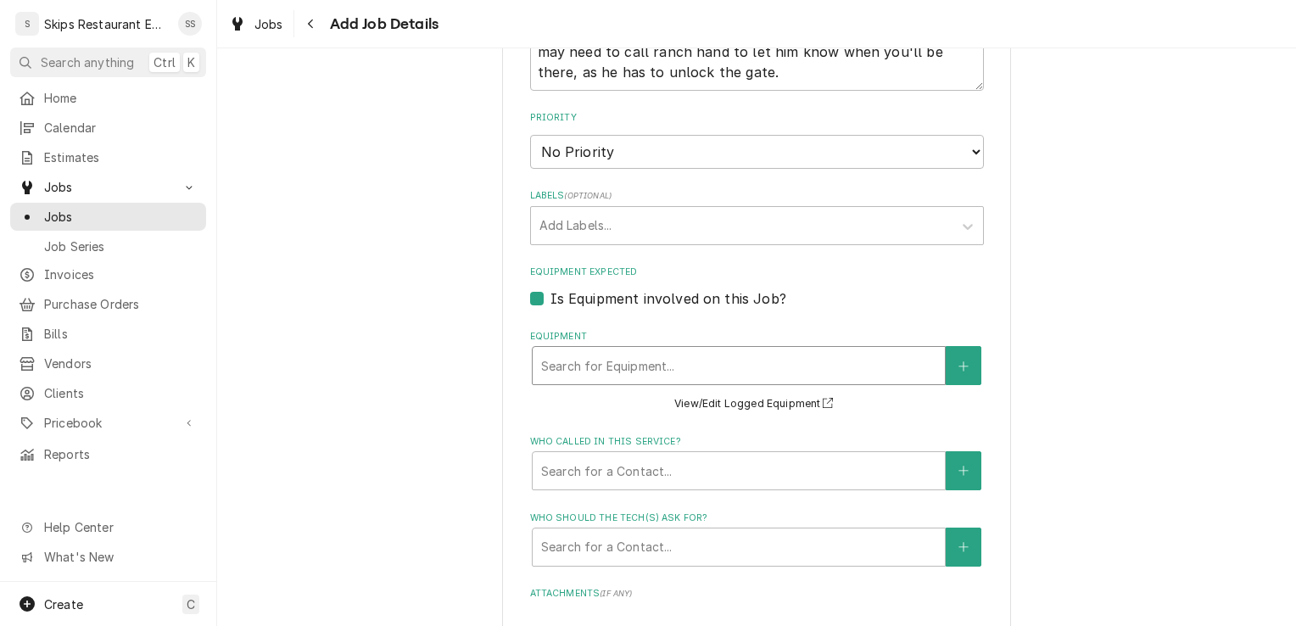
click at [743, 364] on div "Equipment" at bounding box center [738, 365] width 395 height 31
click at [954, 358] on button "Equipment" at bounding box center [964, 365] width 36 height 39
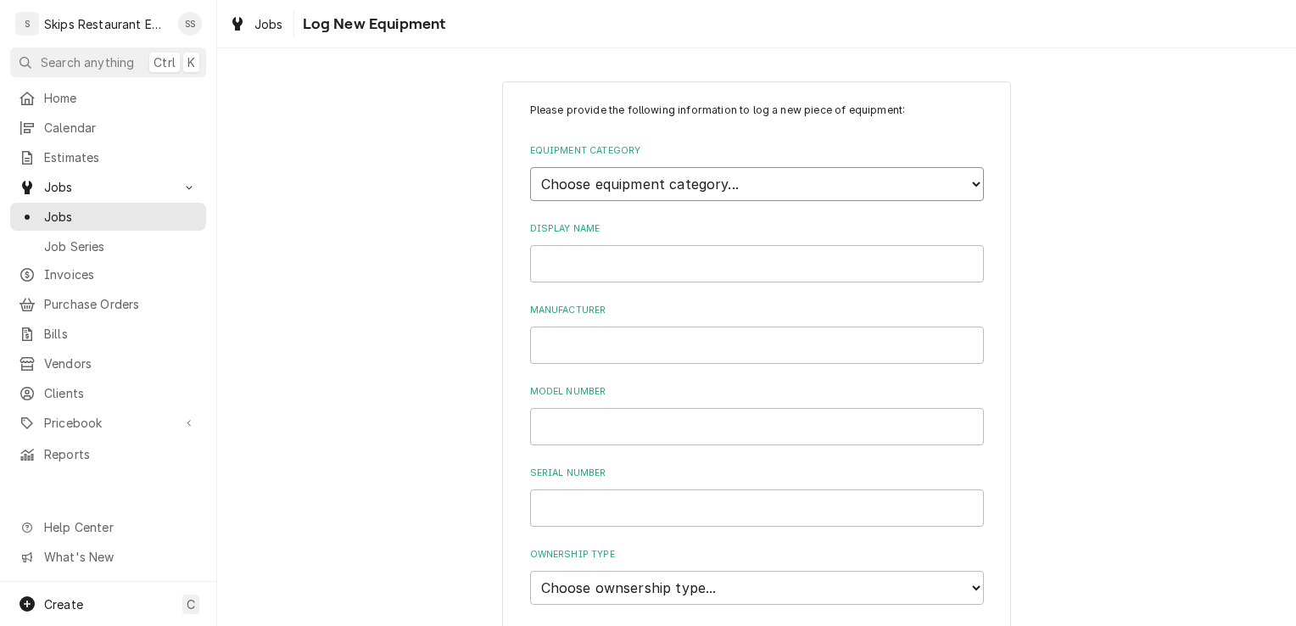
click at [683, 183] on select "Choose equipment category... Cooking Equipment Fryers Ice Machines Ovens and Ra…" at bounding box center [757, 184] width 454 height 34
click at [530, 167] on select "Choose equipment category... Cooking Equipment Fryers Ice Machines Ovens and Ra…" at bounding box center [757, 184] width 454 height 34
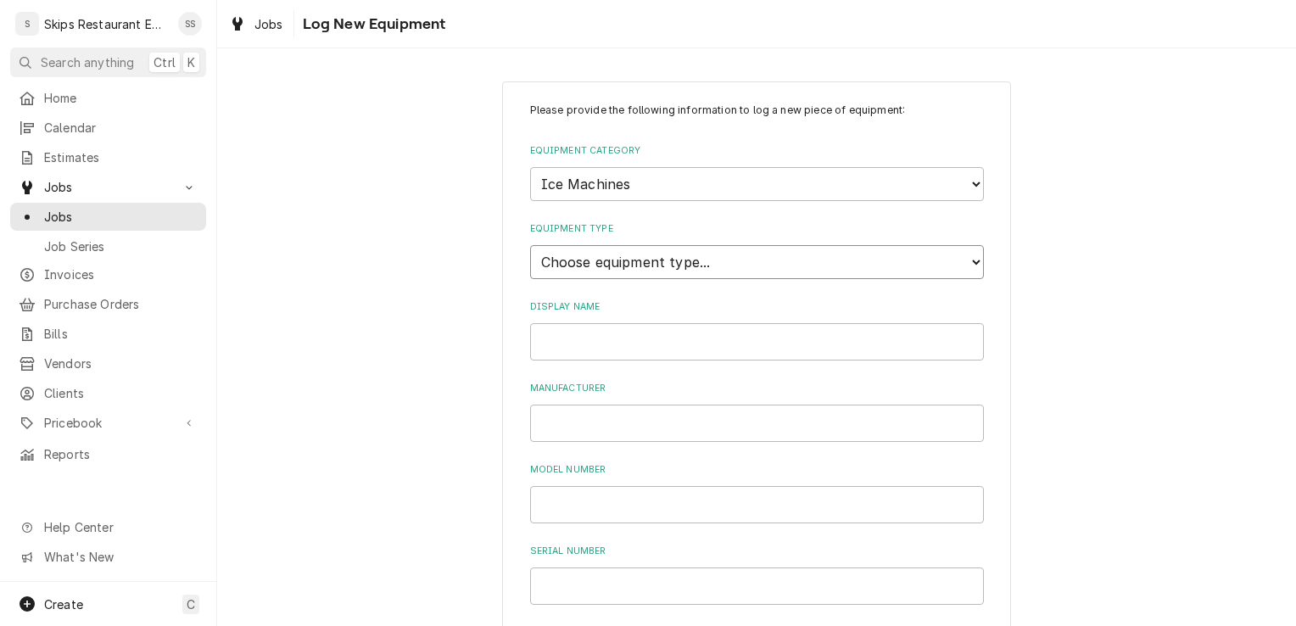
click at [568, 265] on select "Choose equipment type... Ice Bin Ice Dispenser Ice Maker Ice Merchandiser" at bounding box center [757, 262] width 454 height 34
click at [530, 245] on select "Choose equipment type... Ice Bin Ice Dispenser Ice Maker Ice Merchandiser" at bounding box center [757, 262] width 454 height 34
drag, startPoint x: 557, startPoint y: 345, endPoint x: 552, endPoint y: 354, distance: 9.5
click at [557, 349] on input "Display Name" at bounding box center [757, 341] width 454 height 37
click at [574, 417] on input "Manufacturer" at bounding box center [757, 423] width 454 height 37
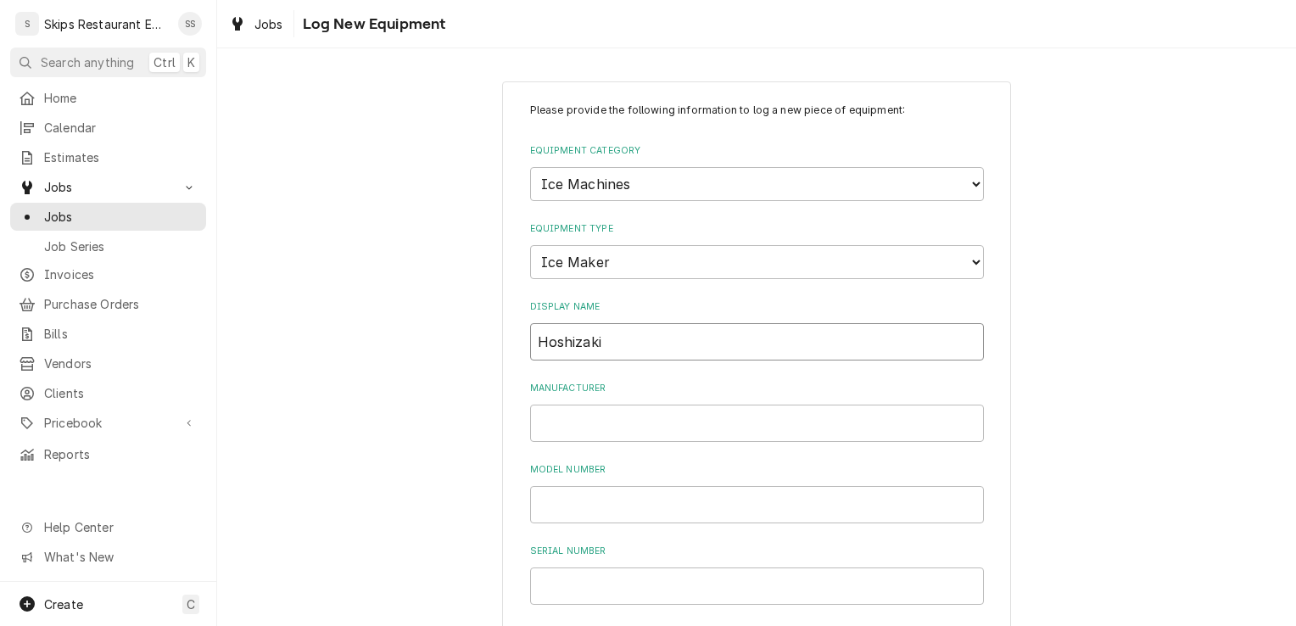
click at [600, 334] on input "Hoshizaki" at bounding box center [757, 341] width 454 height 37
click at [585, 428] on input "Manufacturer" at bounding box center [757, 423] width 454 height 37
click at [596, 506] on input "Model Number" at bounding box center [757, 504] width 454 height 37
click at [582, 587] on input "Serial Number" at bounding box center [757, 586] width 454 height 37
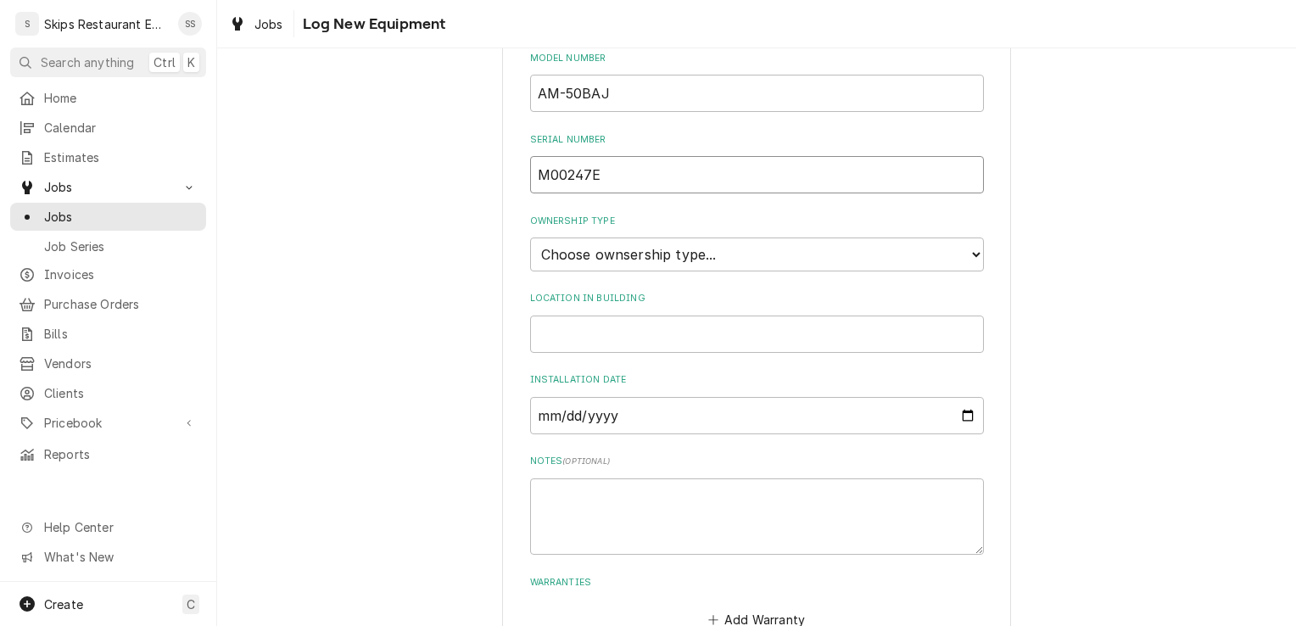
scroll to position [411, 0]
click at [677, 249] on select "Choose ownsership type... Unknown Owned Leased Rented" at bounding box center [757, 255] width 454 height 34
click at [530, 238] on select "Choose ownsership type... Unknown Owned Leased Rented" at bounding box center [757, 255] width 454 height 34
click at [581, 501] on textarea "Notes ( optional )" at bounding box center [757, 517] width 454 height 76
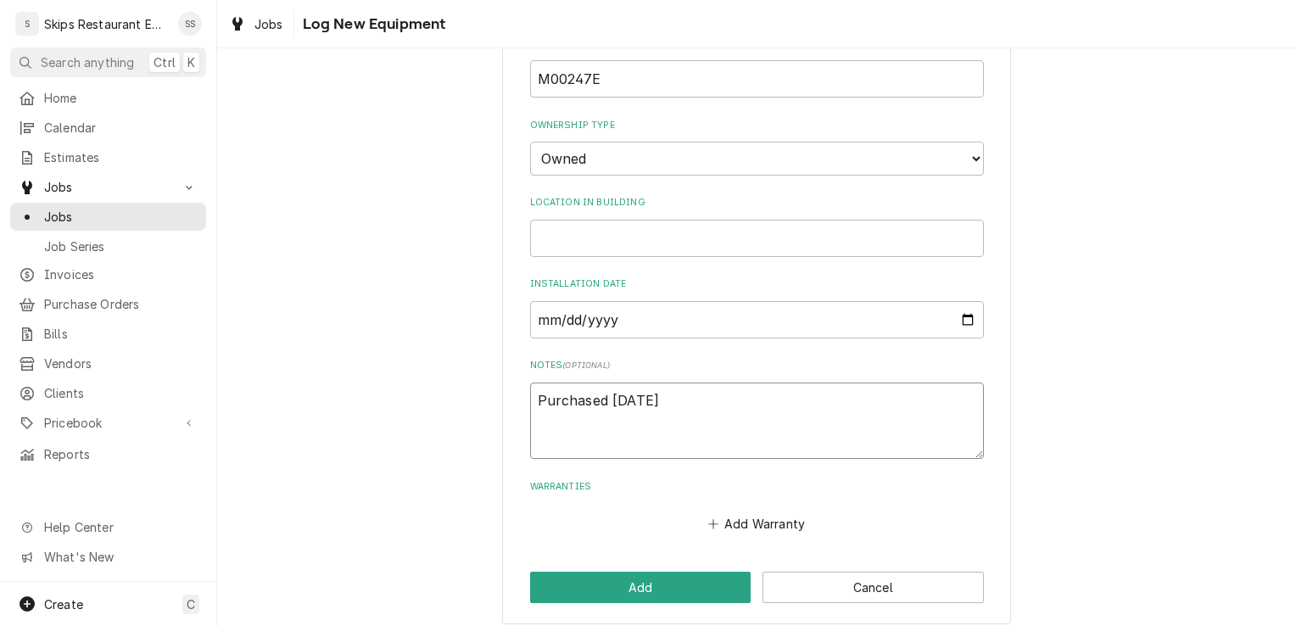
scroll to position [507, 0]
click at [640, 584] on button "Add" at bounding box center [640, 587] width 221 height 31
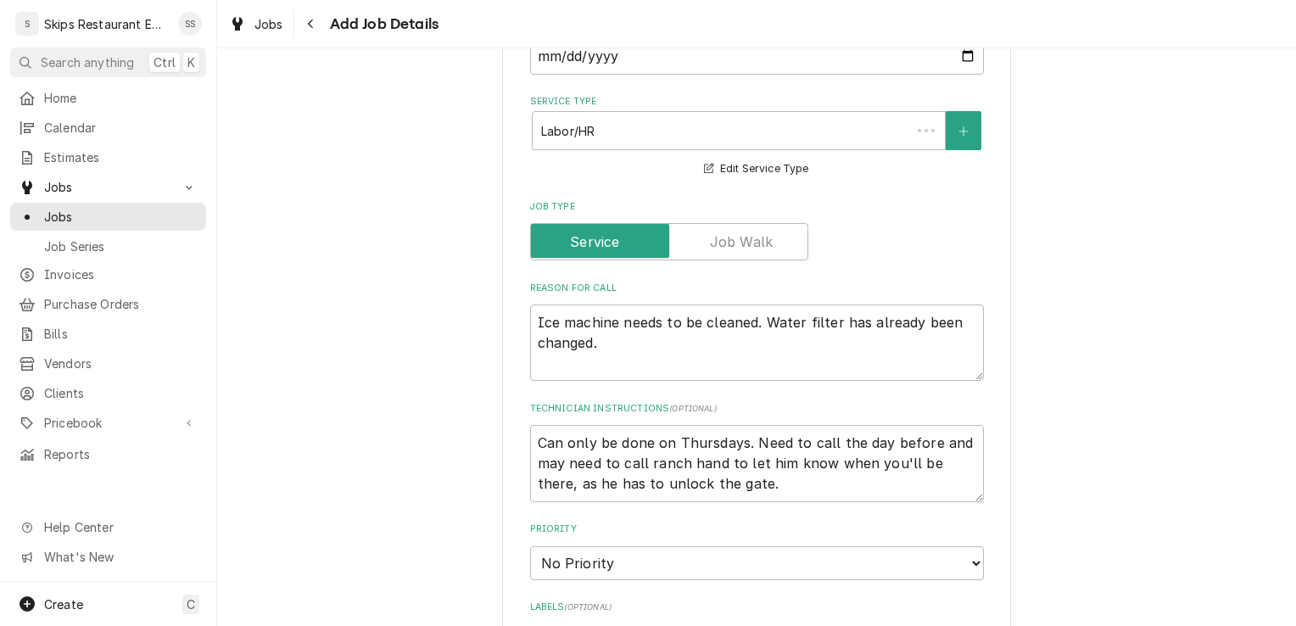
scroll to position [919, 0]
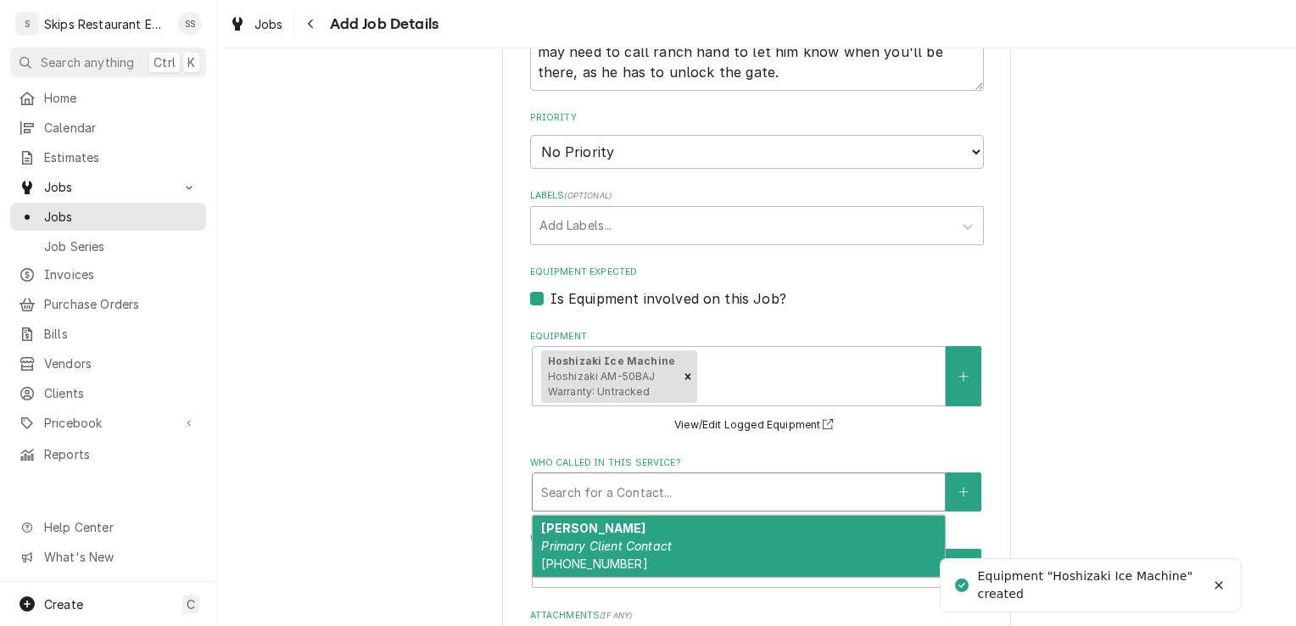
click at [711, 500] on div "Who called in this service?" at bounding box center [738, 492] width 395 height 31
click at [606, 571] on span "(361) 782-8435" at bounding box center [594, 564] width 106 height 14
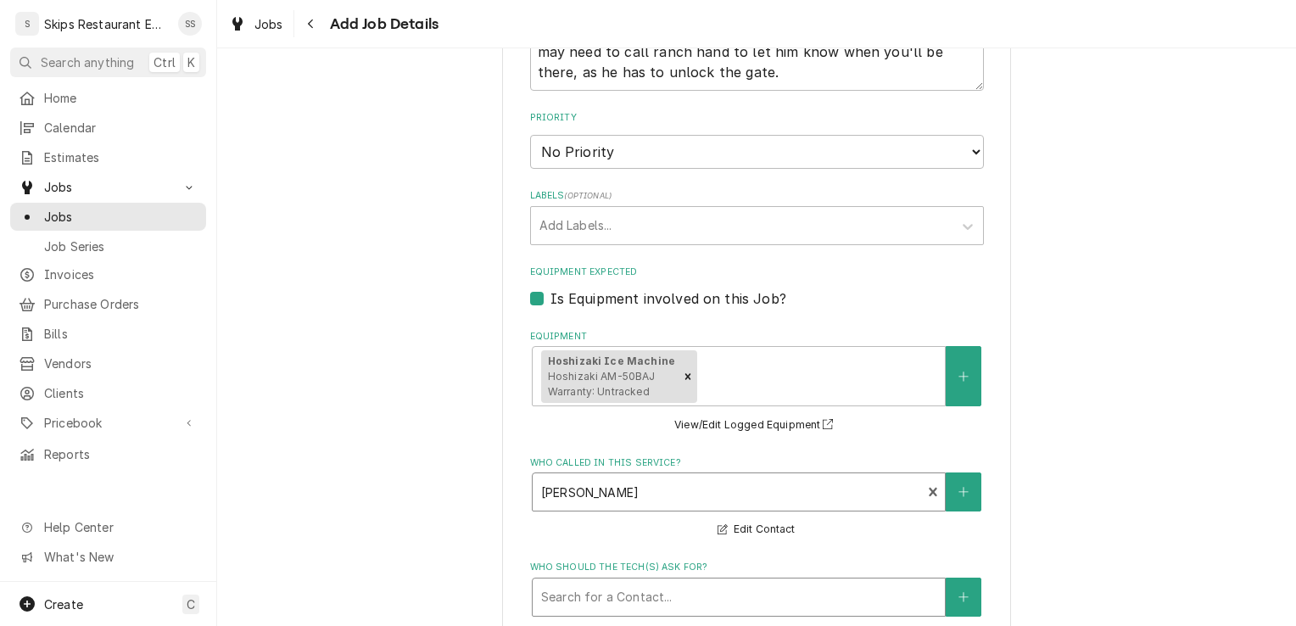
click at [643, 598] on div "Who should the tech(s) ask for?" at bounding box center [738, 597] width 395 height 31
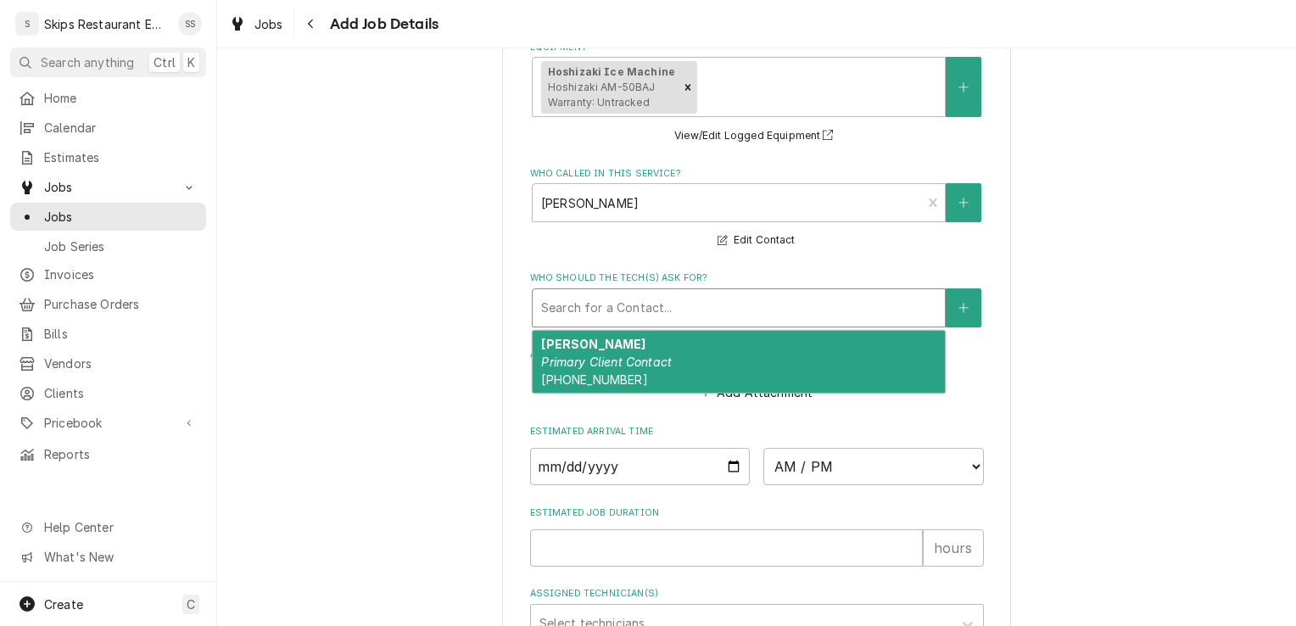
scroll to position [1213, 0]
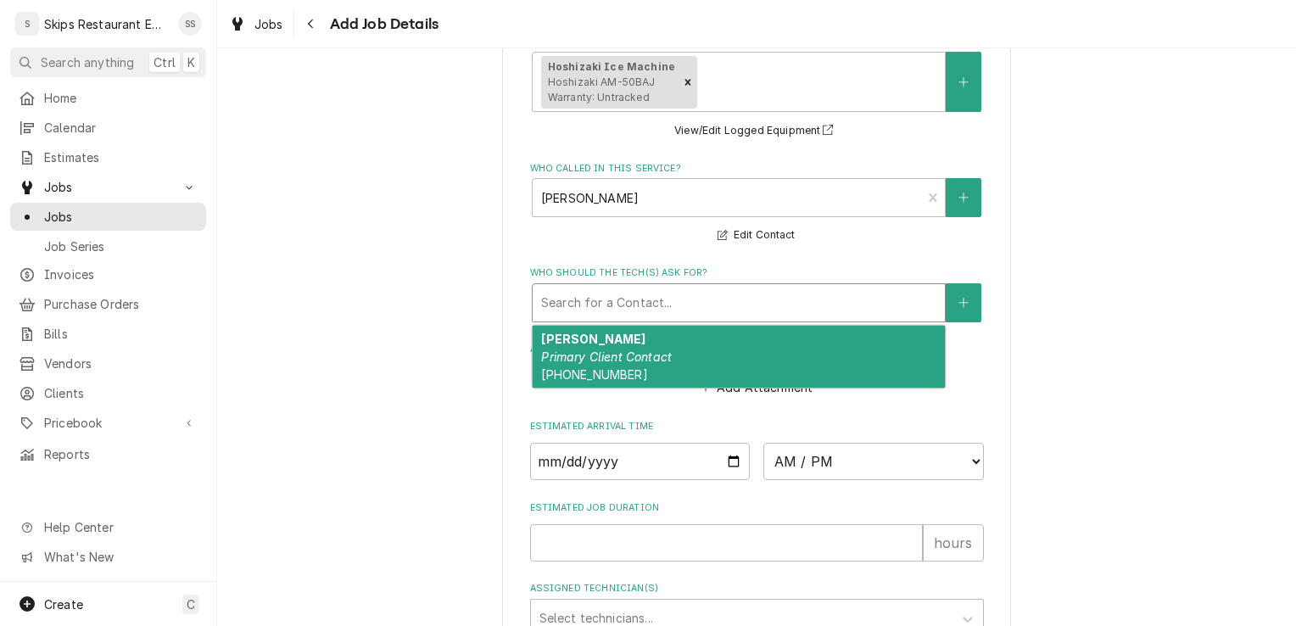
click at [691, 374] on div "MR. DUGGER Primary Client Contact (361) 782-8435" at bounding box center [739, 357] width 412 height 62
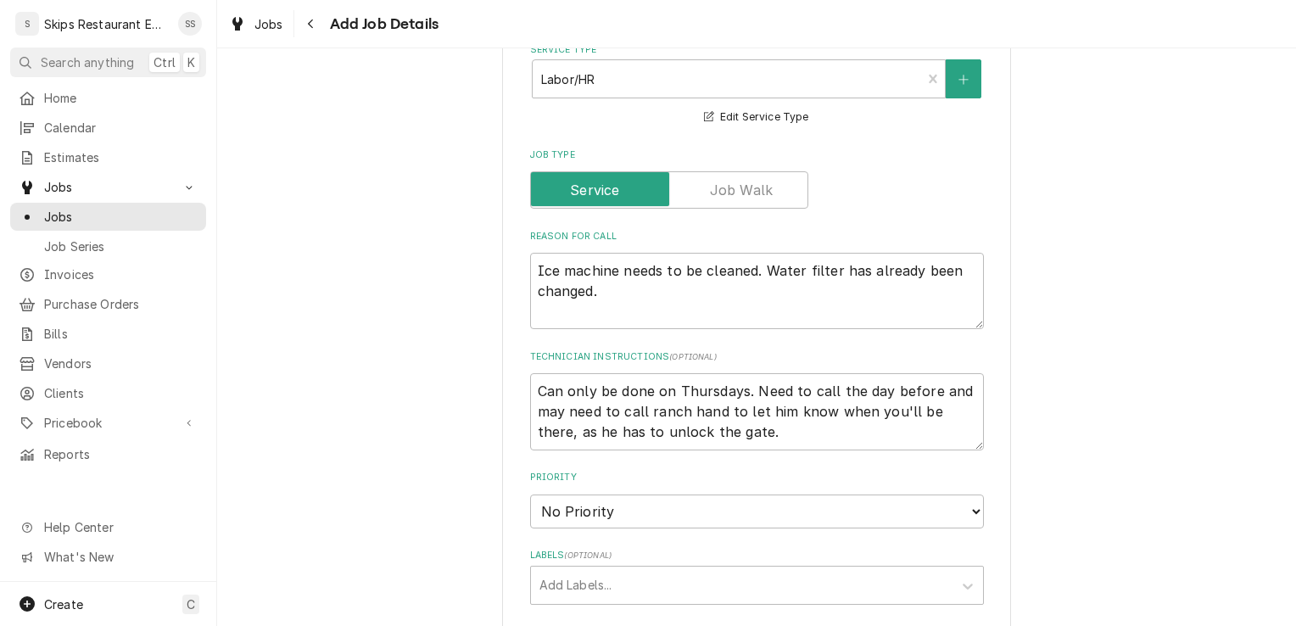
scroll to position [560, 0]
click at [730, 436] on textarea "Can only be done on Thursdays. Need to call the day before and may need to call…" at bounding box center [757, 410] width 454 height 76
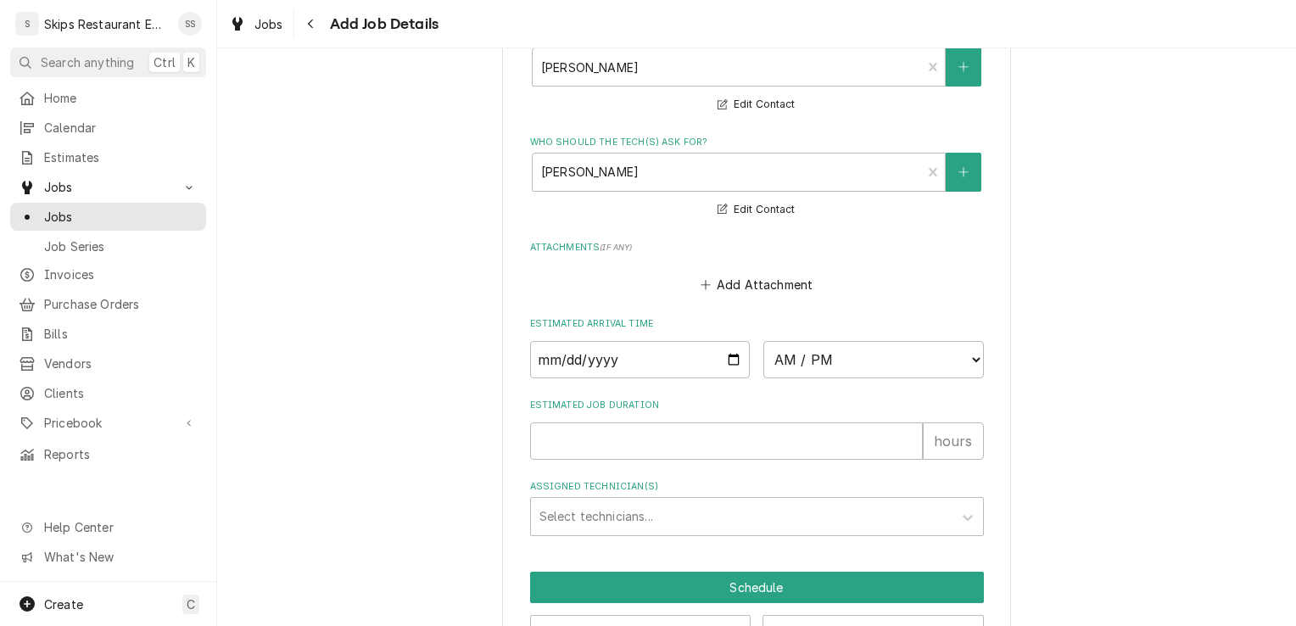
scroll to position [1402, 0]
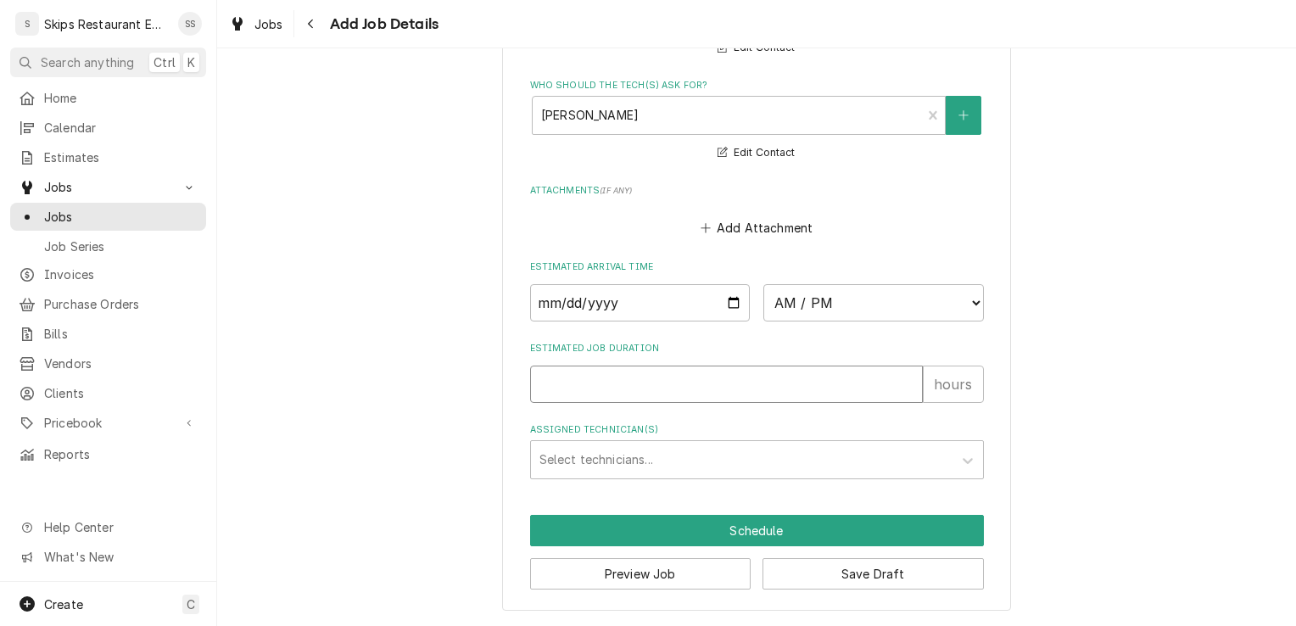
click at [585, 395] on input "Estimated Job Duration" at bounding box center [726, 384] width 393 height 37
click at [831, 573] on button "Save Draft" at bounding box center [873, 573] width 221 height 31
